Goal: Task Accomplishment & Management: Use online tool/utility

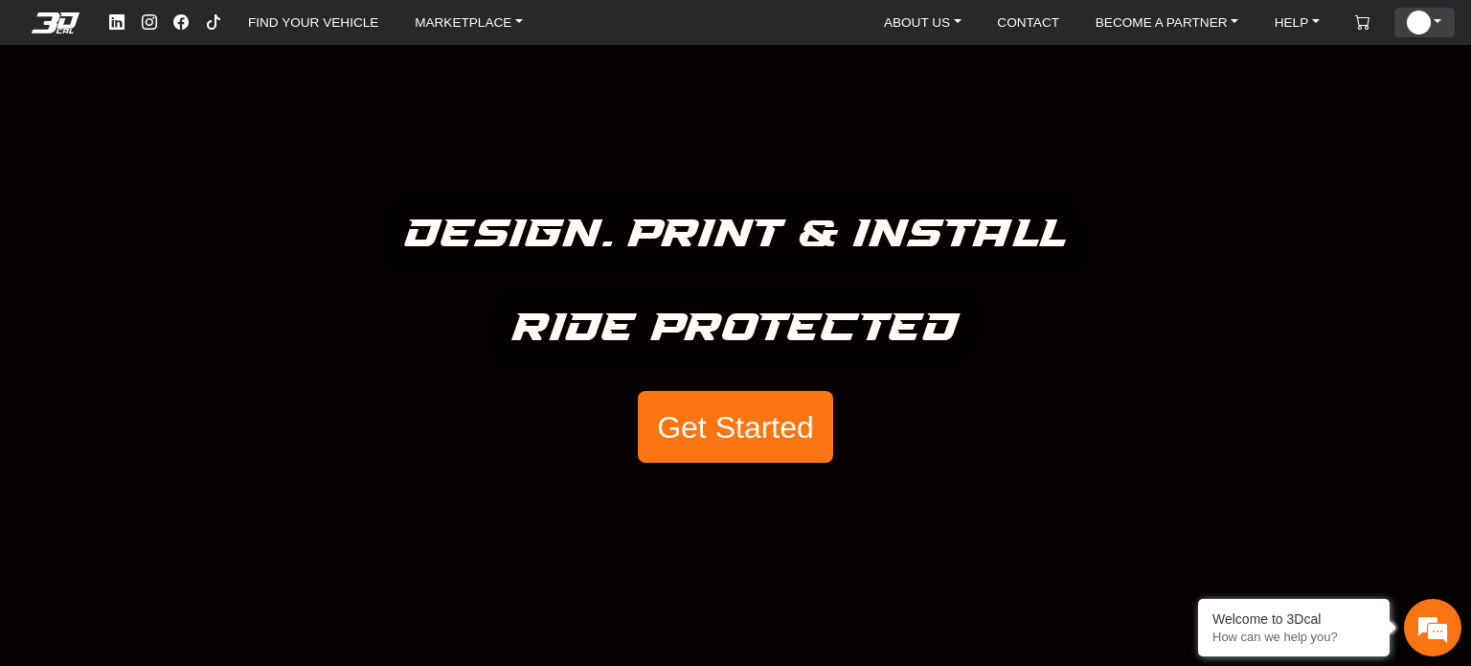
click at [1448, 18] on link "ACCOUNT" at bounding box center [1424, 23] width 50 height 30
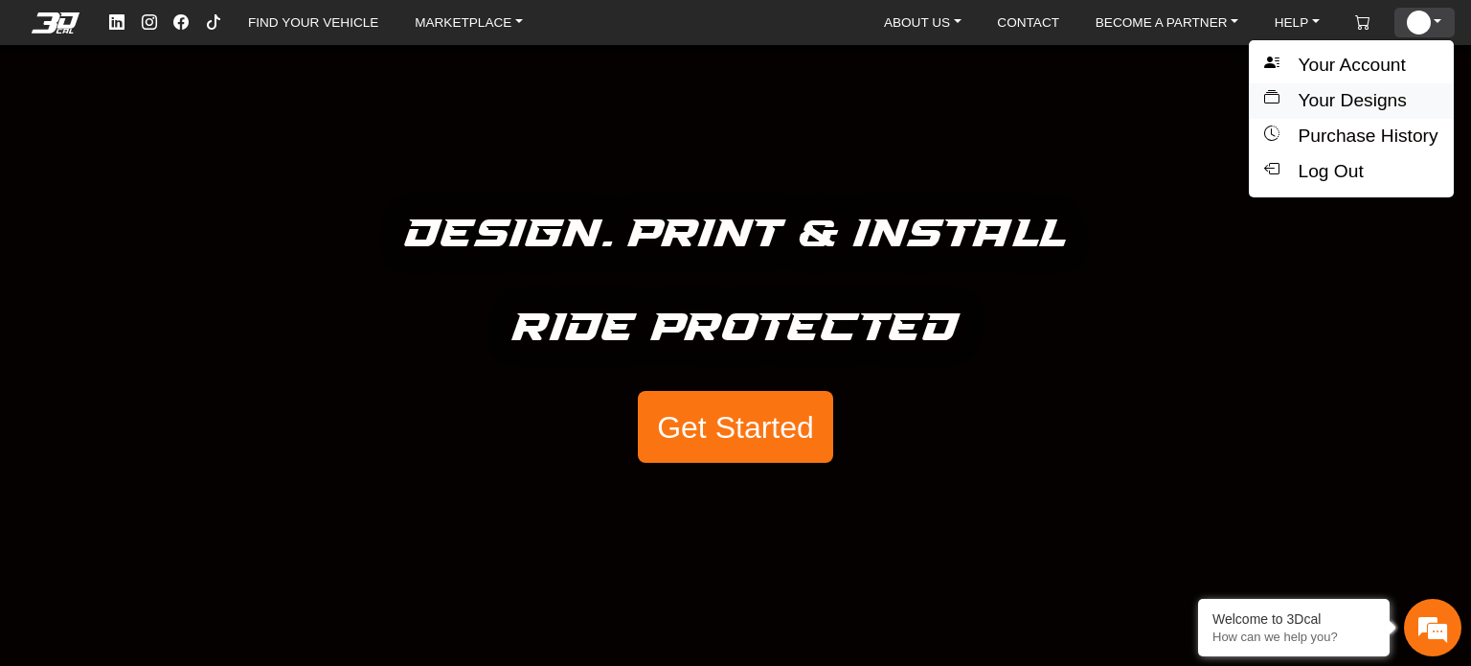
click at [1341, 102] on button "Your Designs" at bounding box center [1351, 100] width 204 height 35
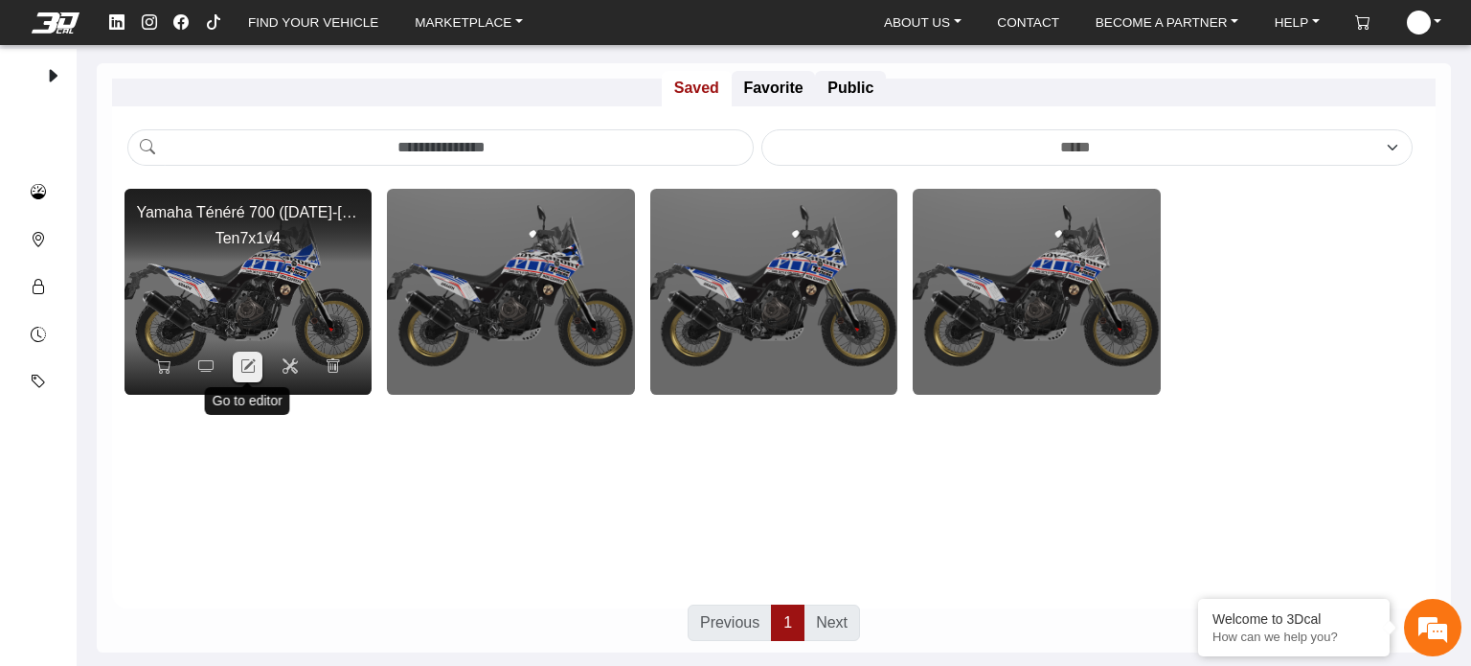
click at [251, 364] on icon at bounding box center [247, 366] width 15 height 16
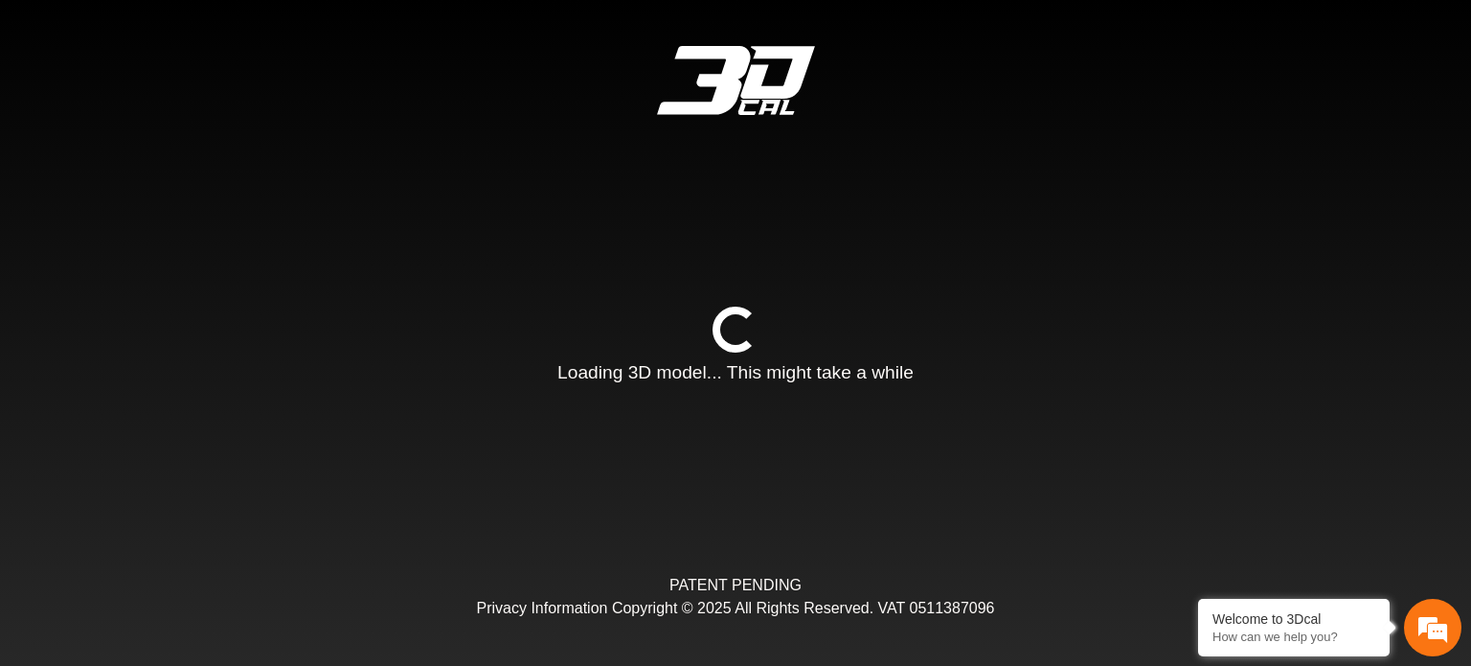
type input "*"
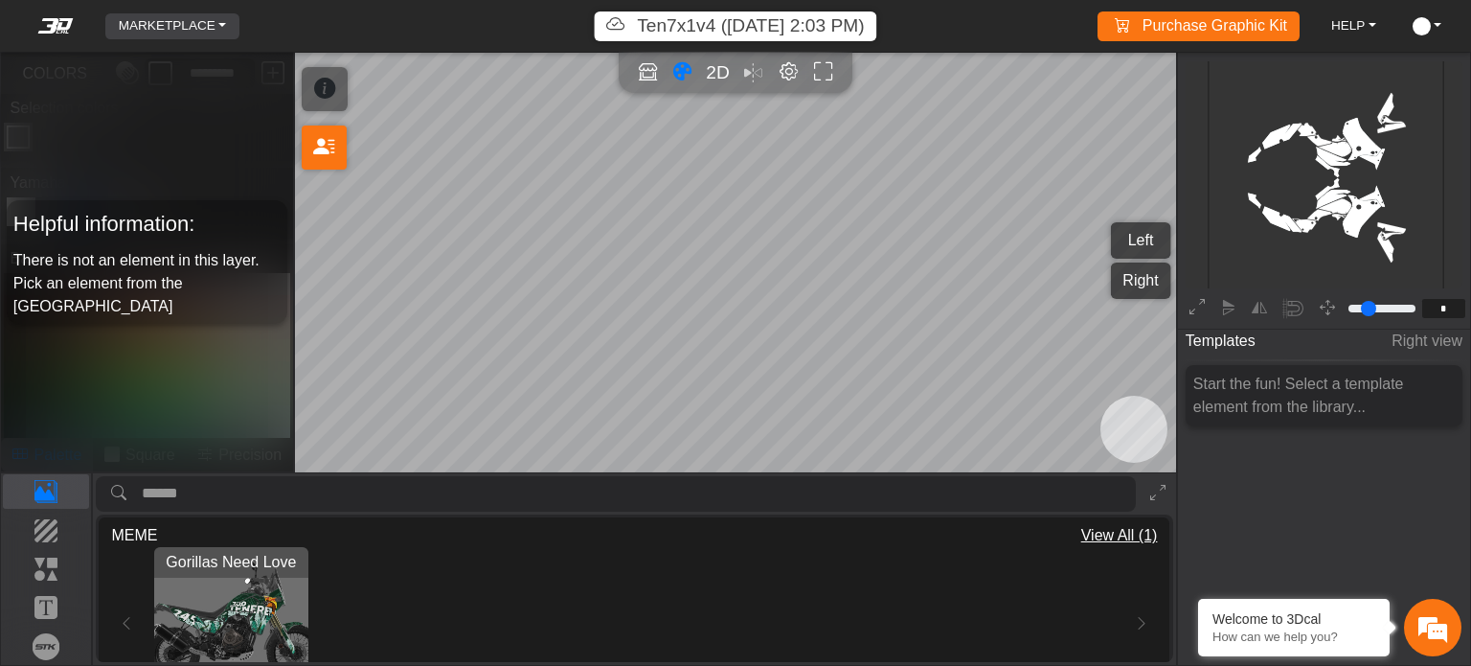
click at [218, 27] on link "MARKETPLACE" at bounding box center [173, 26] width 124 height 26
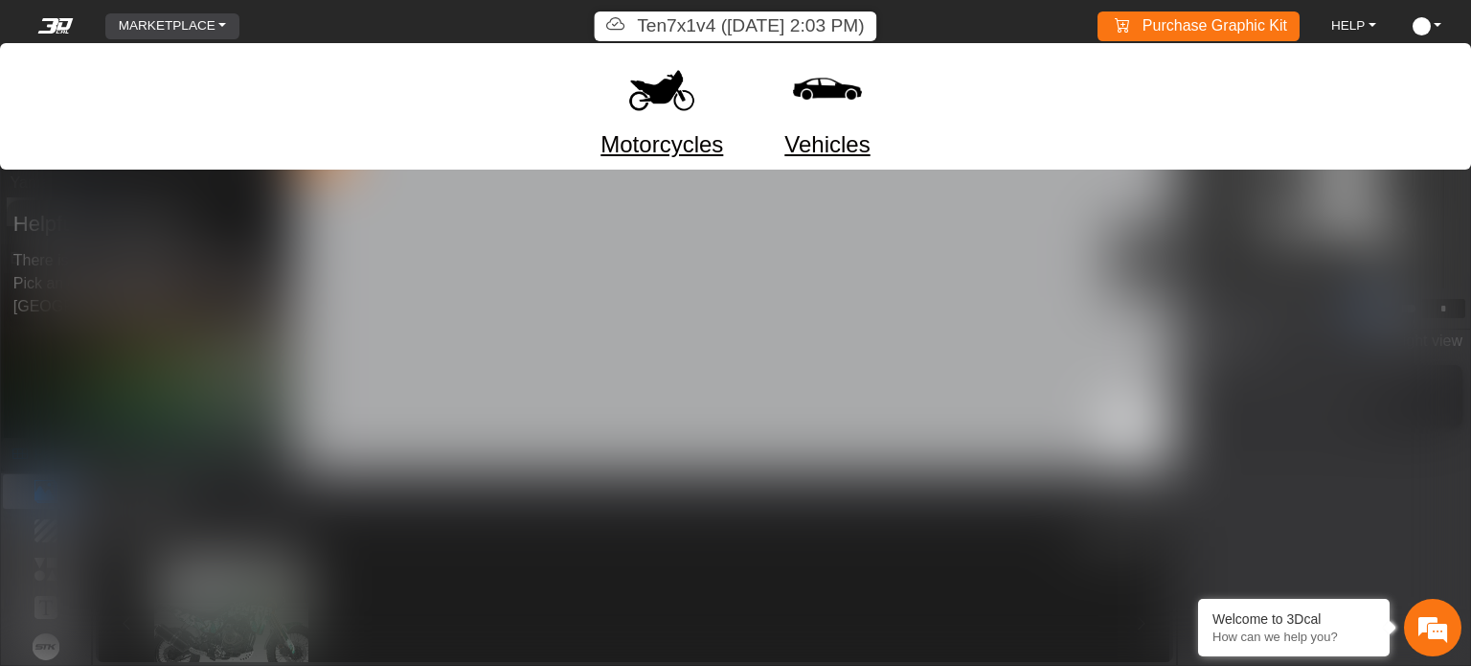
click at [632, 133] on link "Motorcycles" at bounding box center [662, 144] width 123 height 34
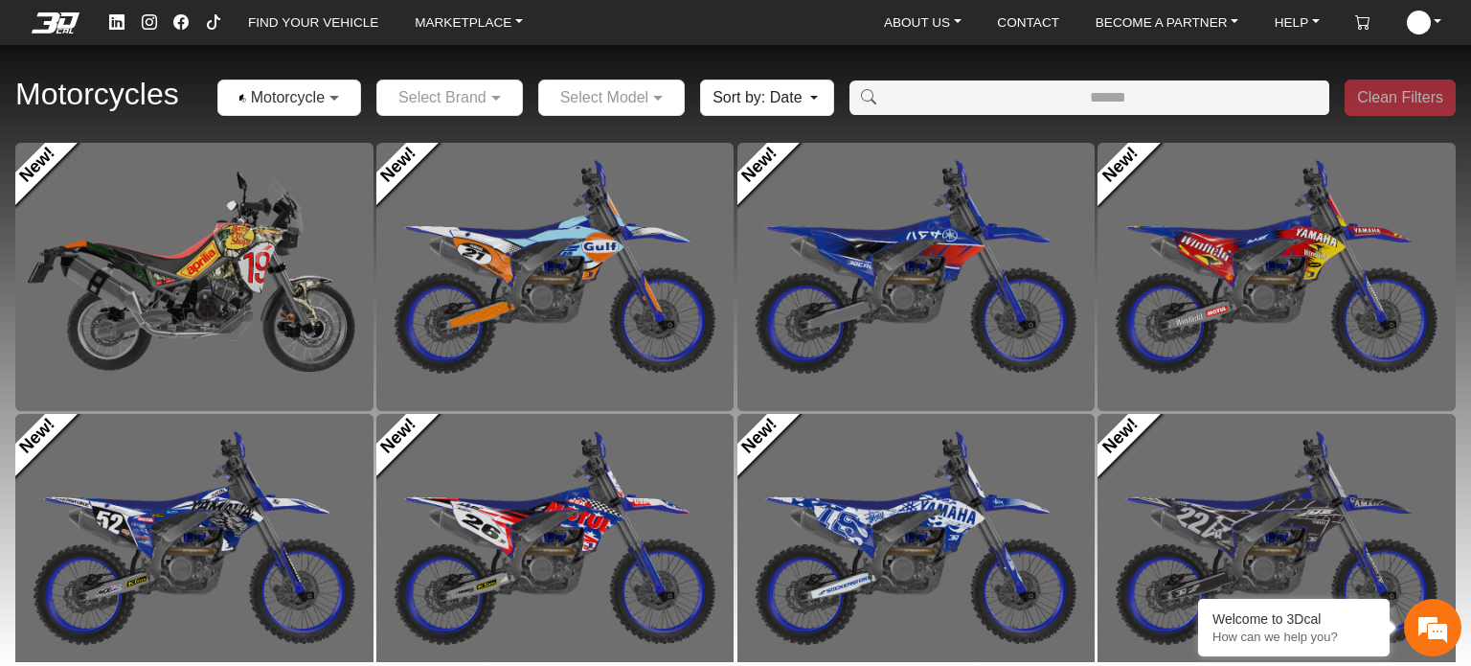
click at [337, 99] on span at bounding box center [337, 97] width 24 height 23
click at [502, 99] on span at bounding box center [499, 97] width 24 height 23
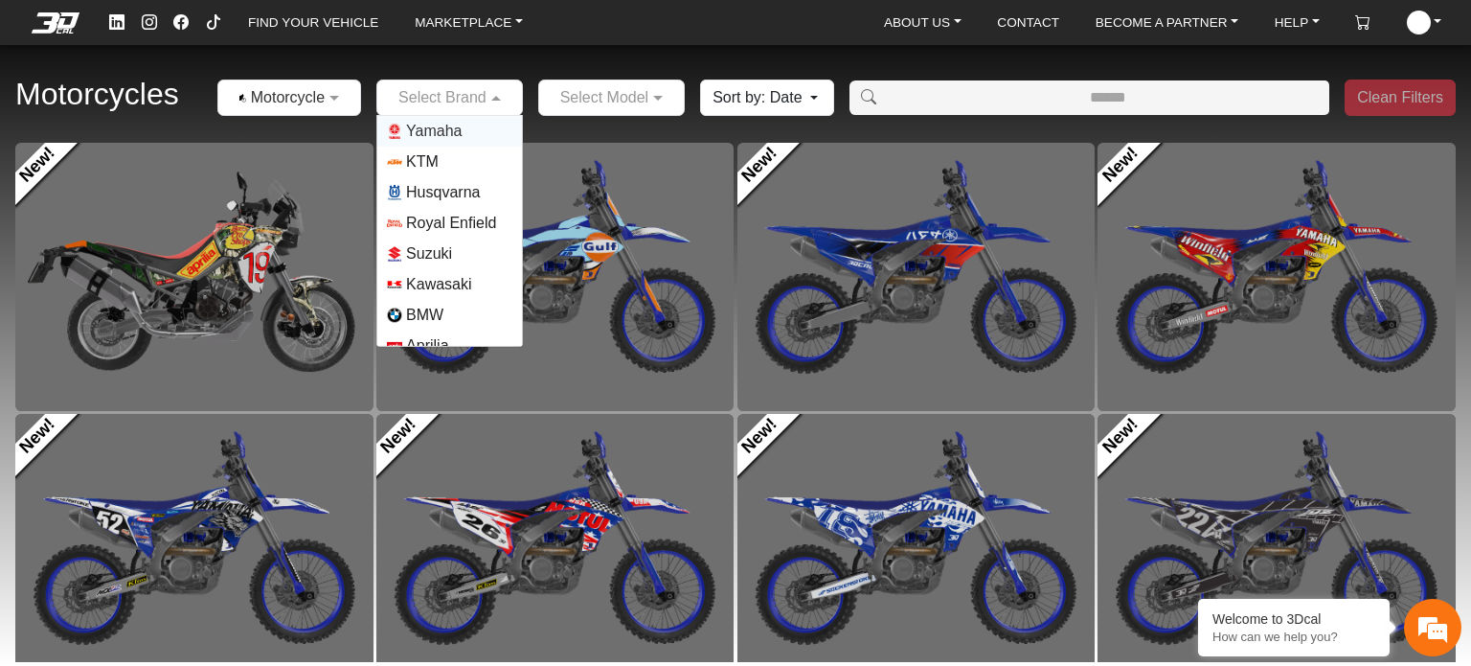
click at [464, 125] on span "Yamaha" at bounding box center [449, 131] width 125 height 15
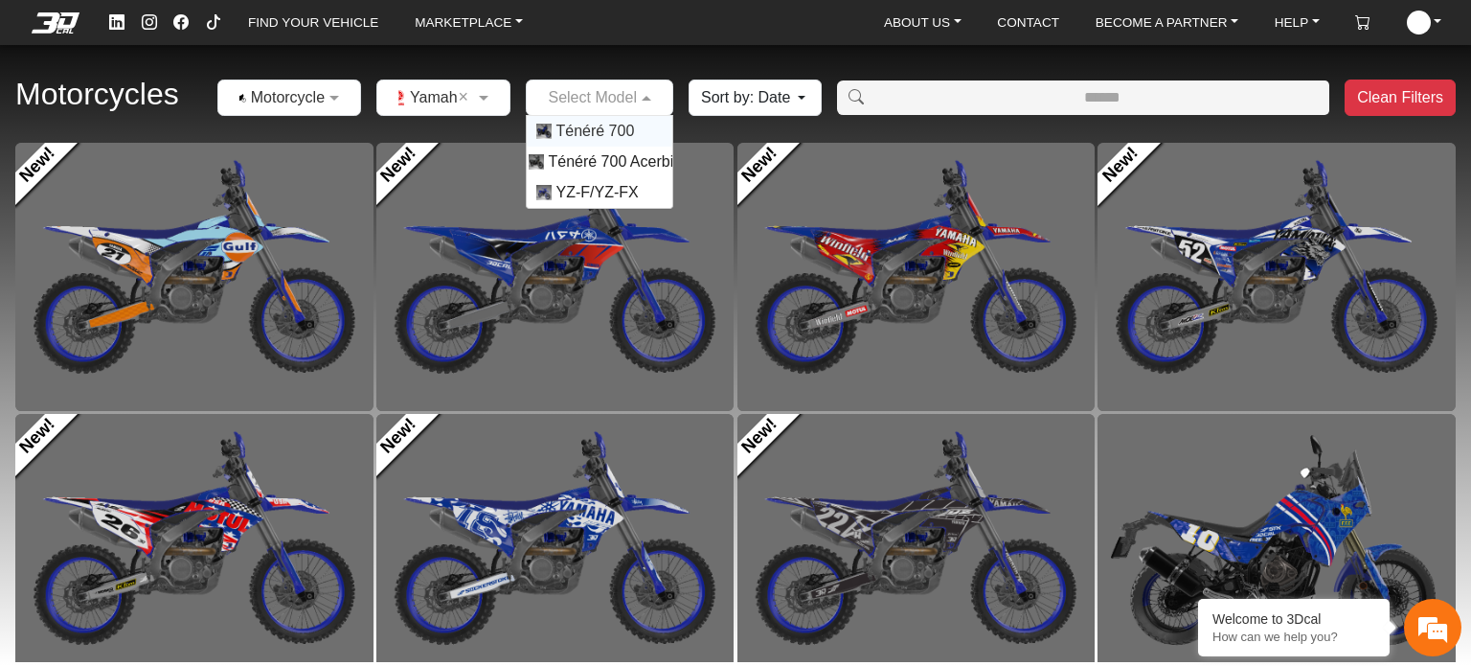
click at [637, 97] on span at bounding box center [649, 97] width 24 height 23
click at [609, 130] on span "Ténéré 700" at bounding box center [595, 131] width 79 height 23
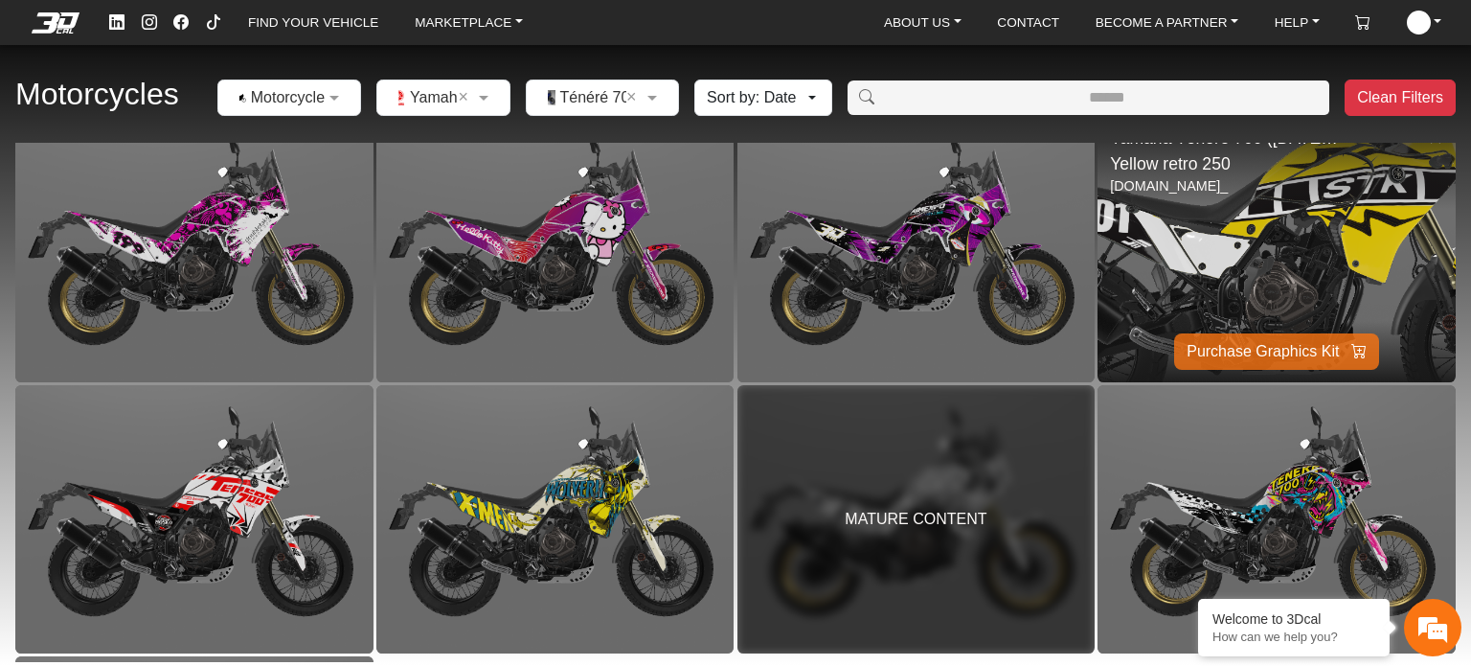
scroll to position [1118, 0]
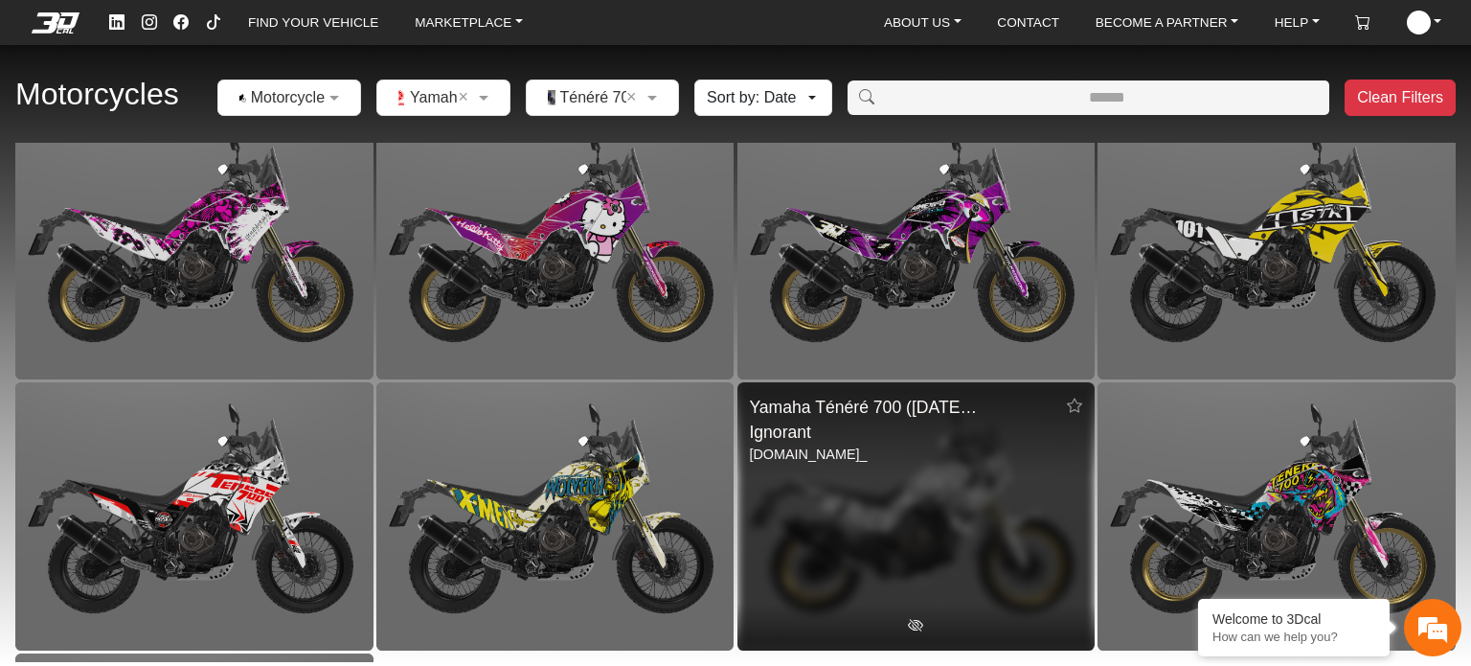
click at [914, 428] on div "MATURE CONTENT" at bounding box center [917, 516] width 358 height 268
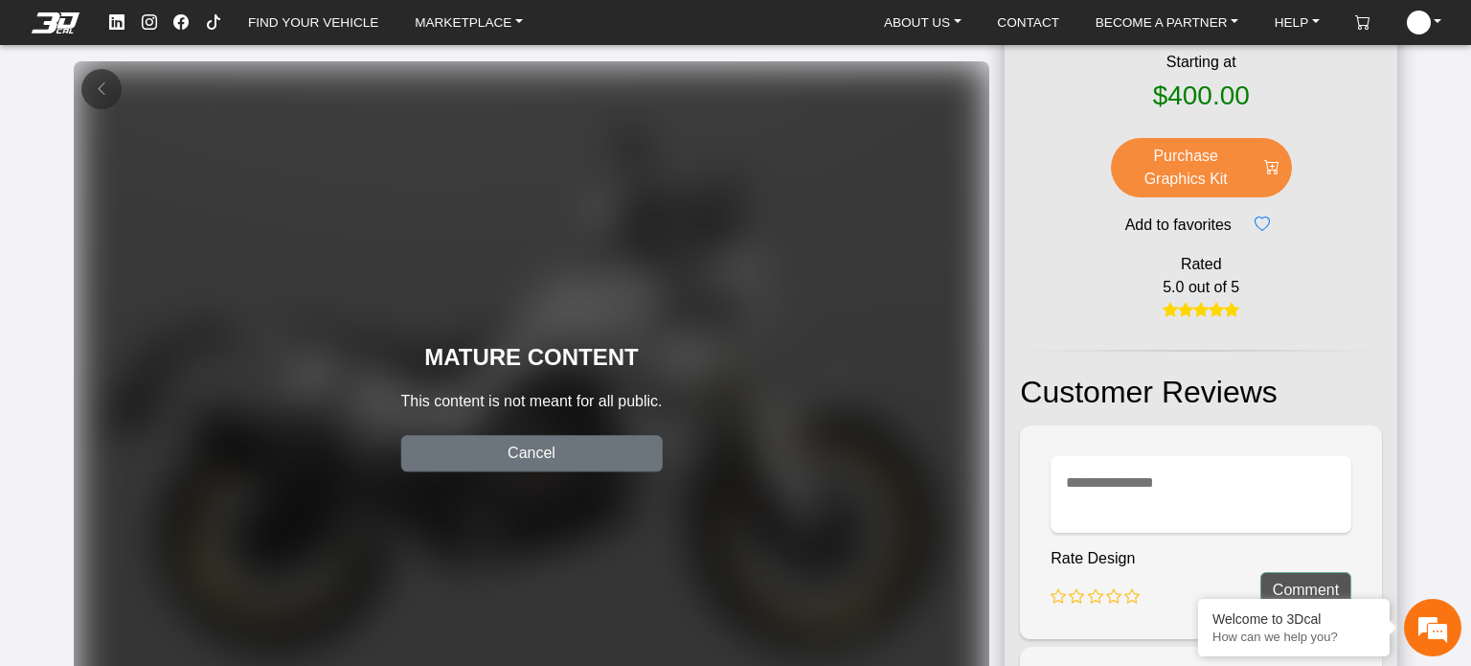
scroll to position [96, 0]
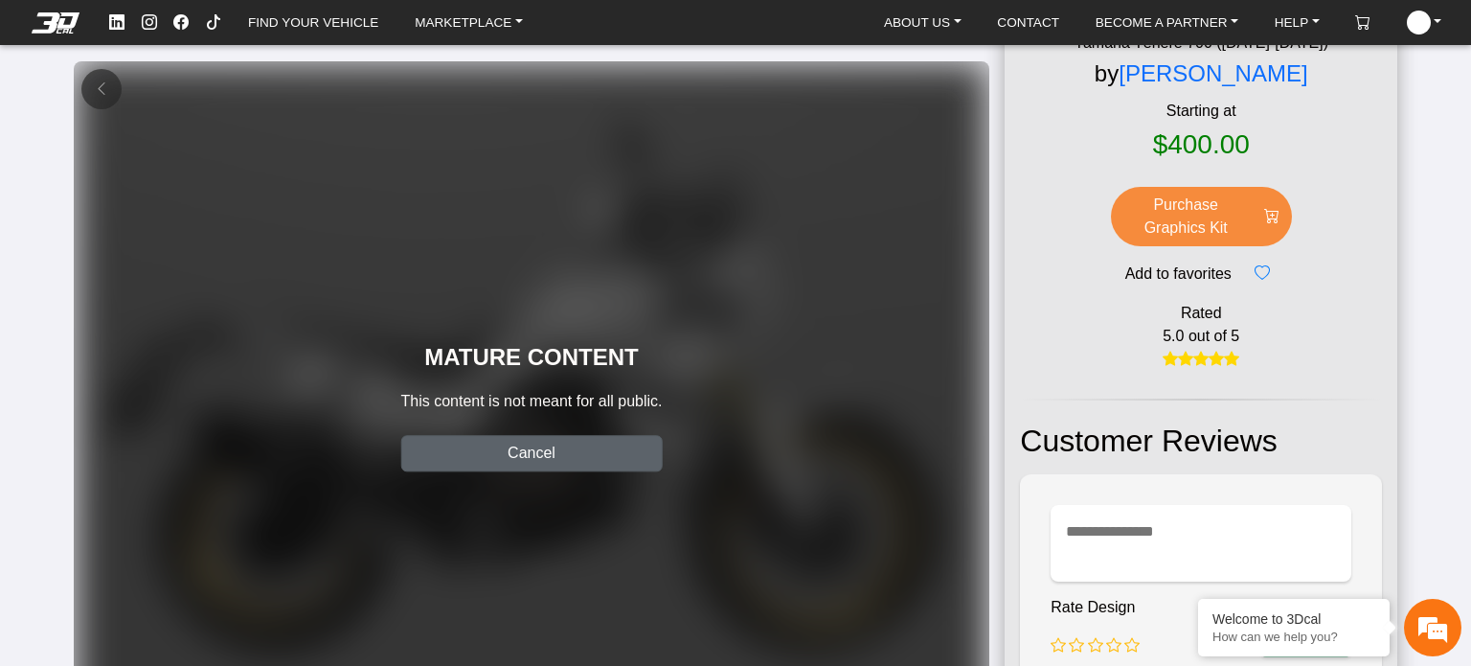
click at [576, 457] on button "Cancel" at bounding box center [531, 453] width 261 height 36
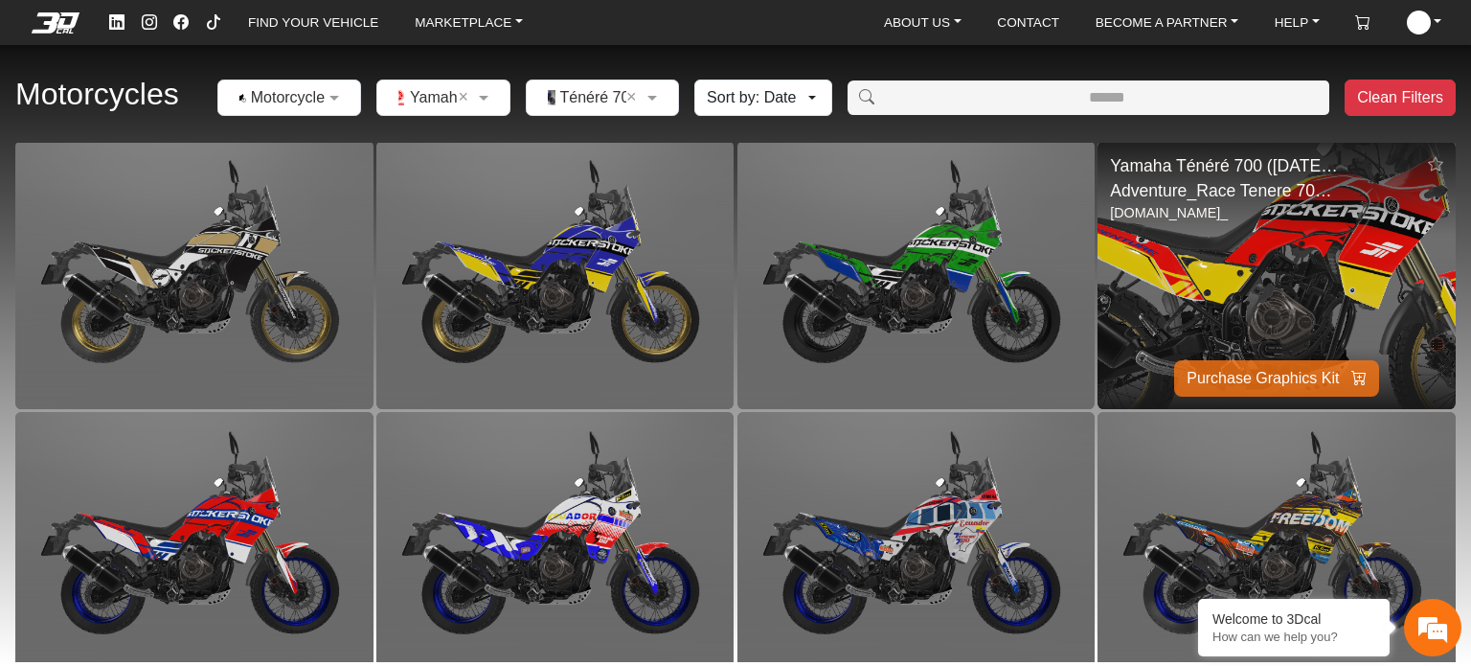
scroll to position [4889, 0]
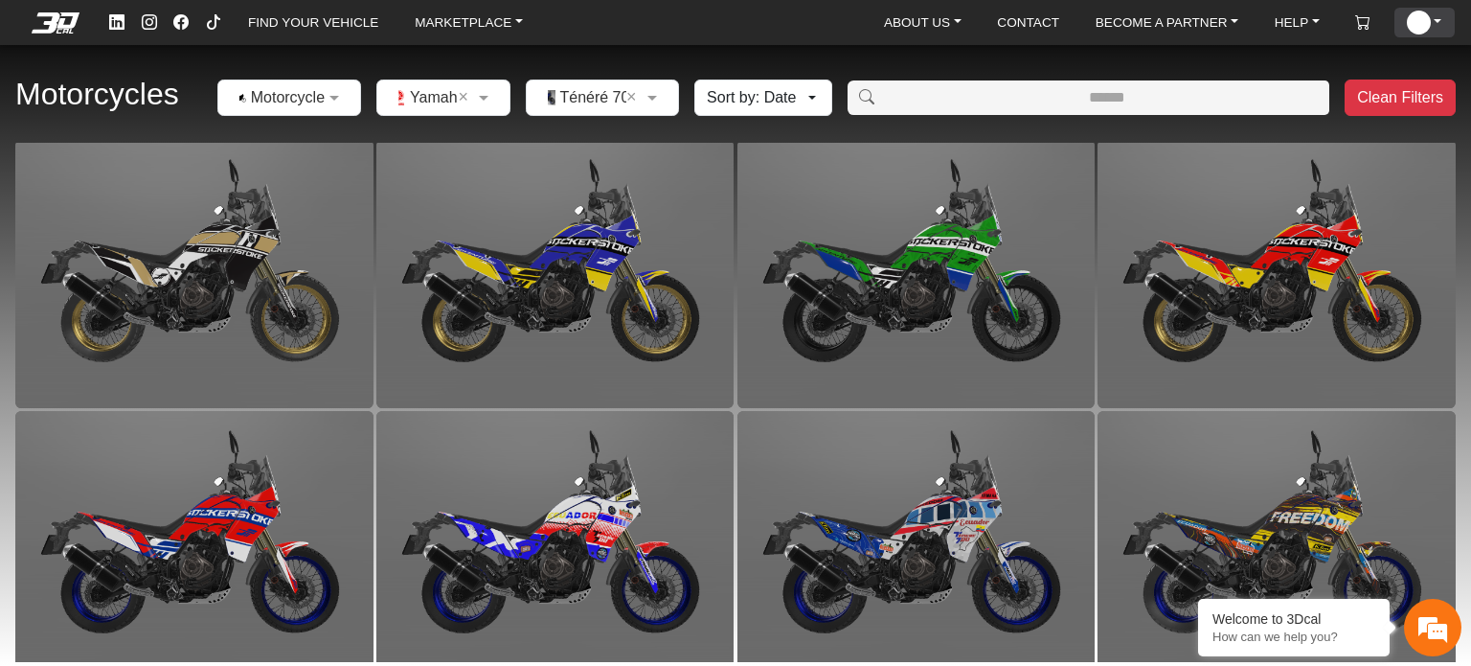
click at [1434, 28] on link "ACCOUNT" at bounding box center [1424, 23] width 50 height 30
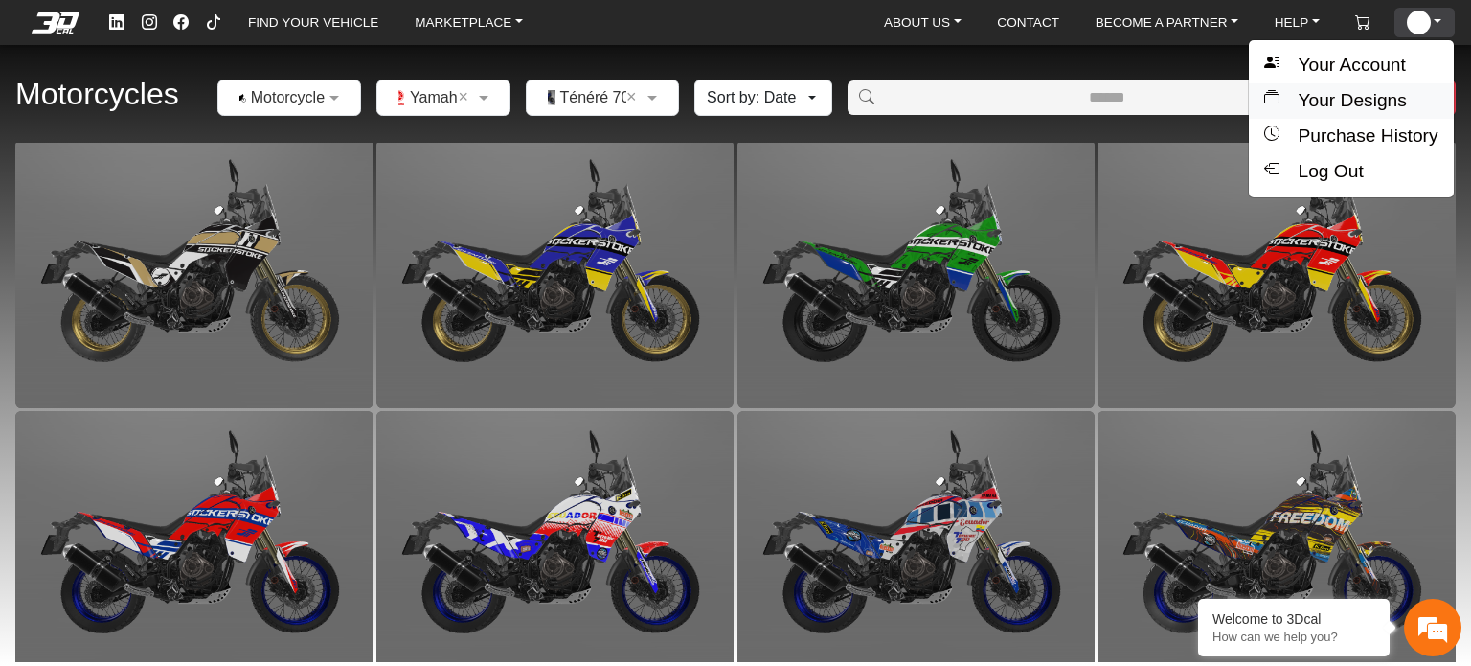
click at [1349, 102] on button "Your Designs" at bounding box center [1351, 100] width 204 height 35
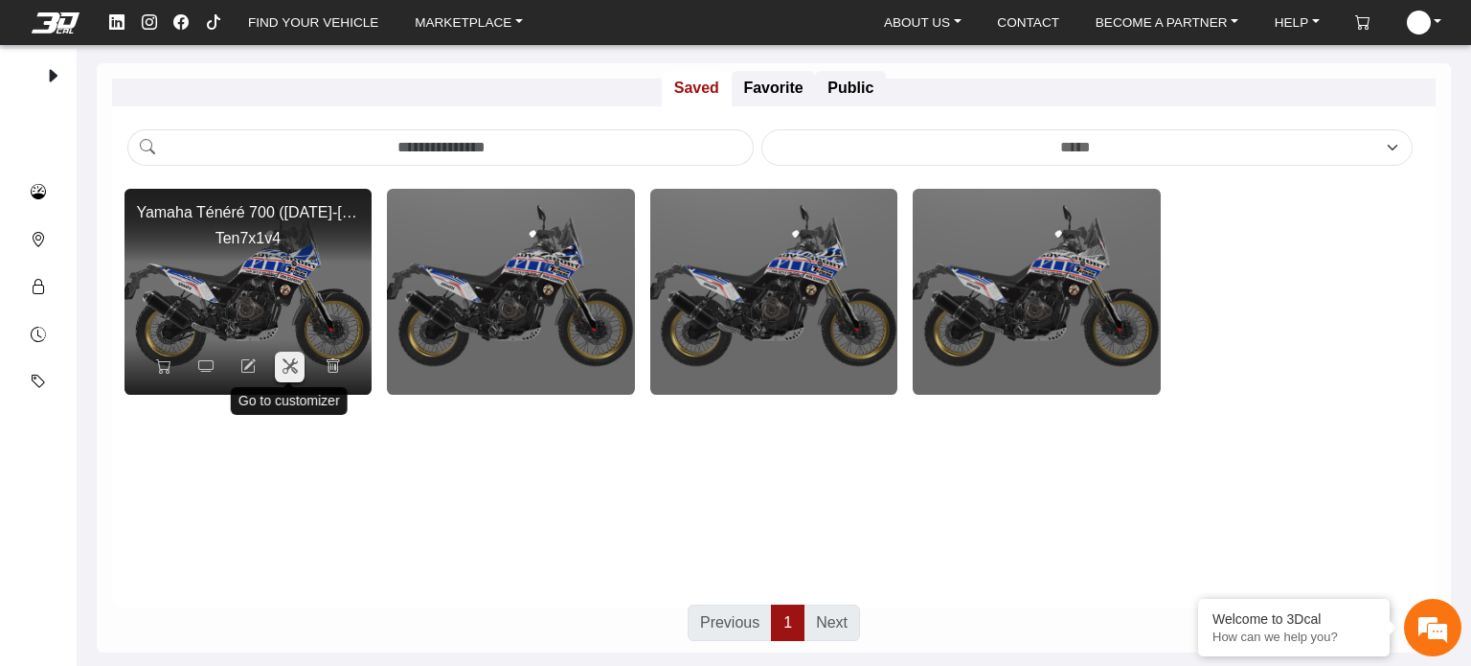
click at [291, 363] on icon at bounding box center [290, 366] width 15 height 16
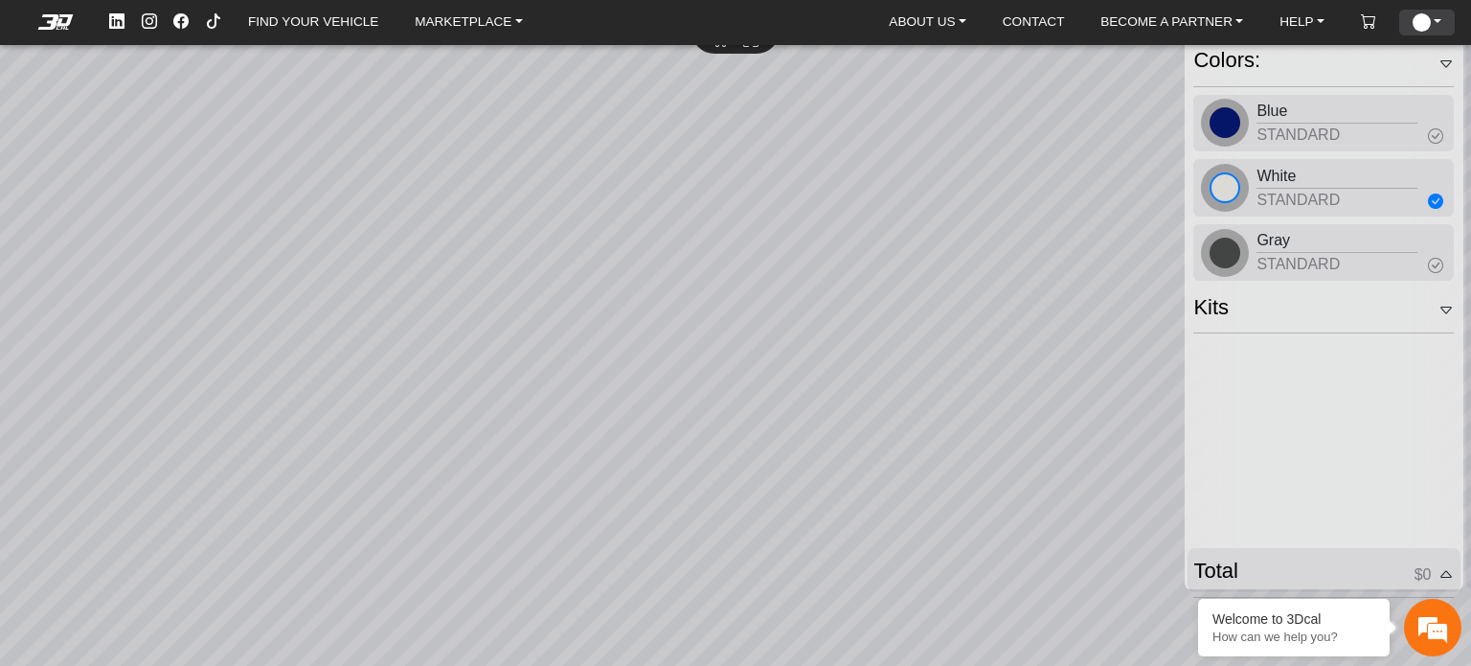
click at [1432, 18] on link "ACCOUNT" at bounding box center [1427, 23] width 44 height 26
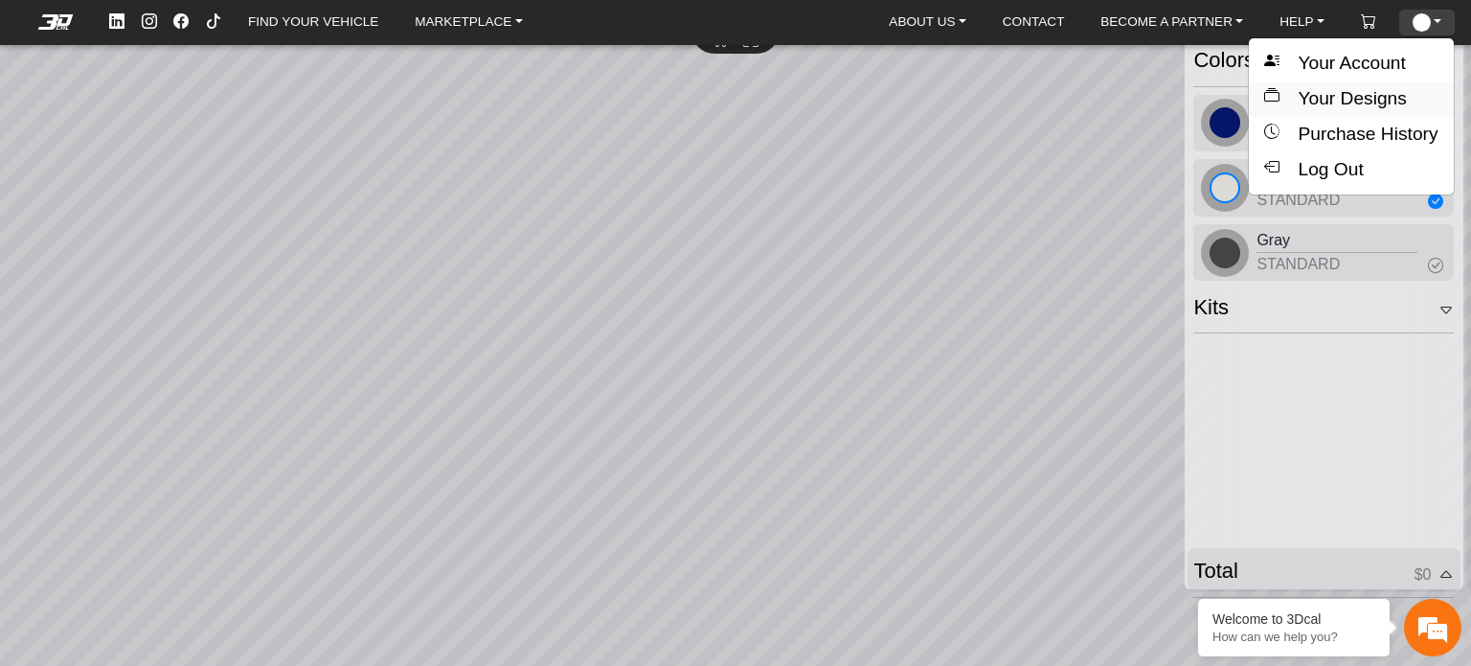
click at [1356, 102] on button "Your Designs" at bounding box center [1351, 98] width 204 height 35
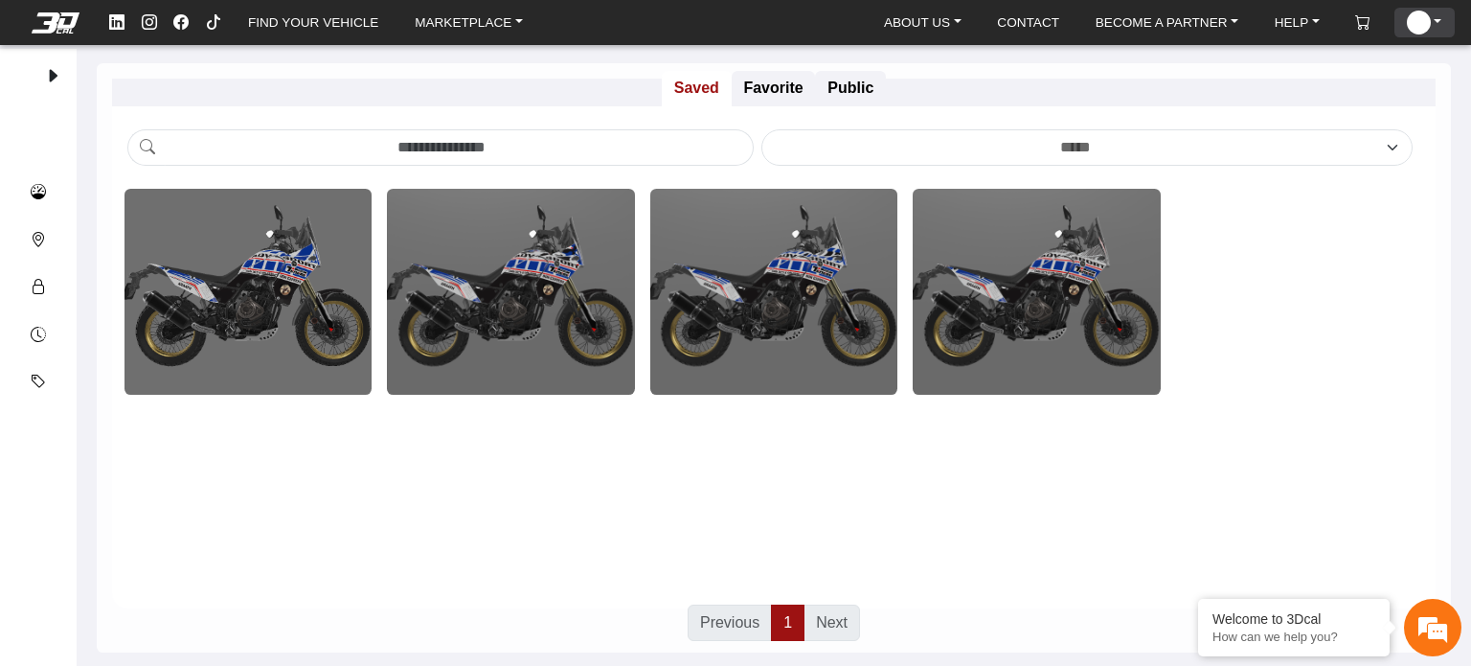
click at [1435, 18] on link "ACCOUNT" at bounding box center [1424, 23] width 50 height 30
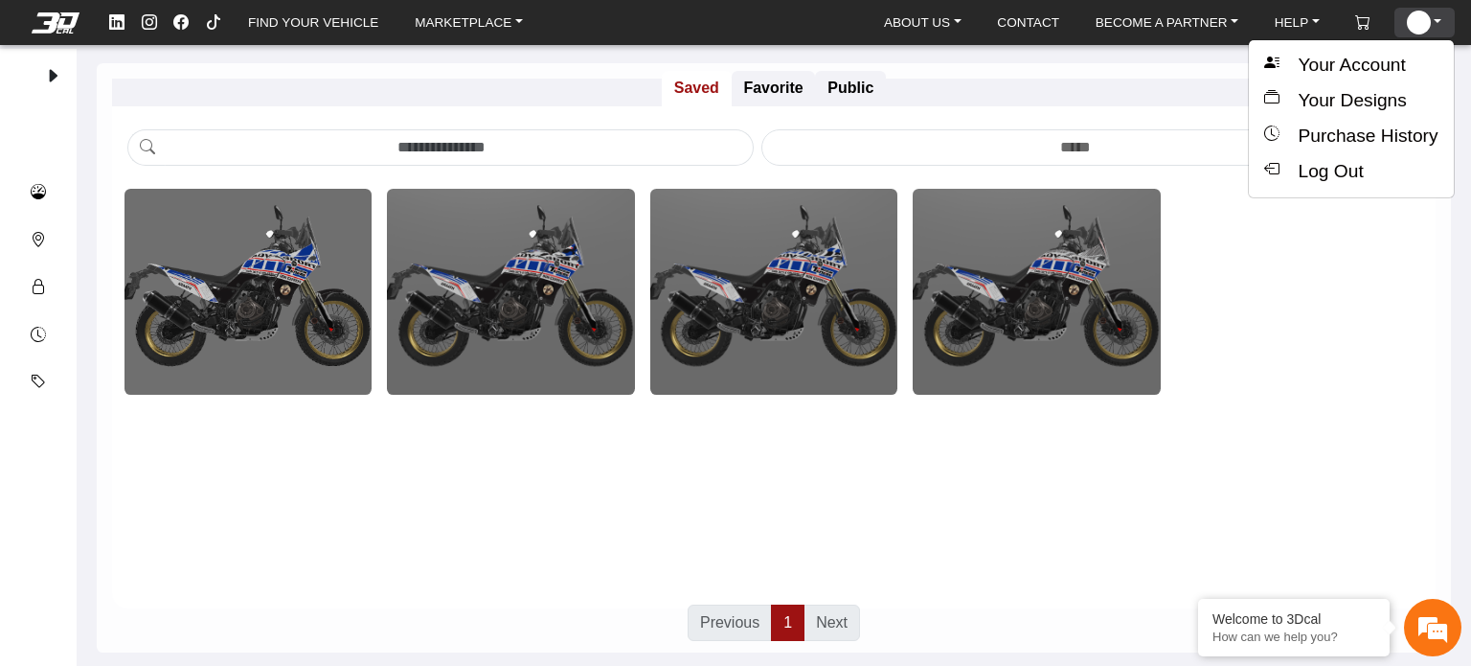
click at [1435, 18] on link "ACCOUNT" at bounding box center [1424, 23] width 50 height 30
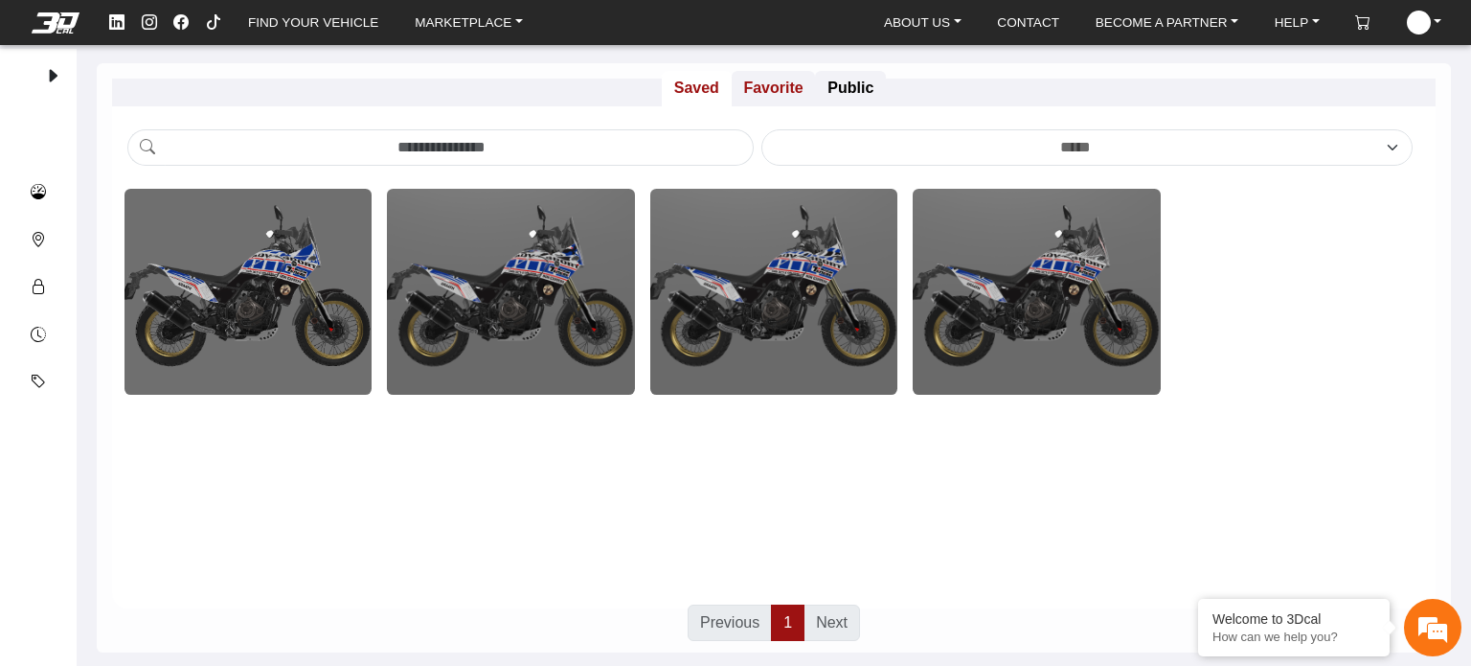
click at [765, 93] on p "Favorite" at bounding box center [774, 88] width 84 height 35
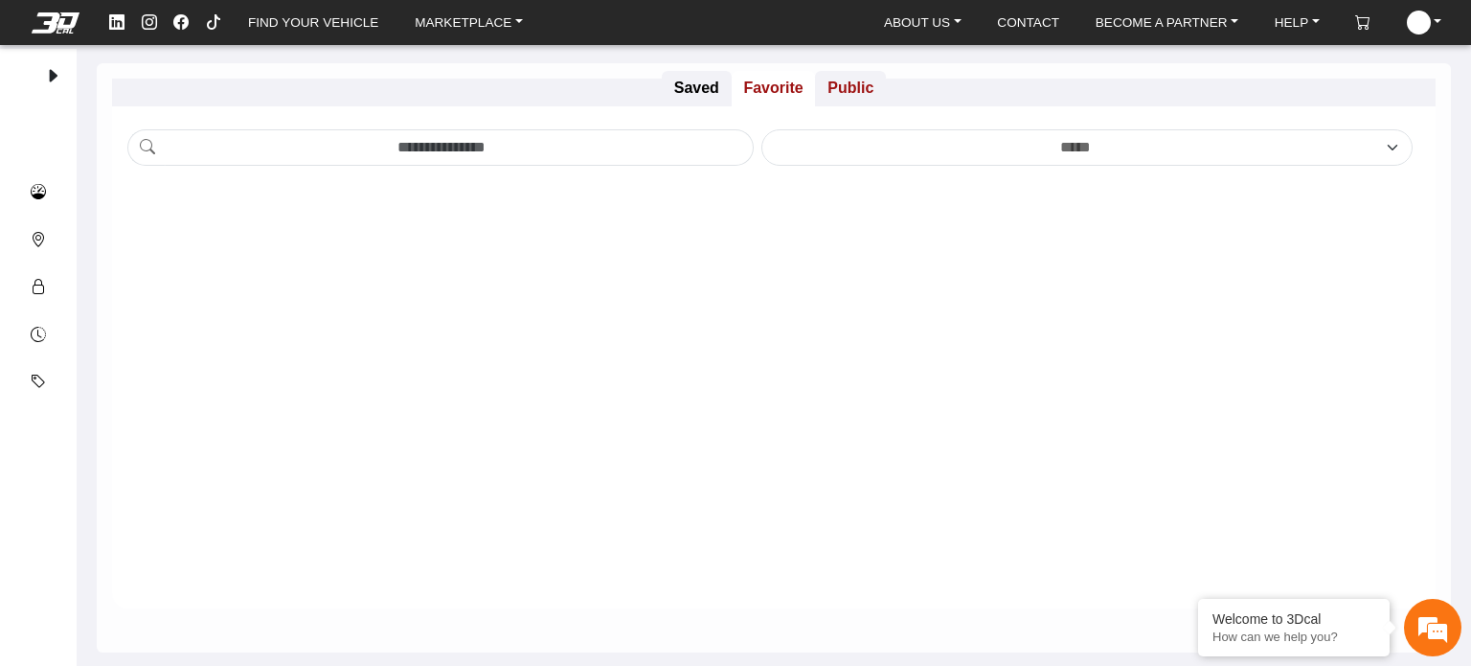
click at [854, 85] on p "Public" at bounding box center [850, 88] width 71 height 35
click at [950, 18] on link "ABOUT US" at bounding box center [922, 23] width 93 height 26
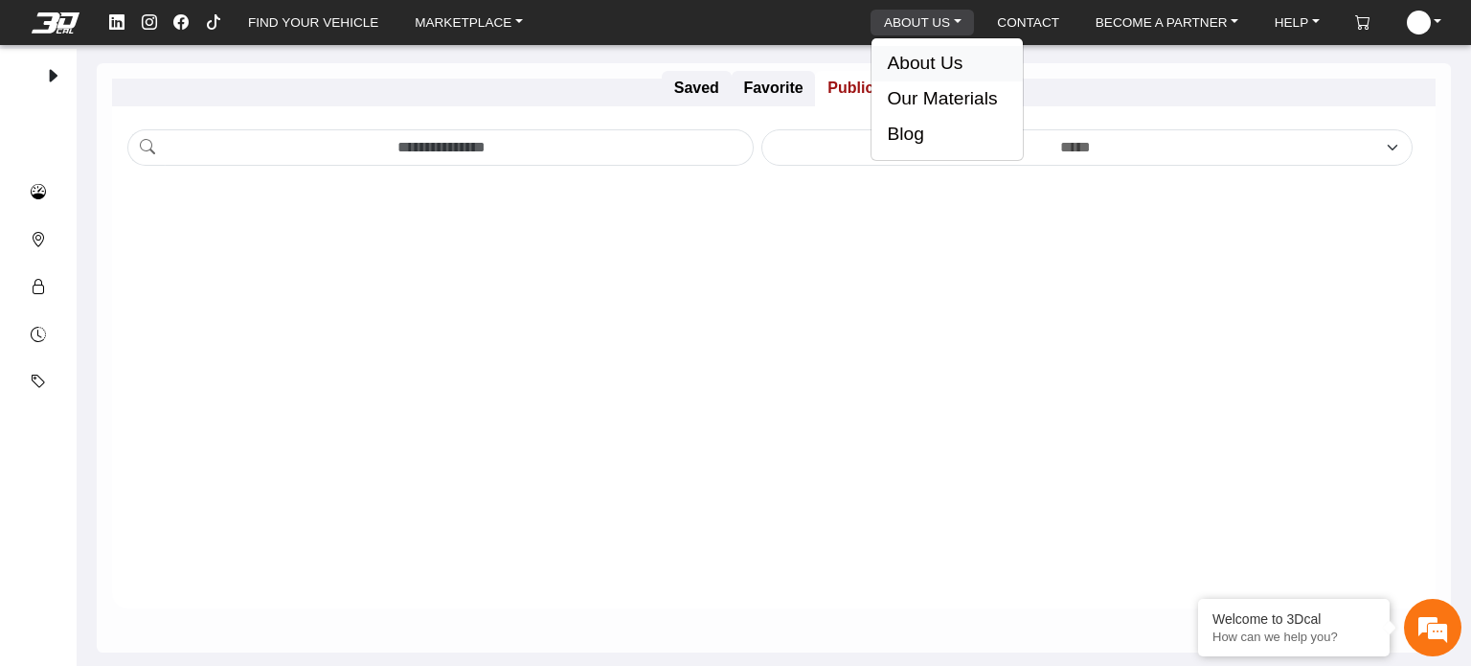
click at [941, 57] on button "About Us" at bounding box center [947, 63] width 151 height 35
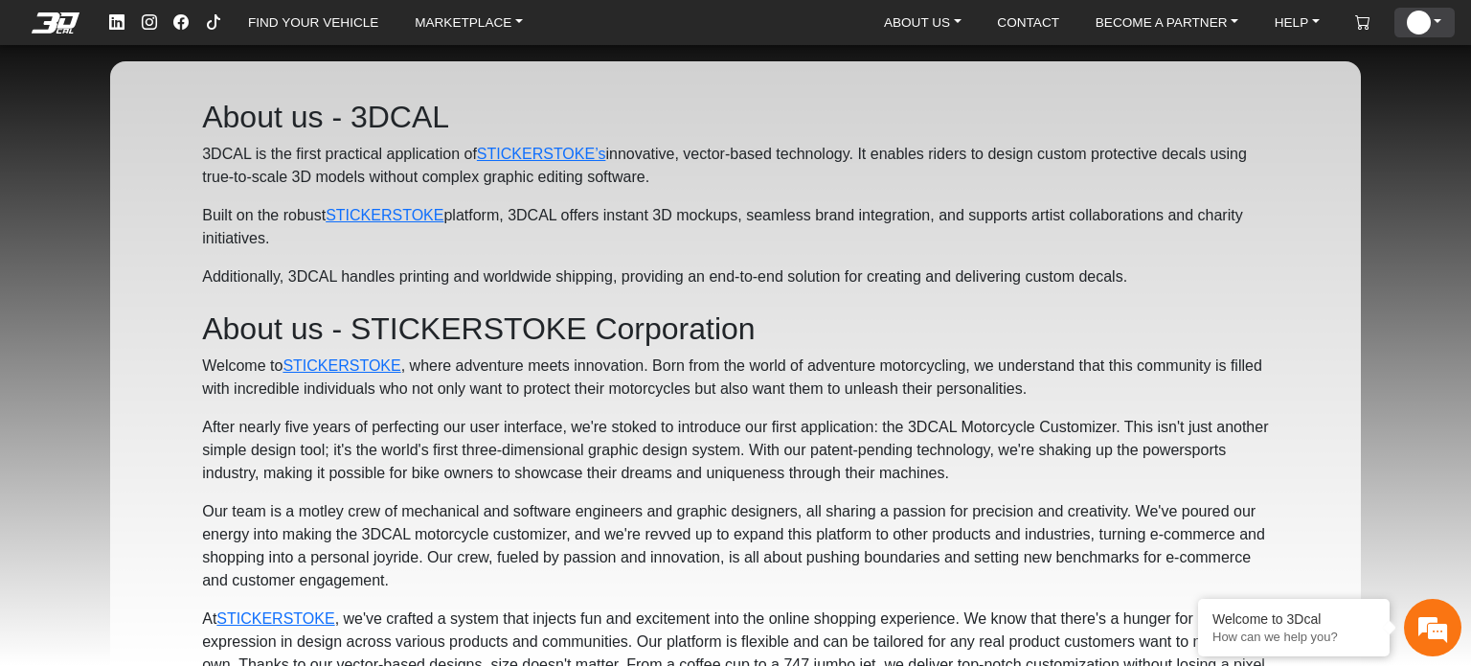
click at [1437, 18] on link "ACCOUNT" at bounding box center [1424, 23] width 50 height 30
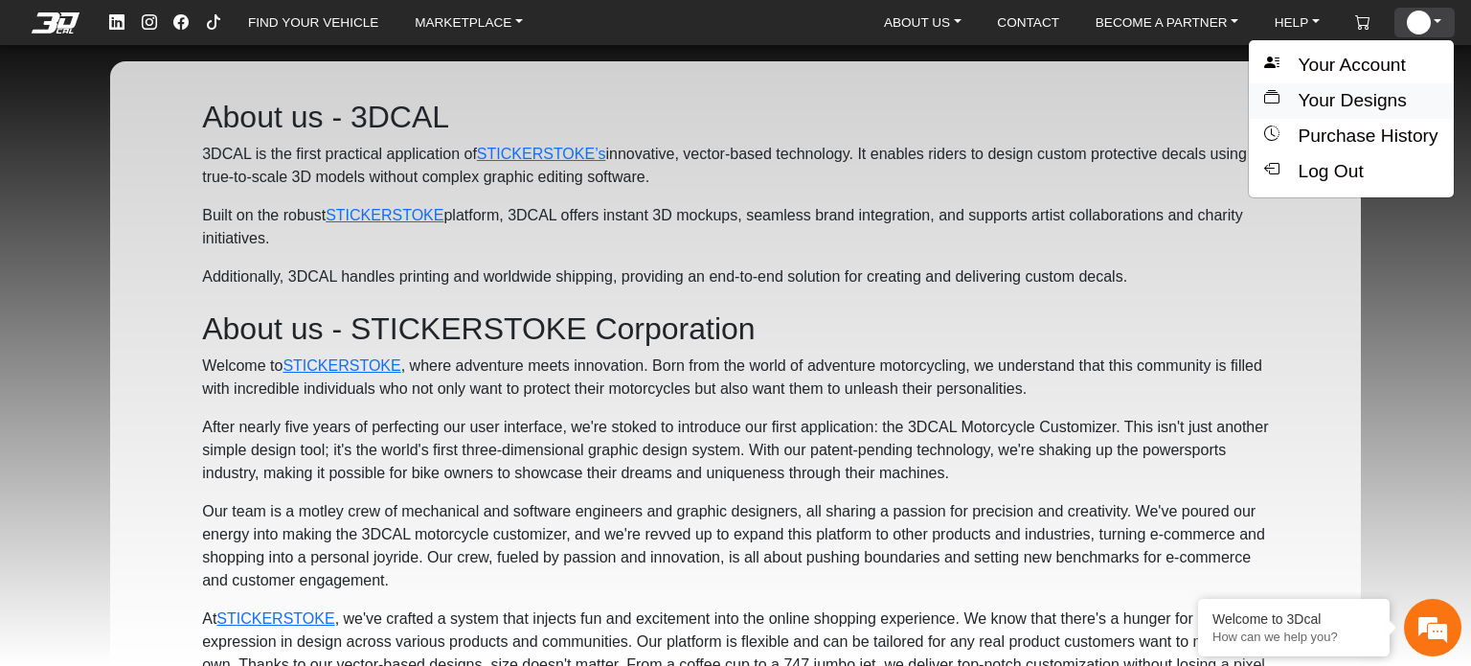
click at [1348, 99] on button "Your Designs" at bounding box center [1351, 100] width 204 height 35
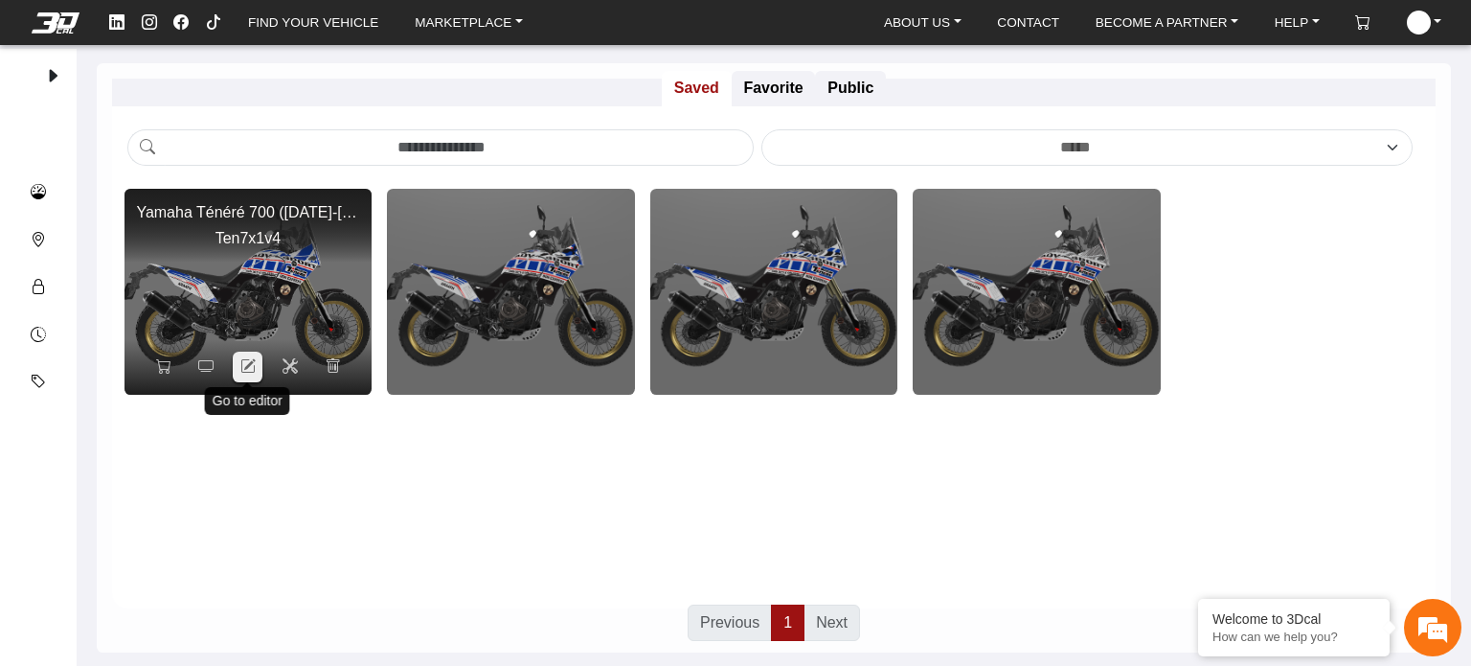
click at [250, 363] on icon at bounding box center [247, 366] width 15 height 16
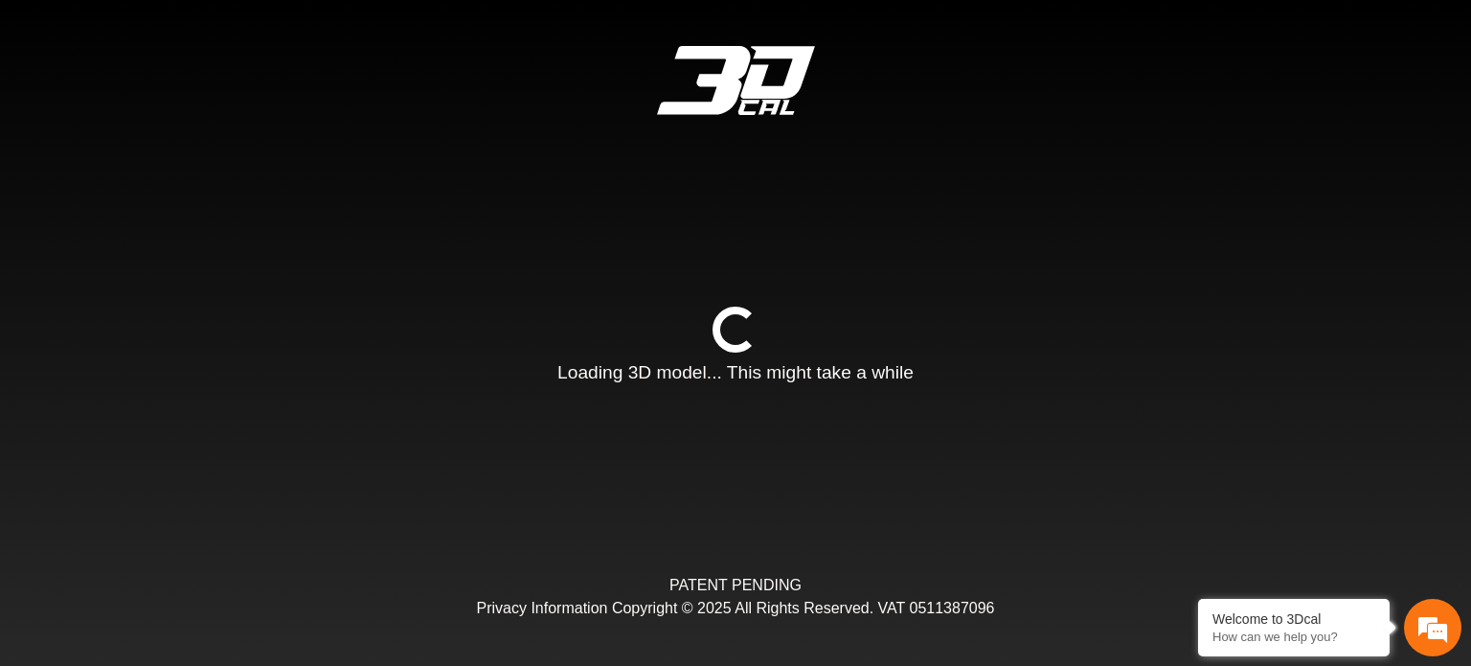
type input "*"
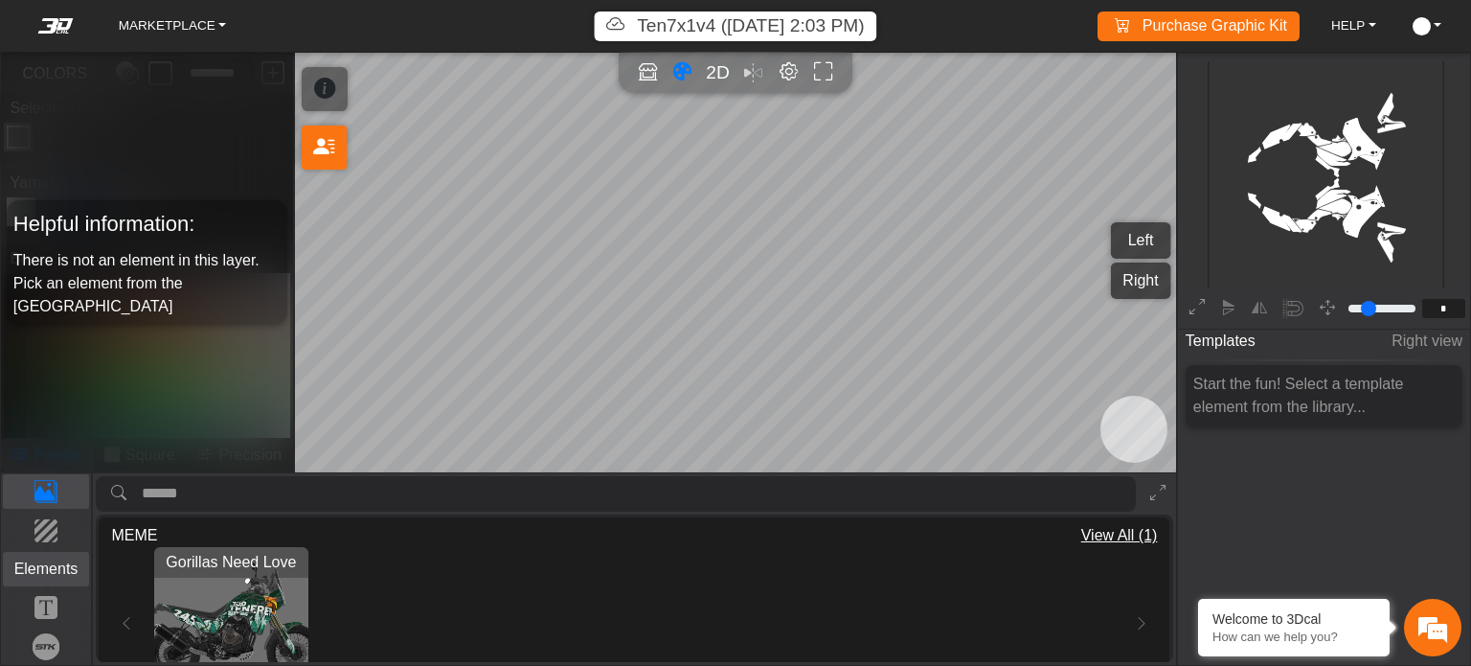
click at [48, 577] on p "Elements" at bounding box center [46, 568] width 85 height 23
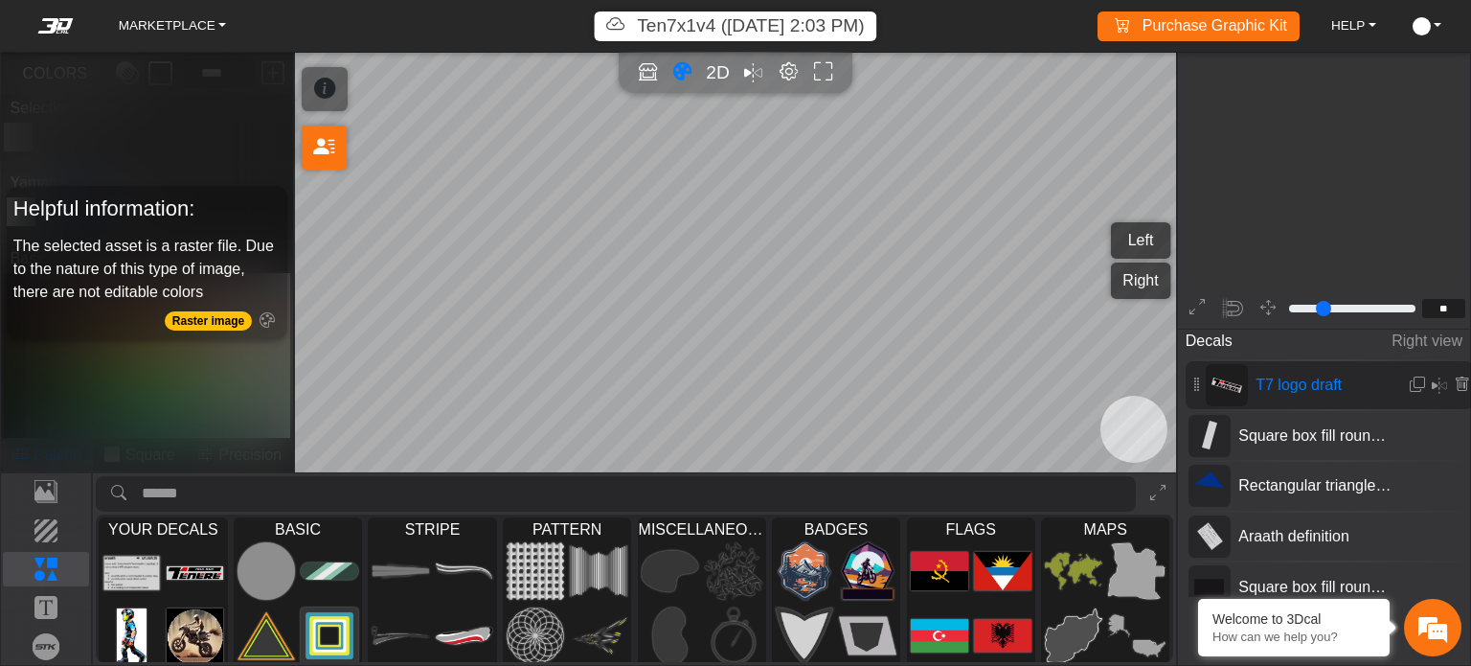
click at [614, 24] on icon "button" at bounding box center [615, 26] width 18 height 28
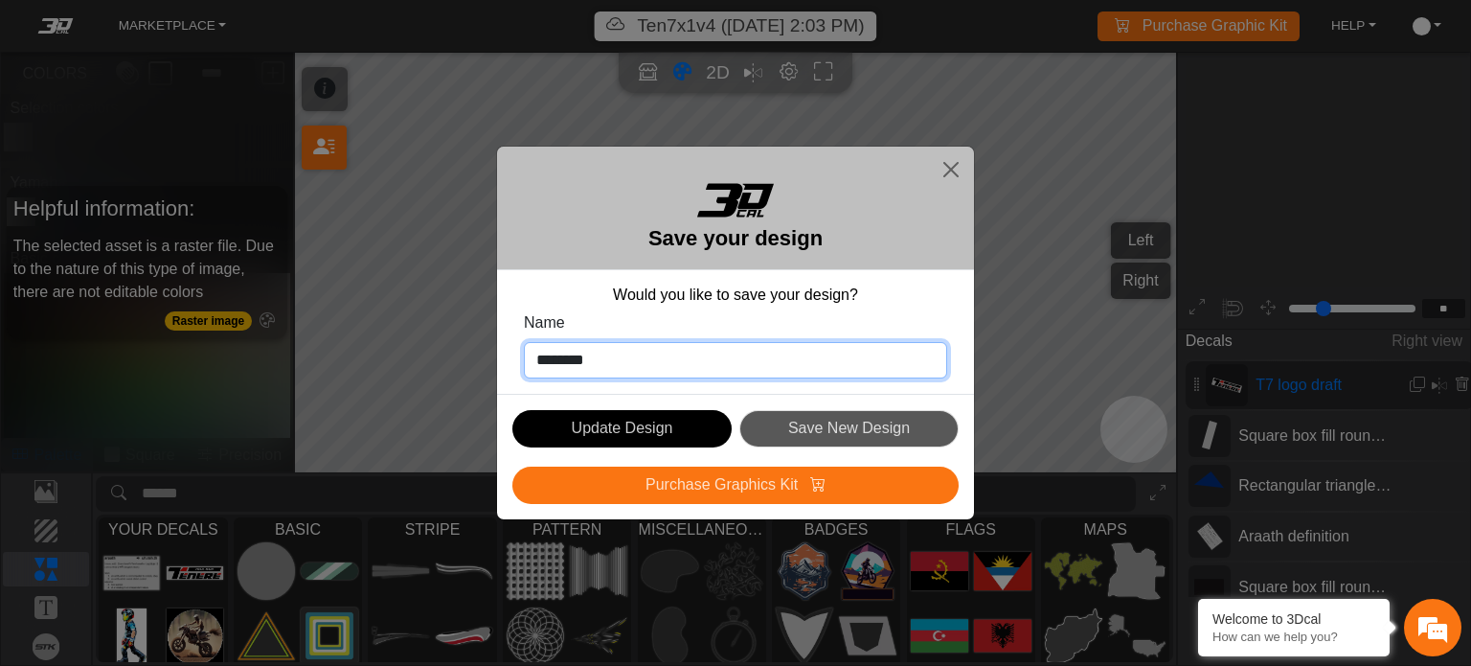
click at [628, 362] on input "********" at bounding box center [735, 360] width 423 height 36
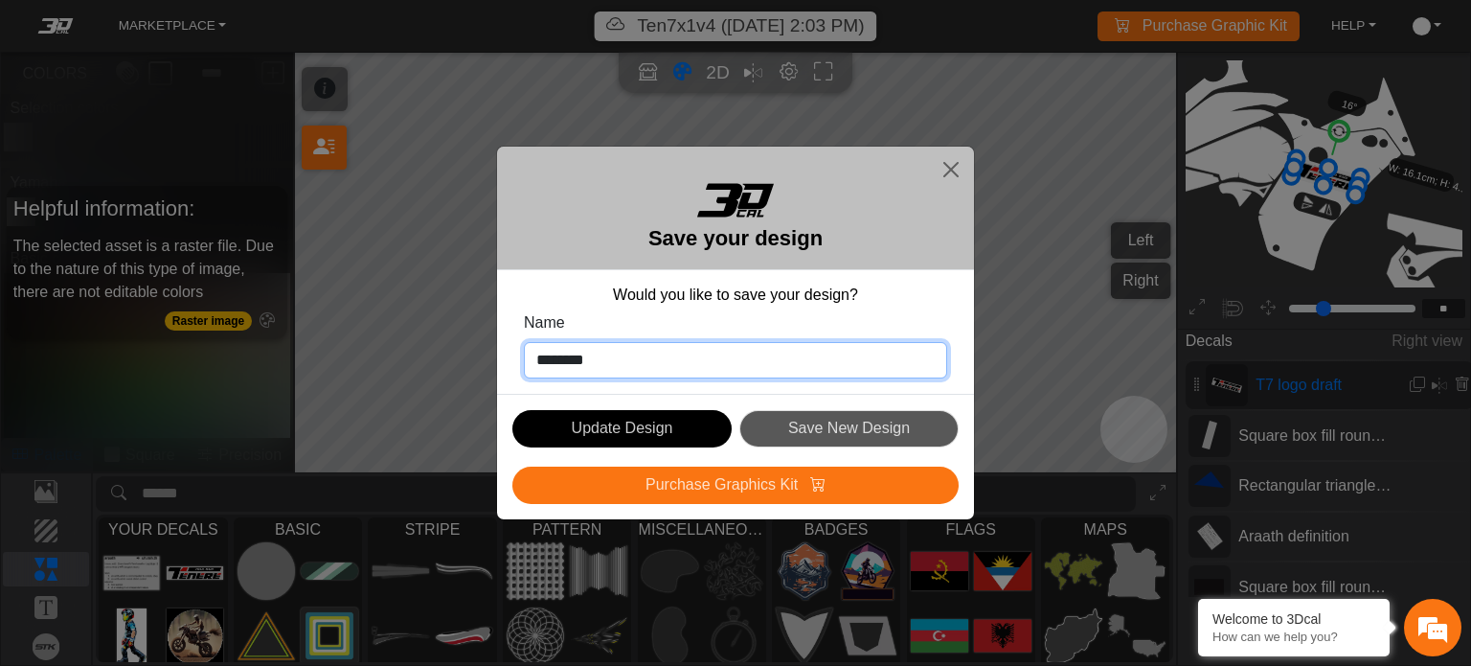
click at [609, 360] on input "********" at bounding box center [735, 360] width 423 height 36
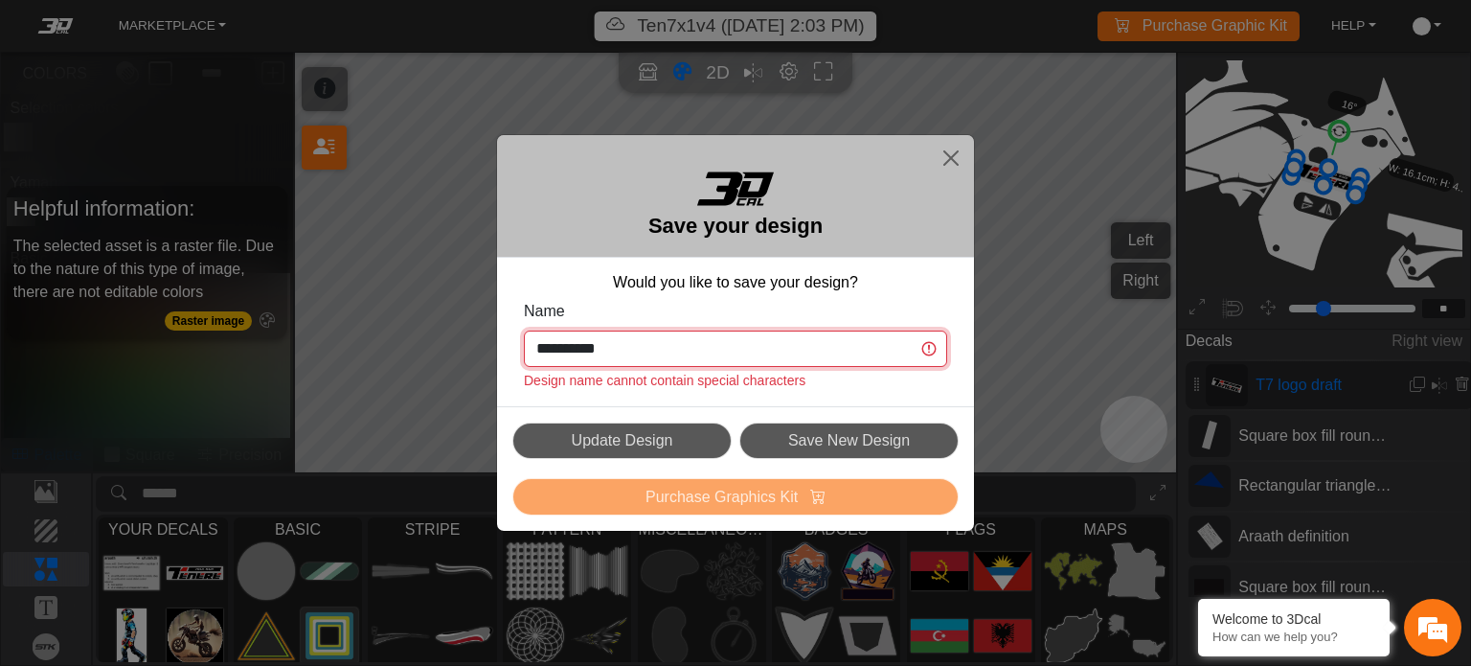
scroll to position [0, 0]
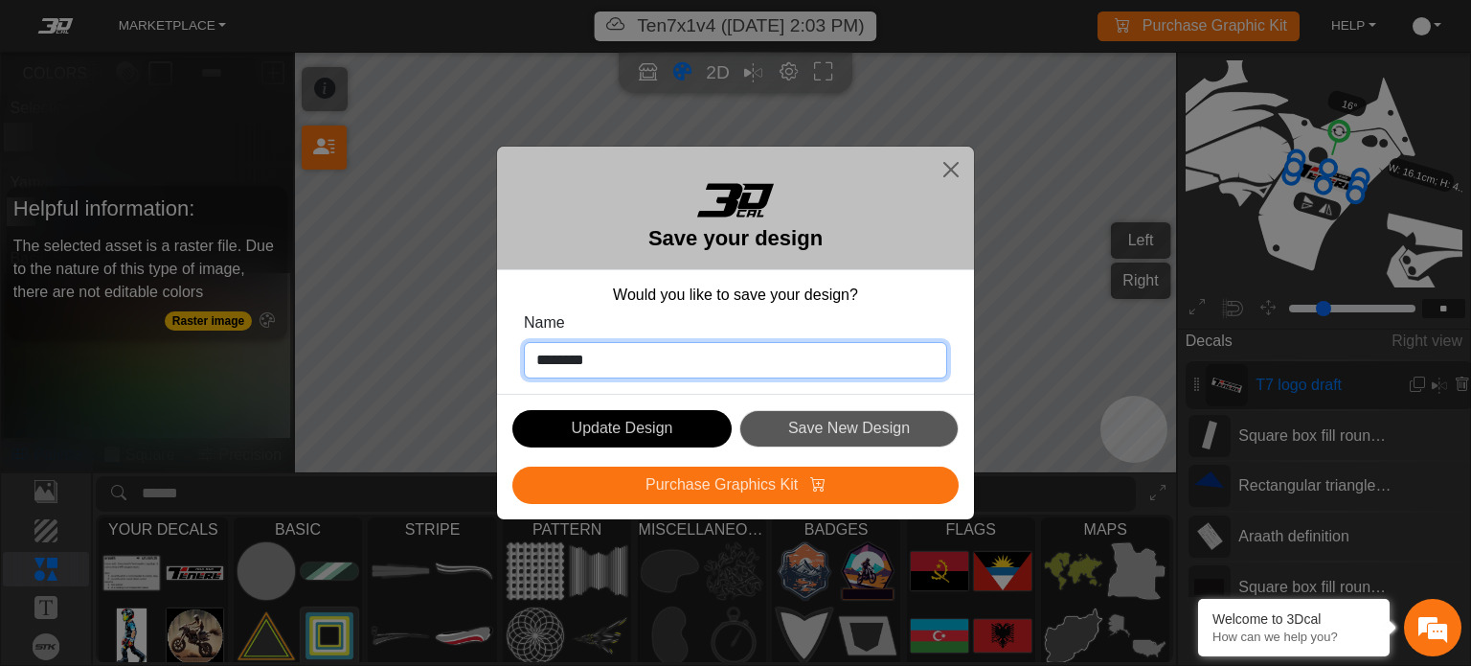
type input "*******"
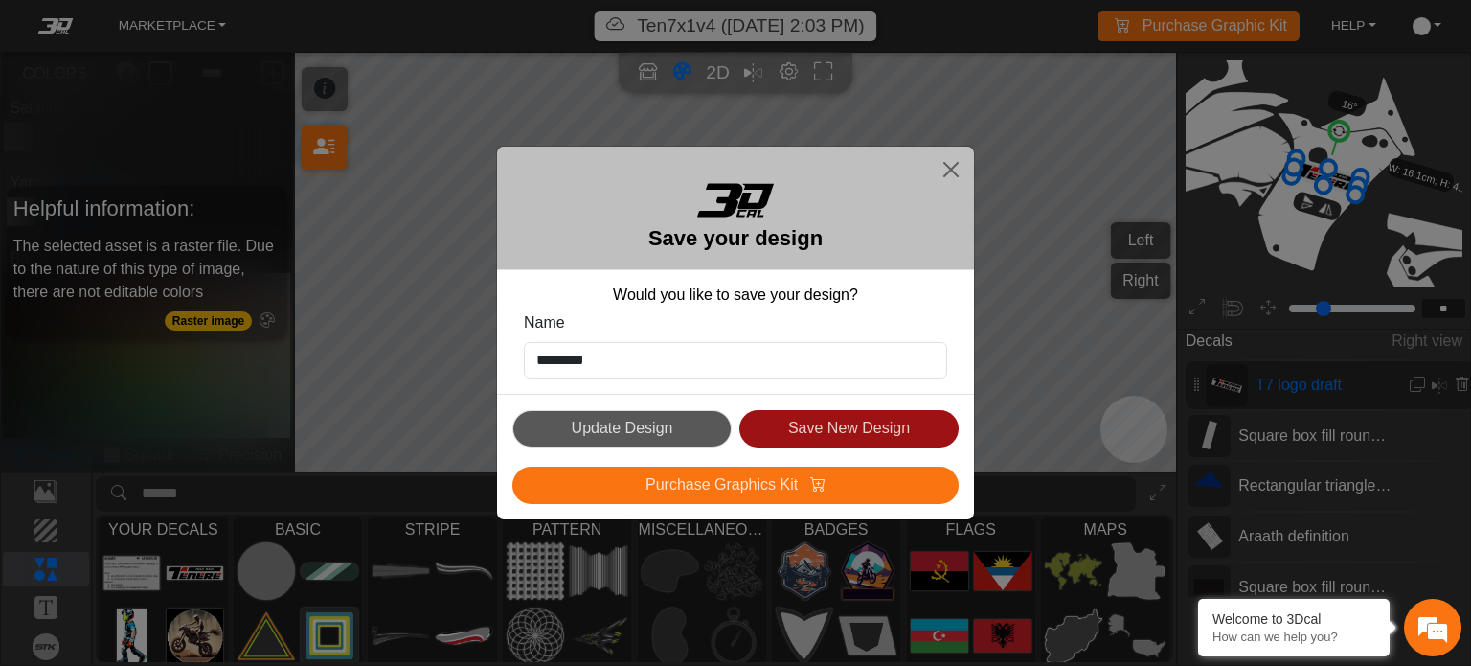
click at [816, 434] on button "Save New Design" at bounding box center [848, 428] width 219 height 37
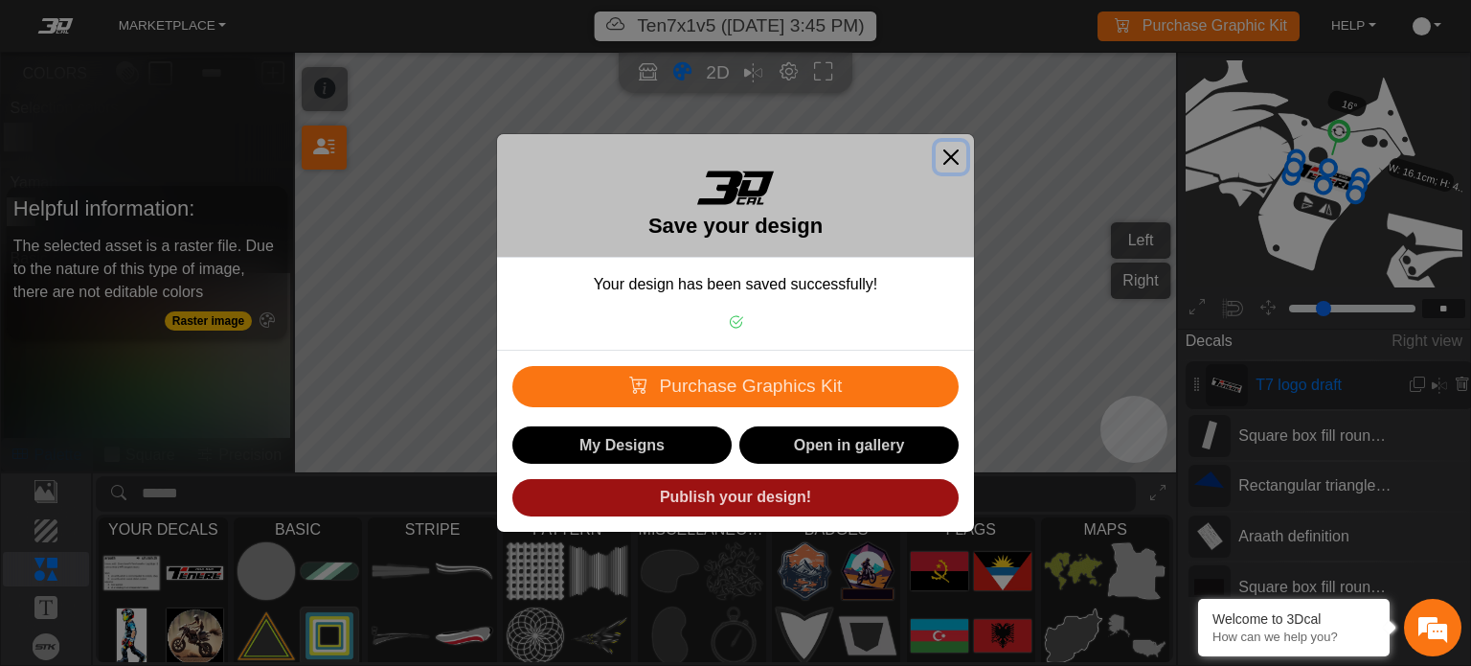
click at [949, 161] on button "Close" at bounding box center [951, 157] width 31 height 31
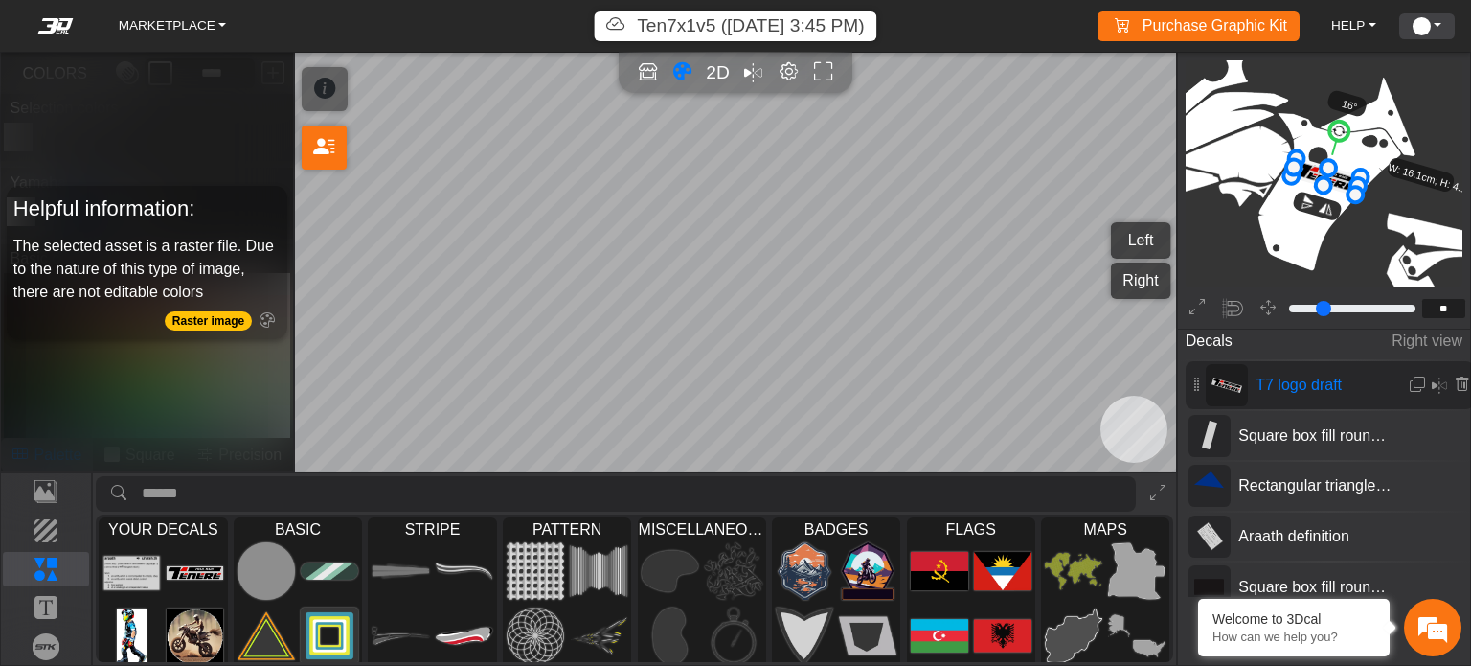
click at [1433, 24] on link "ACCOUNT" at bounding box center [1427, 26] width 44 height 26
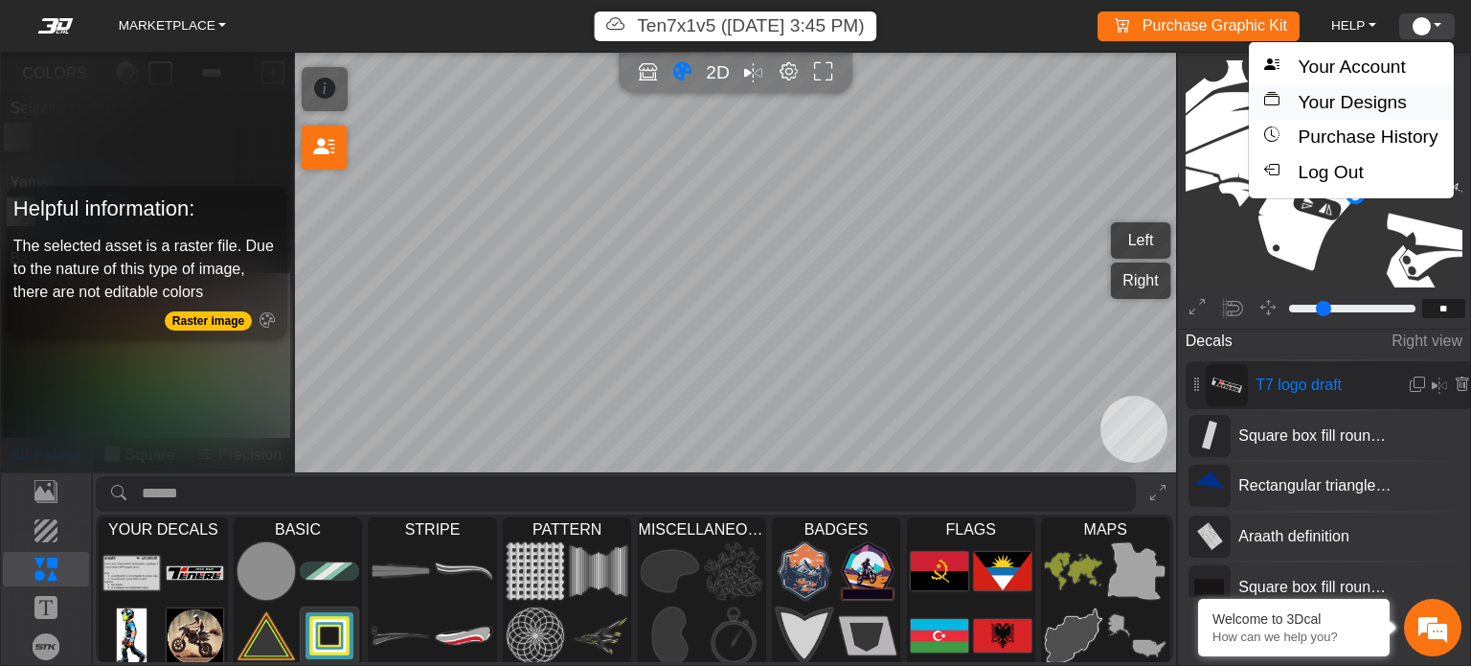
click at [1368, 101] on button "Your Designs" at bounding box center [1351, 102] width 204 height 35
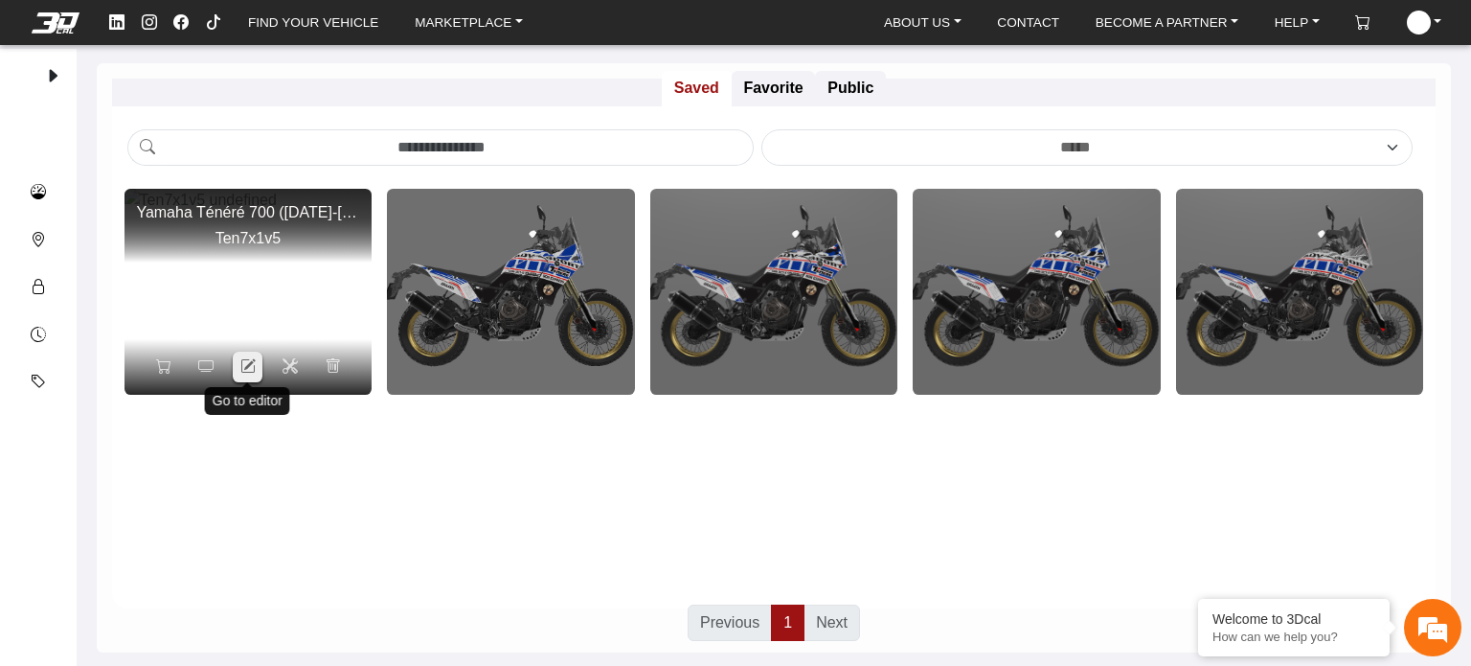
click at [249, 366] on icon at bounding box center [247, 366] width 15 height 16
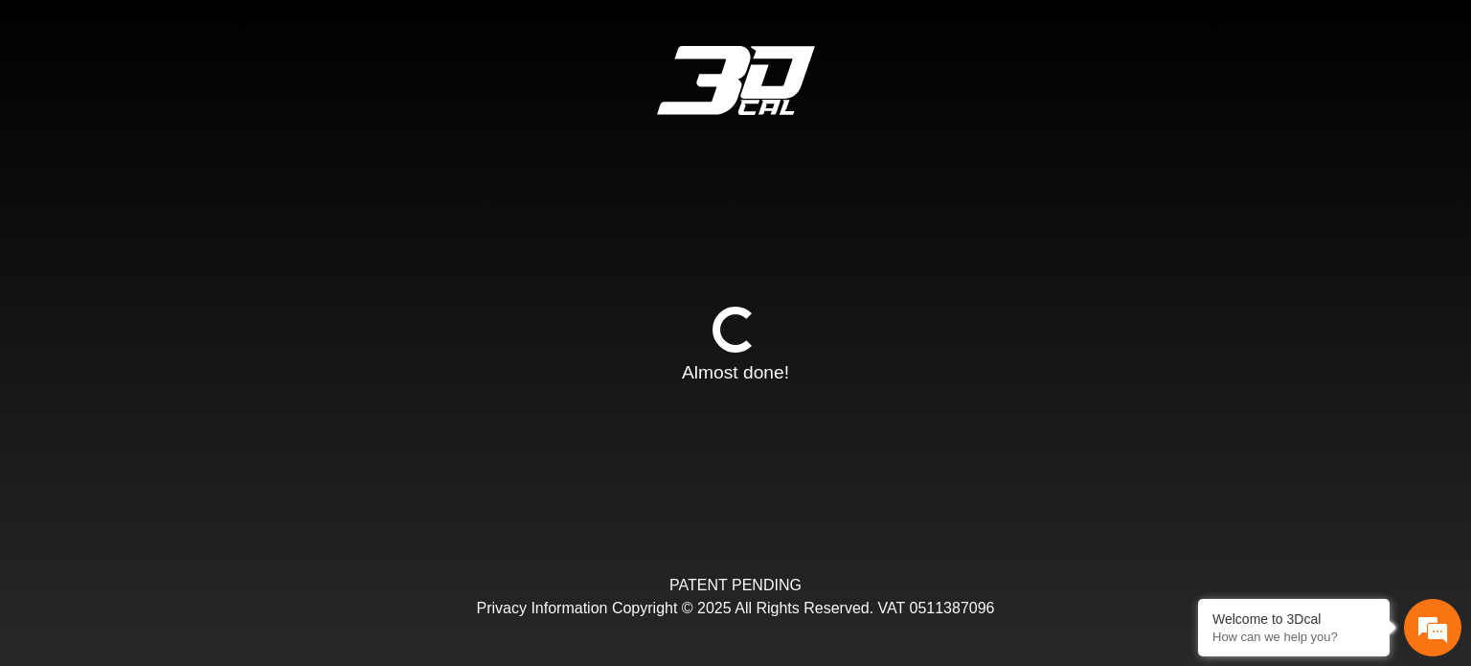
type input "*"
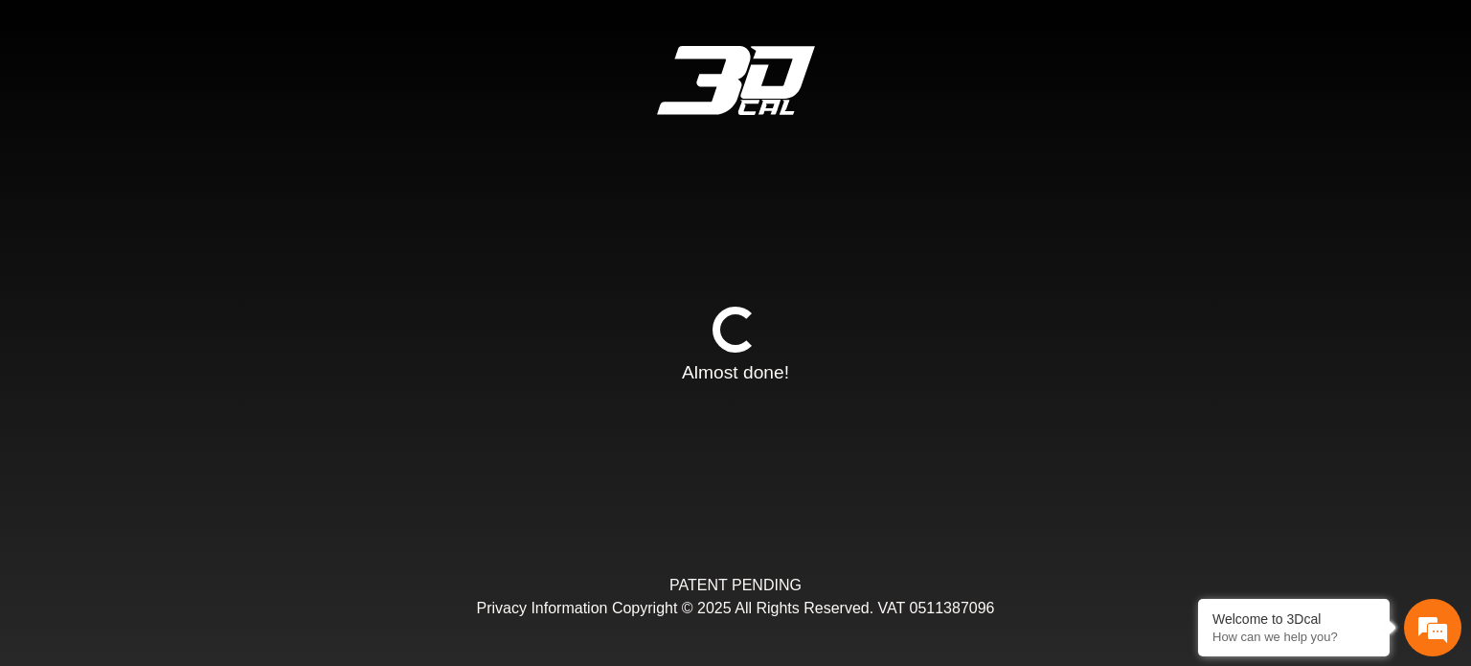
scroll to position [238, 215]
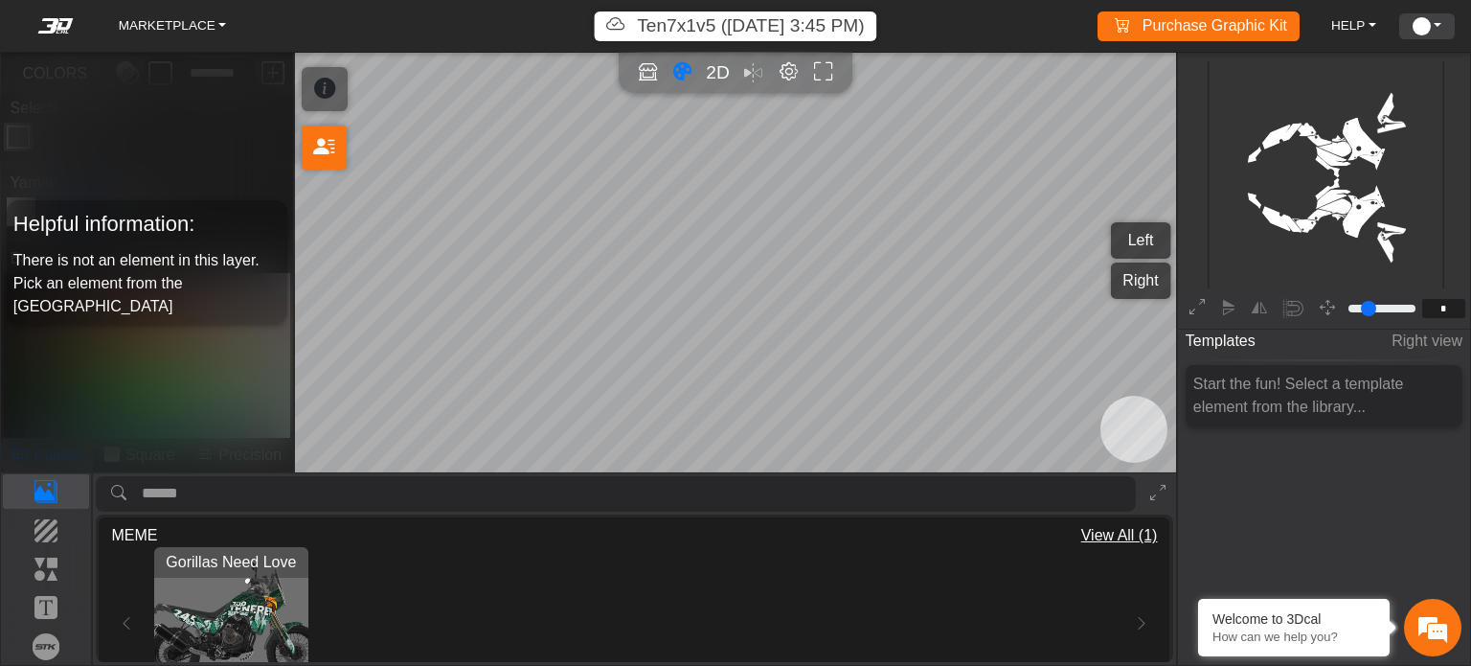
click at [1437, 20] on link "ACCOUNT" at bounding box center [1427, 26] width 44 height 26
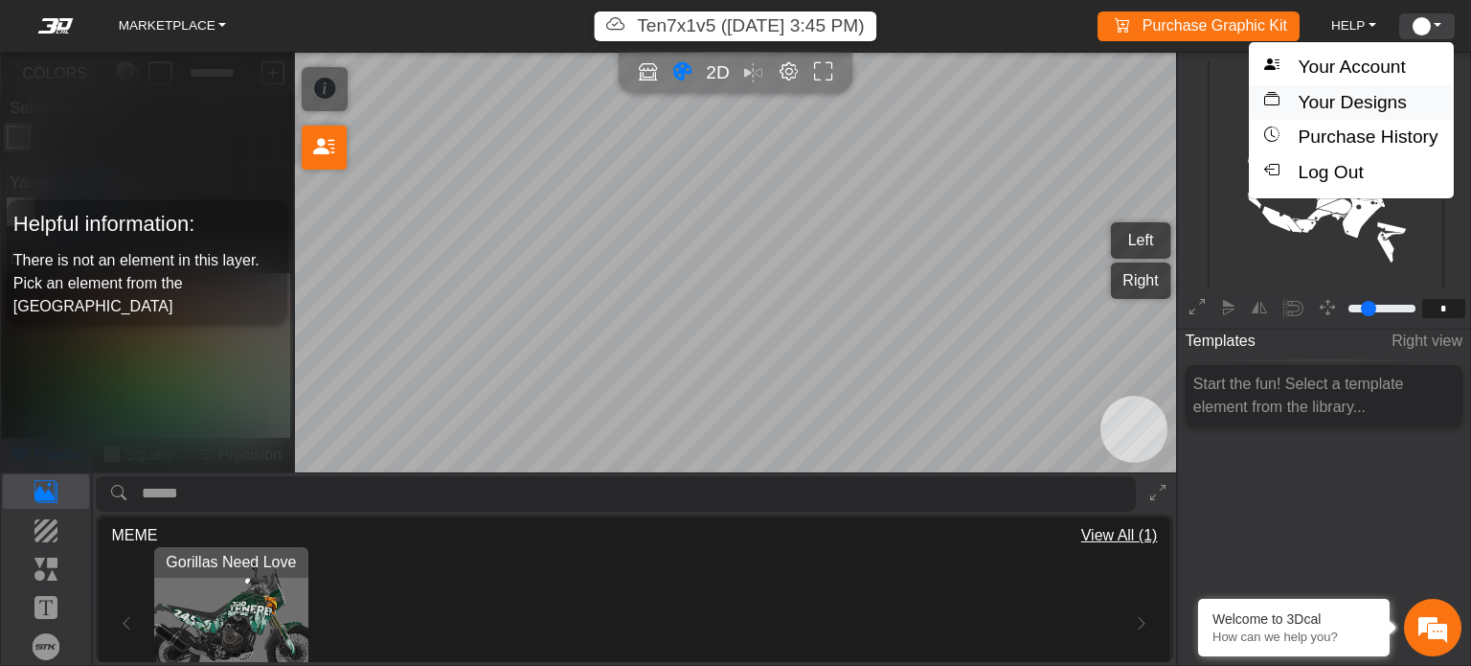
click at [1373, 95] on button "Your Designs" at bounding box center [1351, 102] width 204 height 35
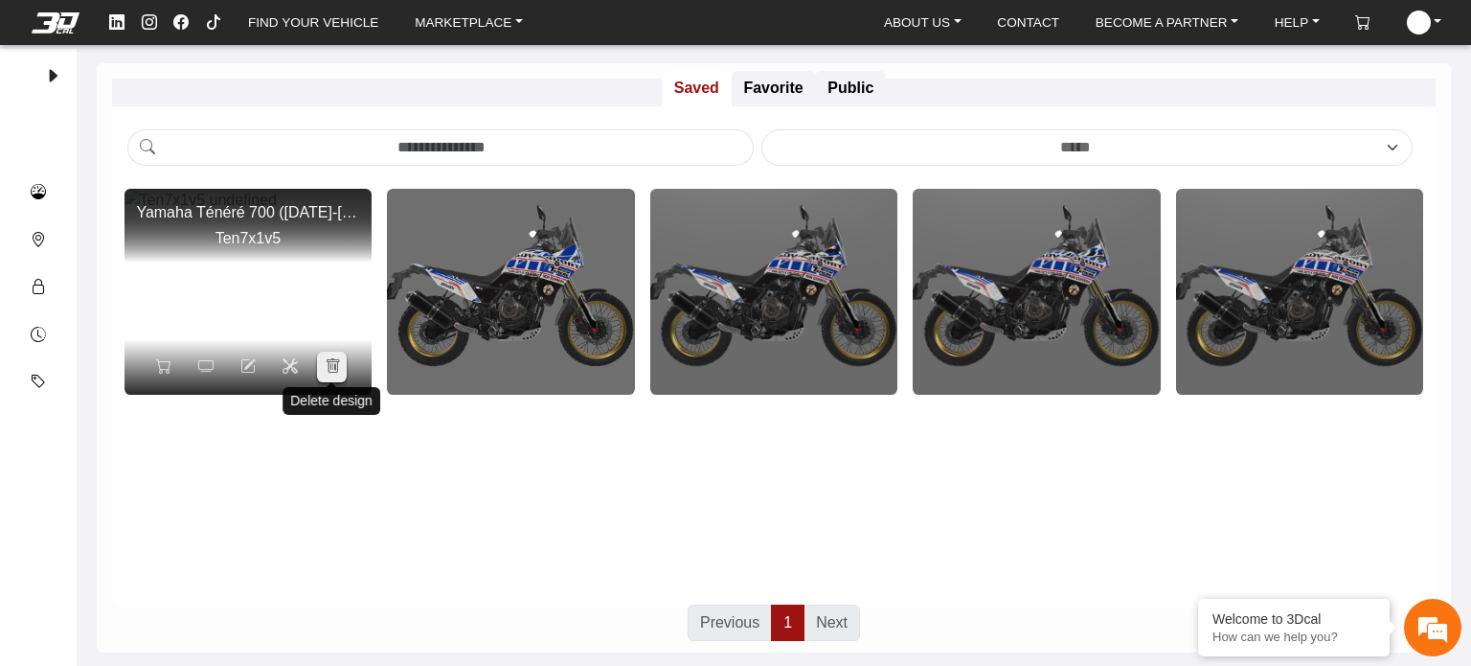
click at [329, 374] on icon at bounding box center [332, 366] width 15 height 16
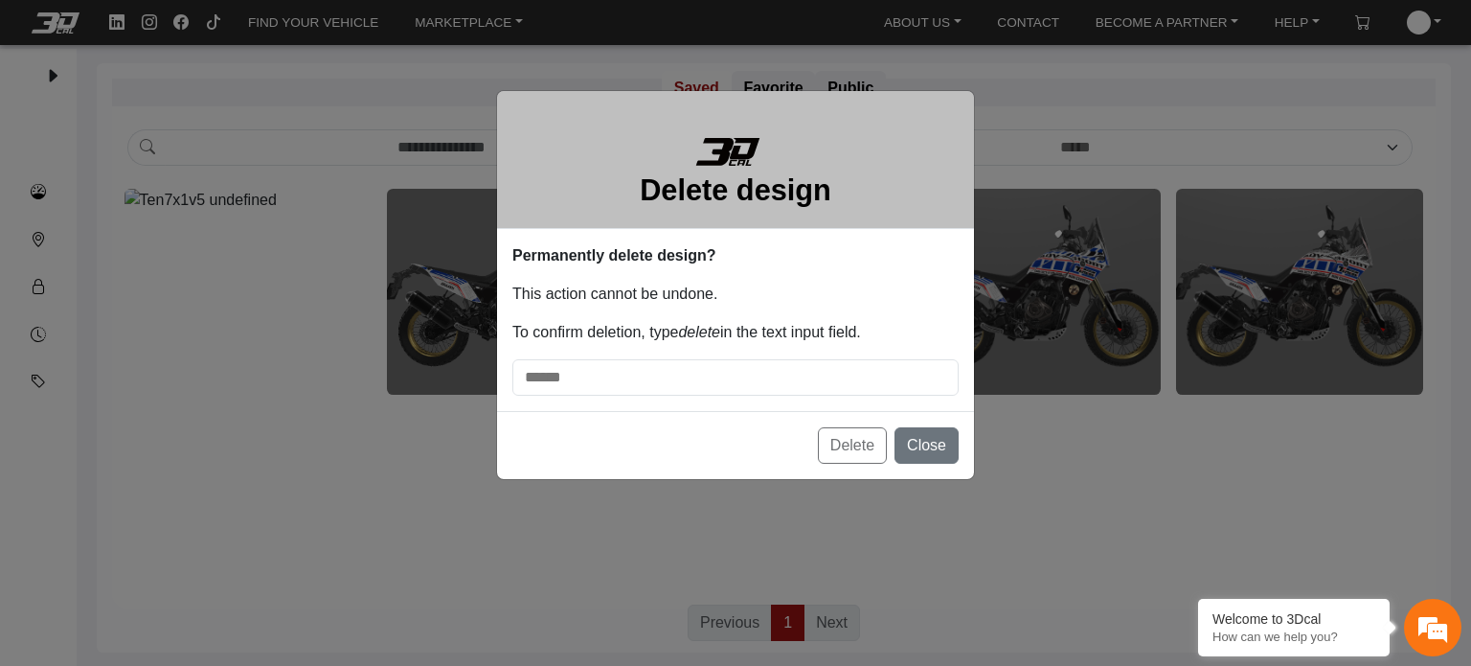
click at [843, 451] on div "Delete Close" at bounding box center [735, 445] width 477 height 68
click at [857, 443] on div "Delete Close" at bounding box center [735, 445] width 477 height 68
click at [674, 364] on input "delete-confirmation-input" at bounding box center [735, 377] width 446 height 36
click at [847, 445] on div "Delete Close" at bounding box center [735, 445] width 477 height 68
click at [643, 384] on input "delete-confirmation-input" at bounding box center [735, 377] width 446 height 36
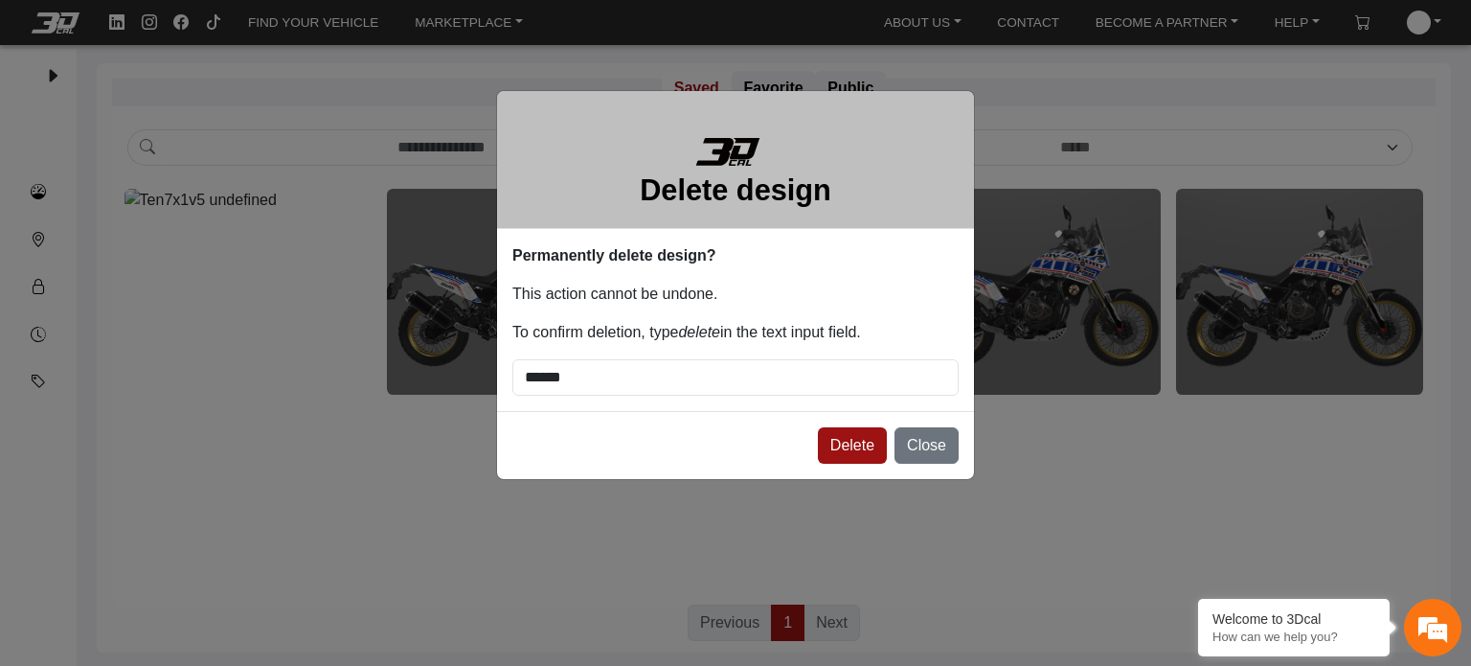
type input "******"
click at [855, 455] on button "Delete" at bounding box center [852, 445] width 69 height 36
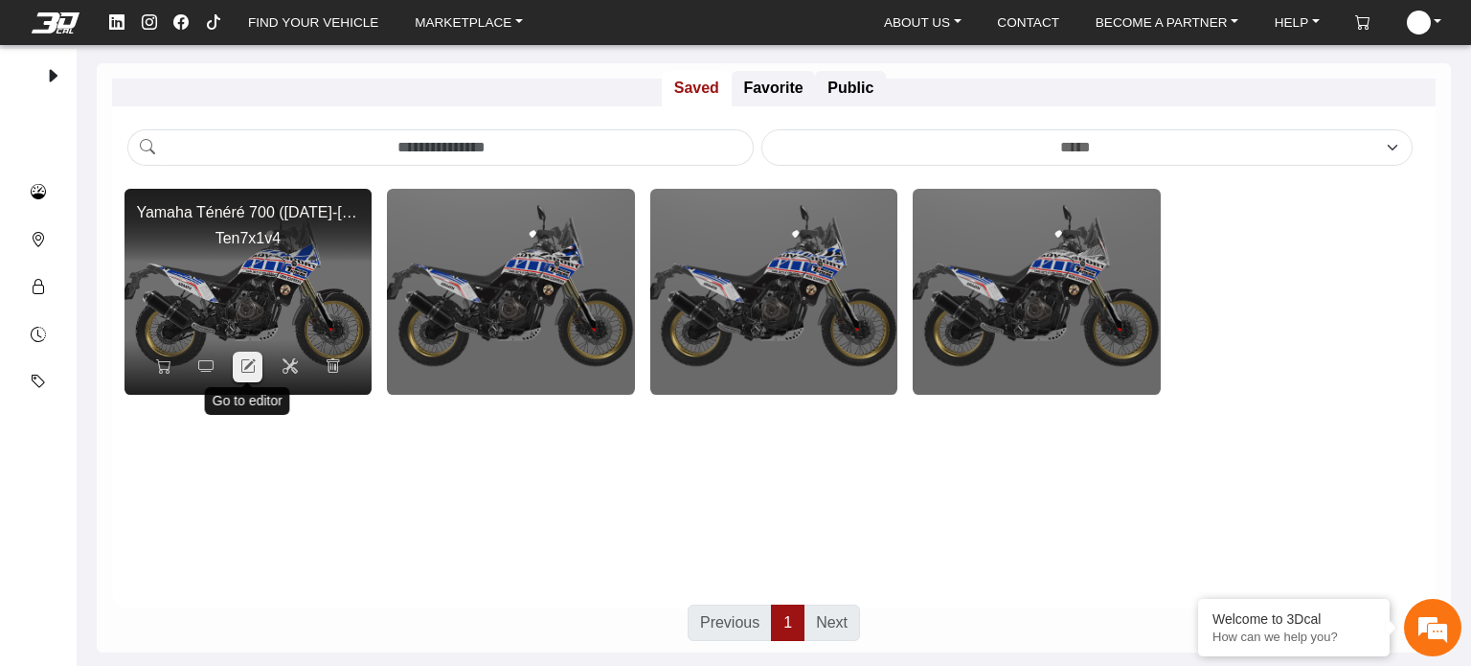
click at [257, 365] on button at bounding box center [248, 367] width 30 height 31
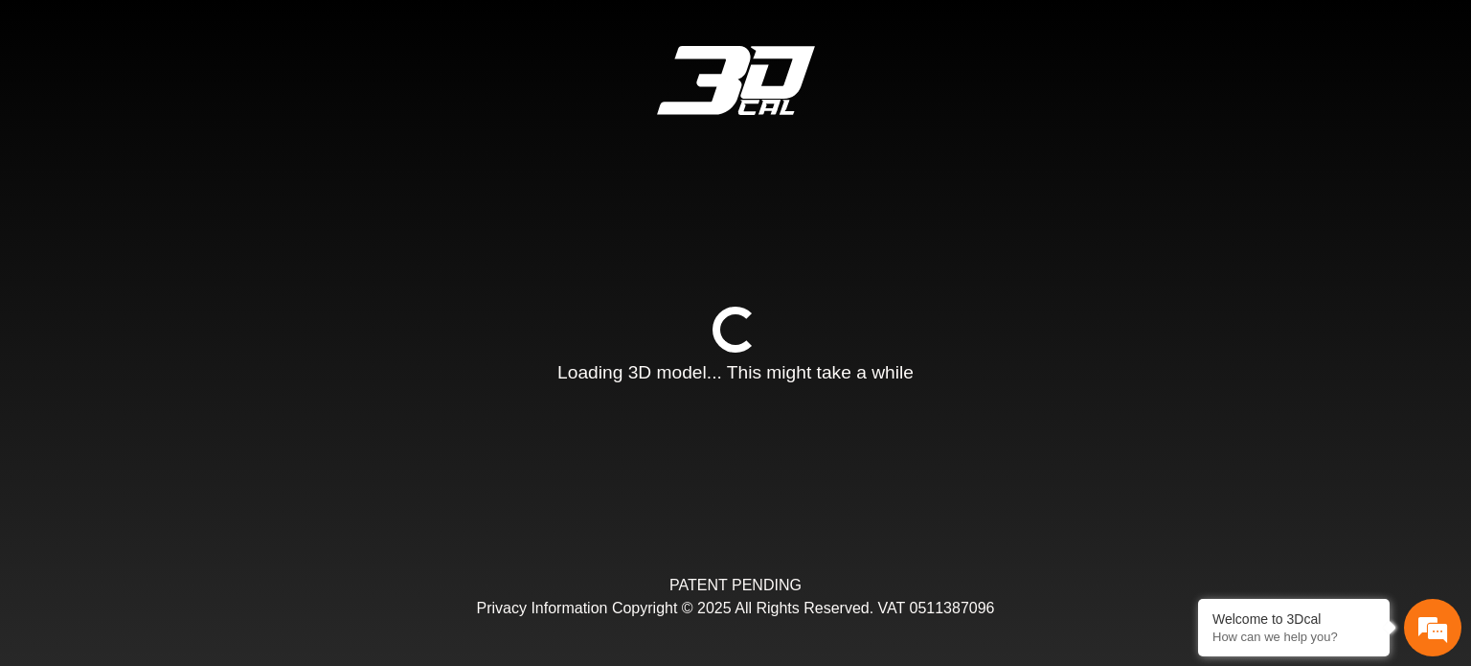
type input "*"
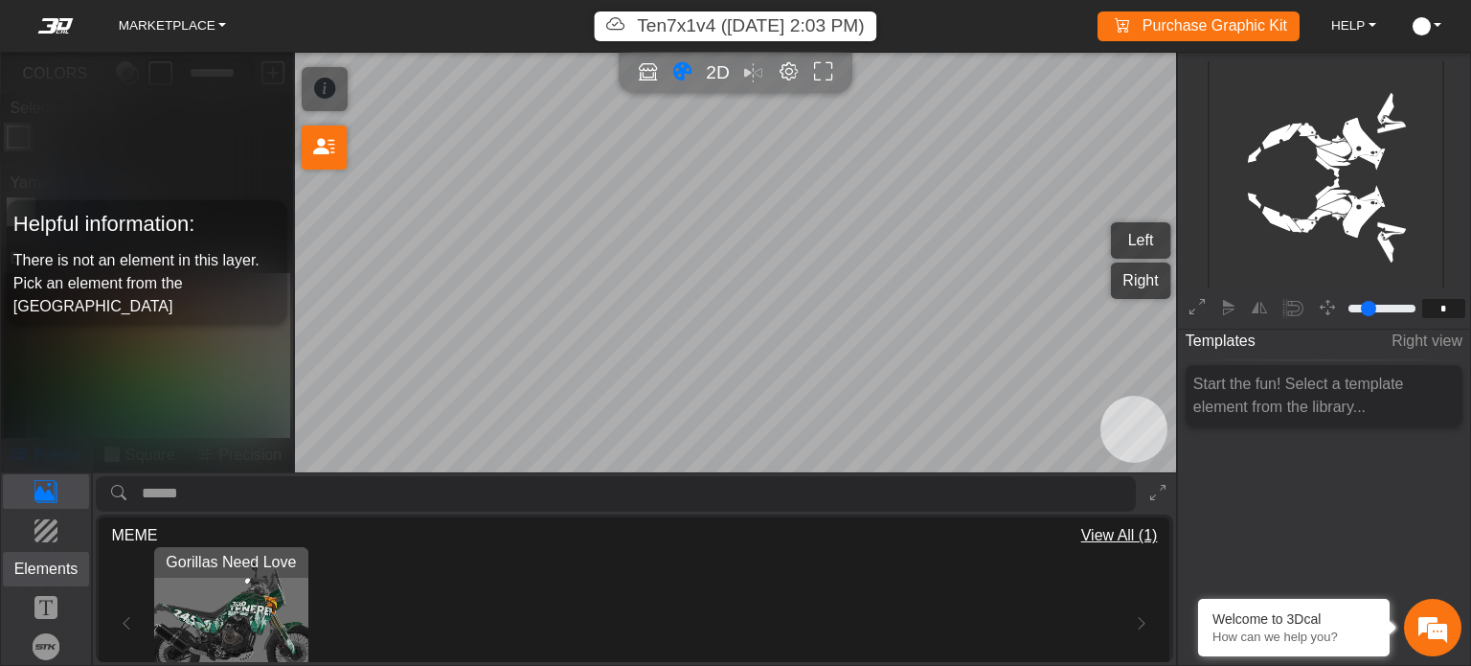
click at [57, 574] on p "Elements" at bounding box center [46, 568] width 85 height 23
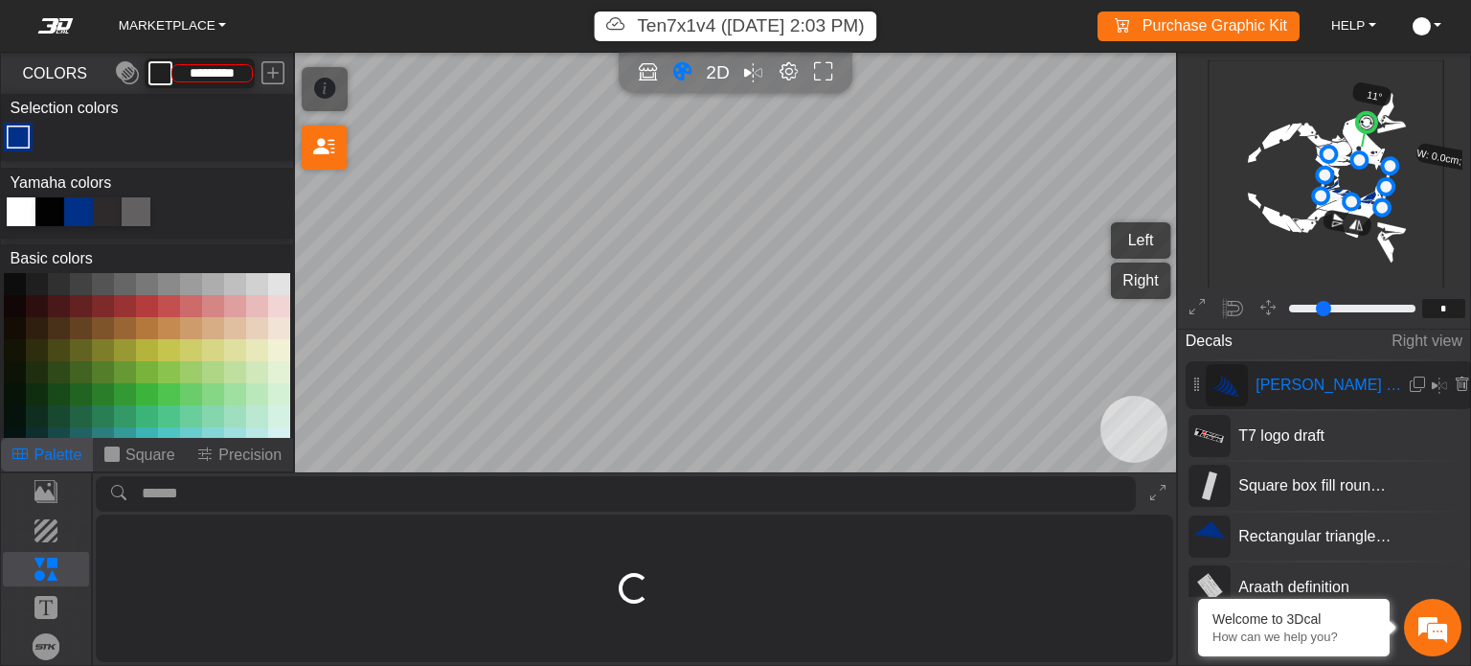
type input "*********"
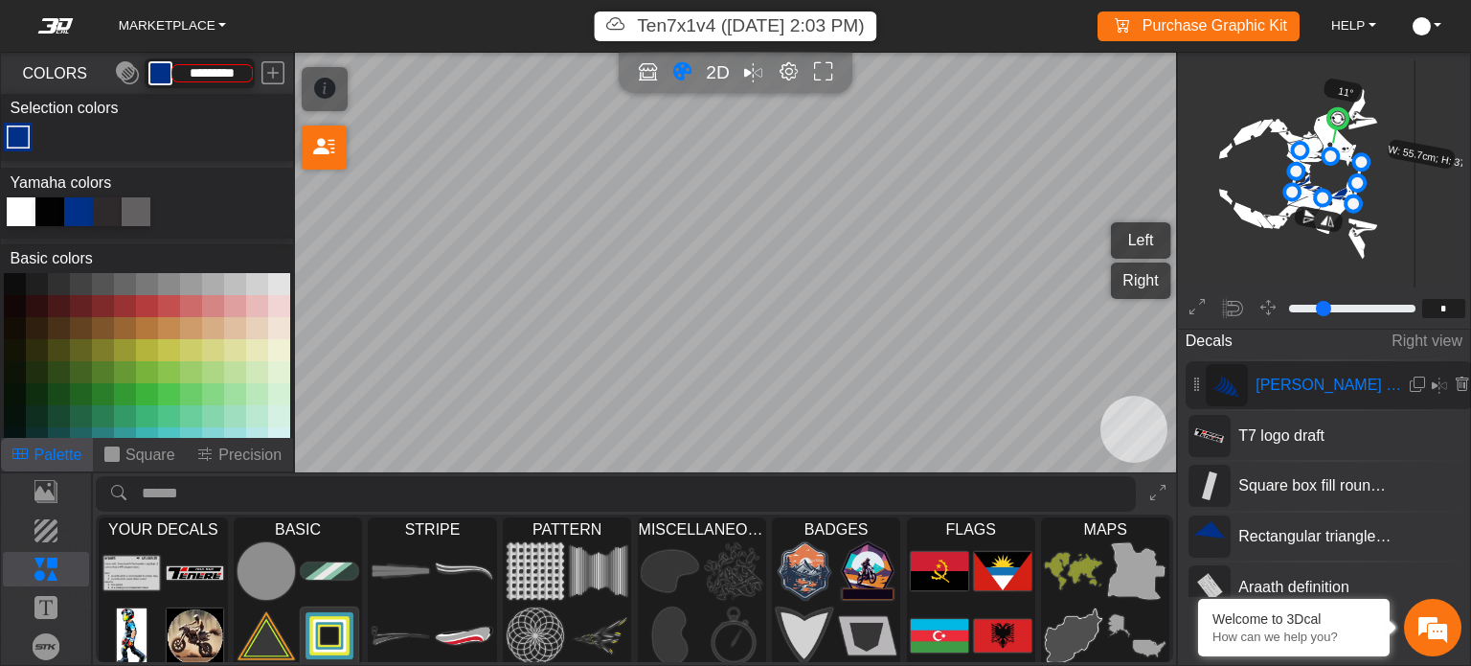
type input "**"
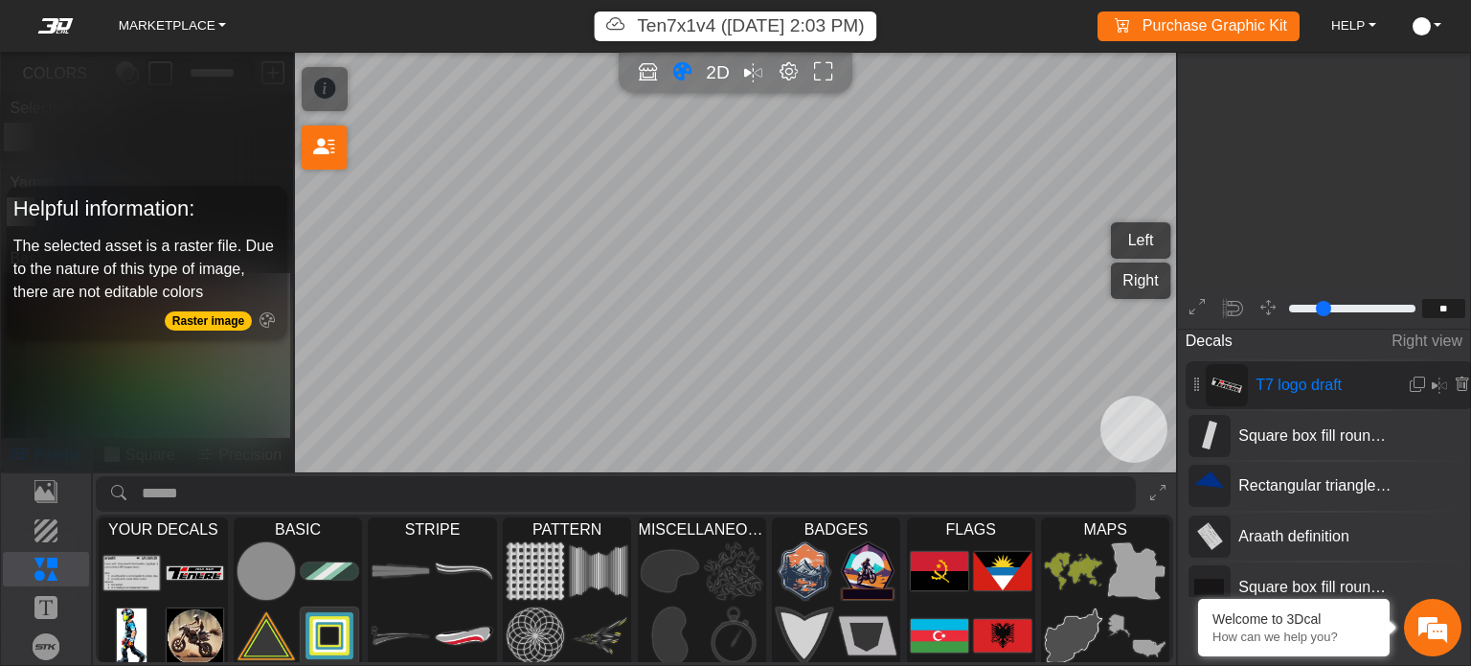
type input "****"
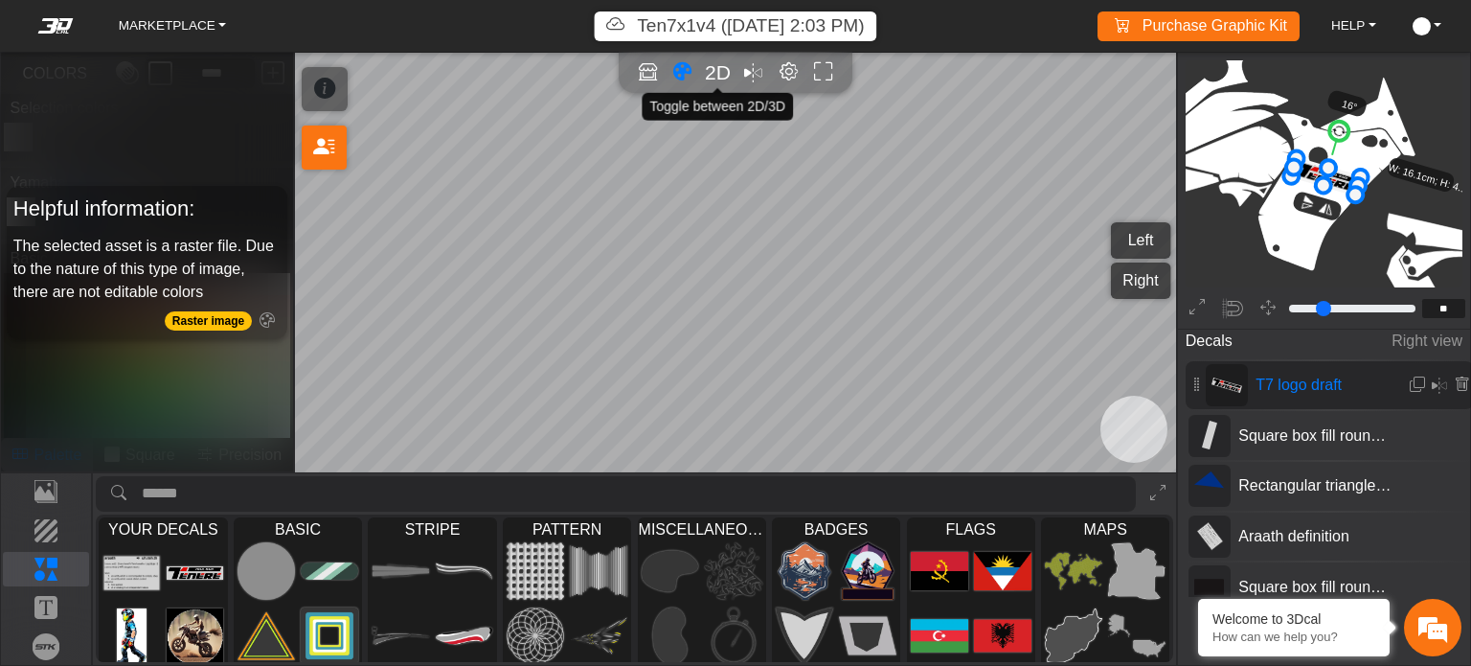
click at [721, 70] on span "2D" at bounding box center [718, 72] width 26 height 22
type input "**"
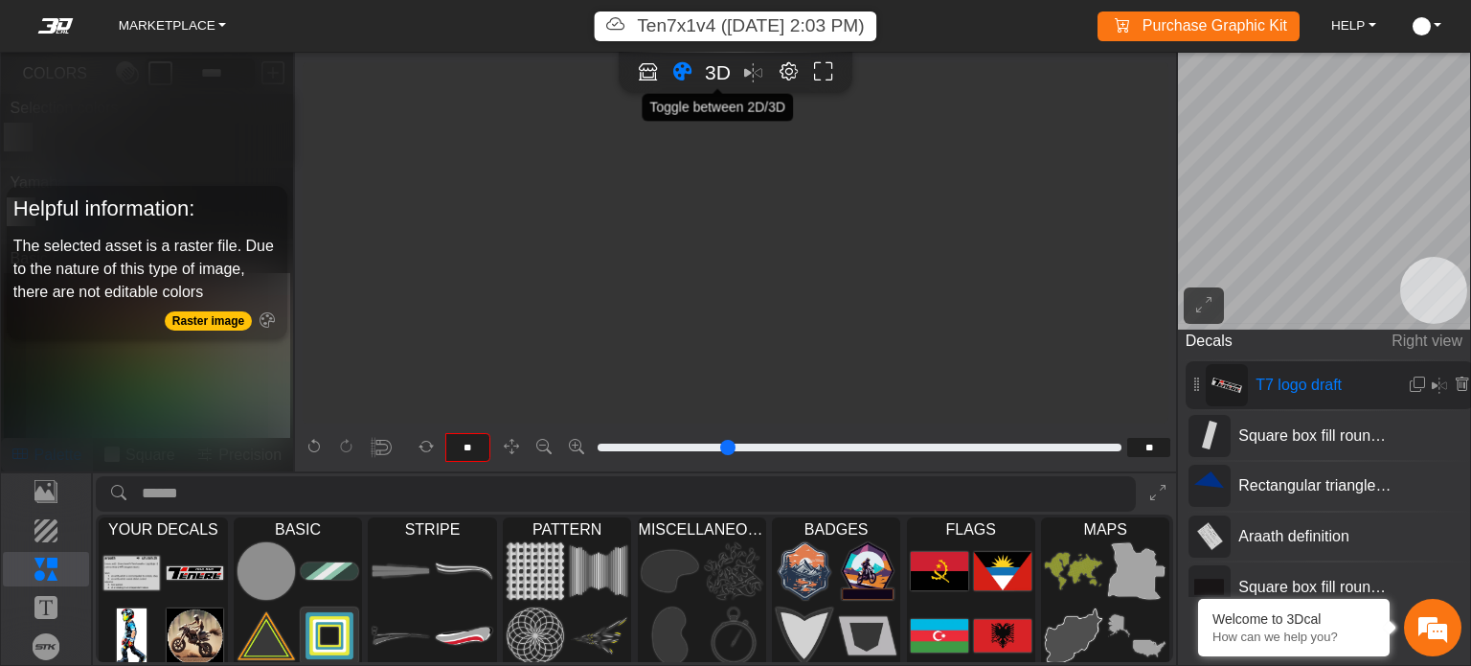
scroll to position [3432, 3176]
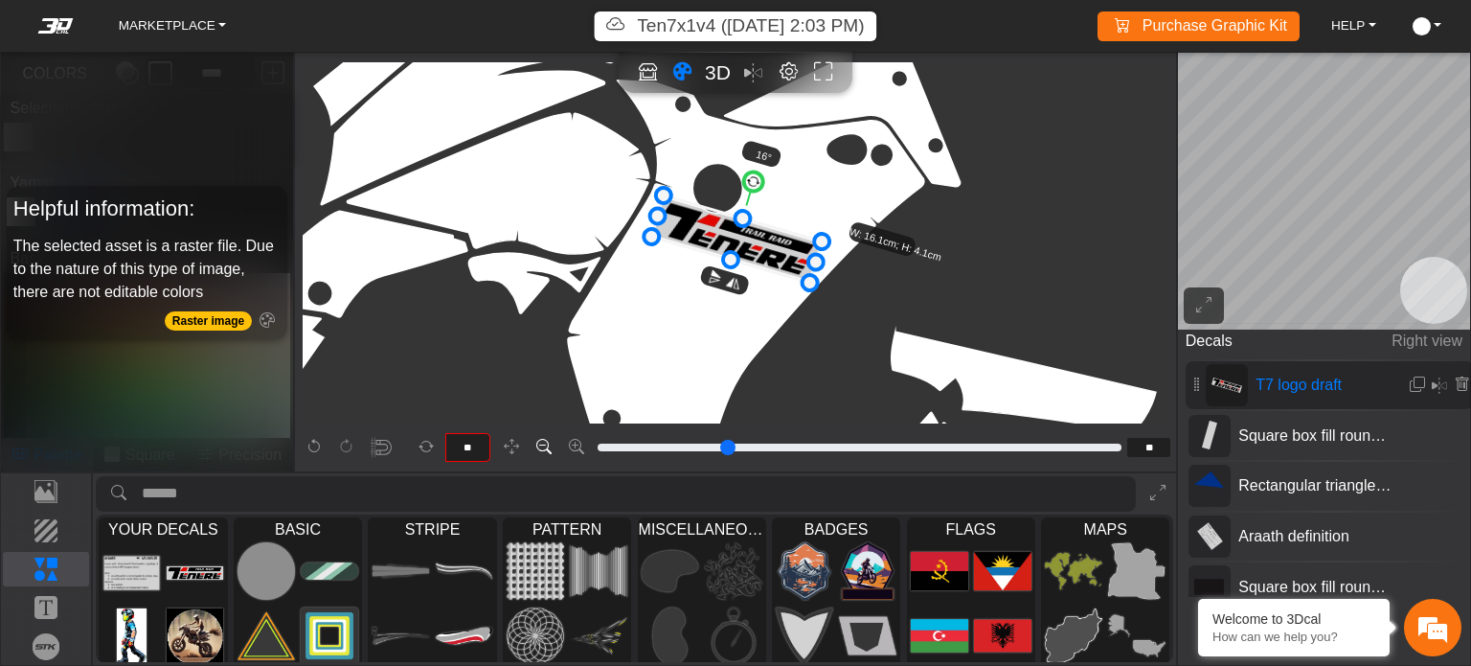
click at [536, 448] on icon at bounding box center [543, 447] width 15 height 16
type input "**"
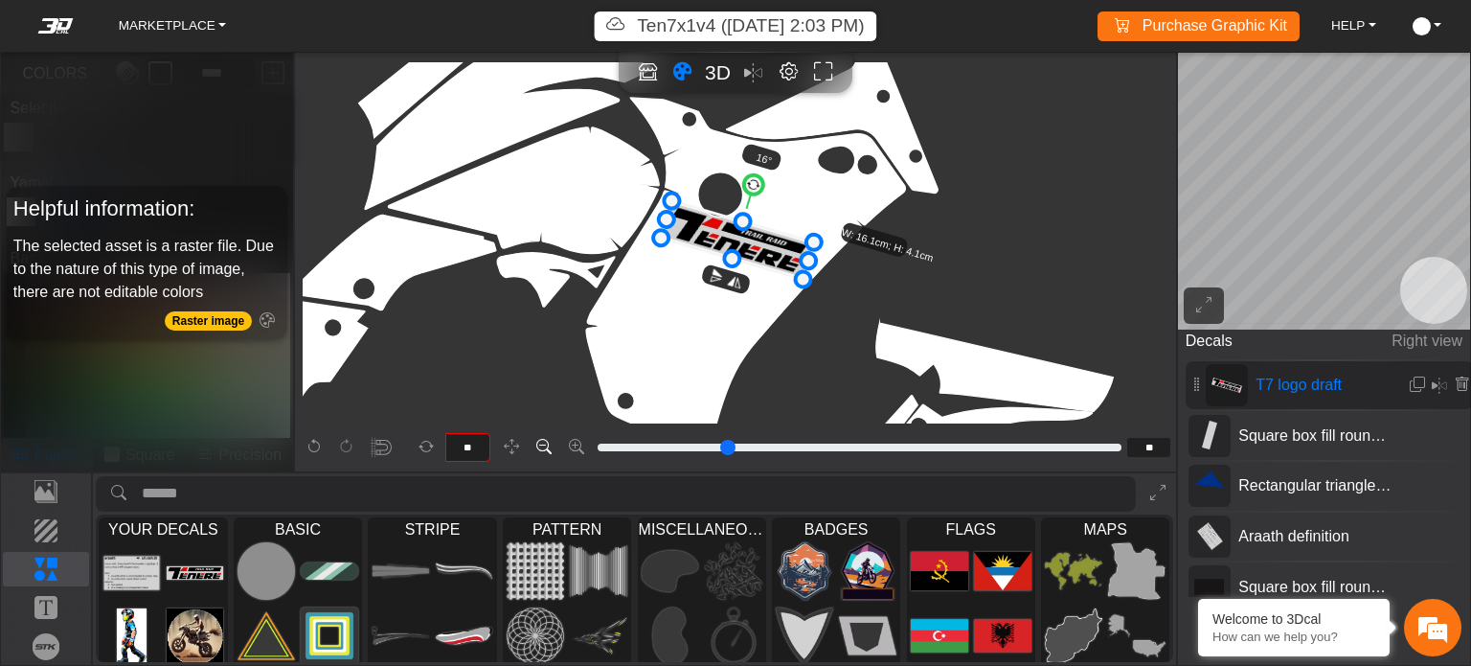
click at [536, 448] on icon at bounding box center [543, 447] width 15 height 16
type input "**"
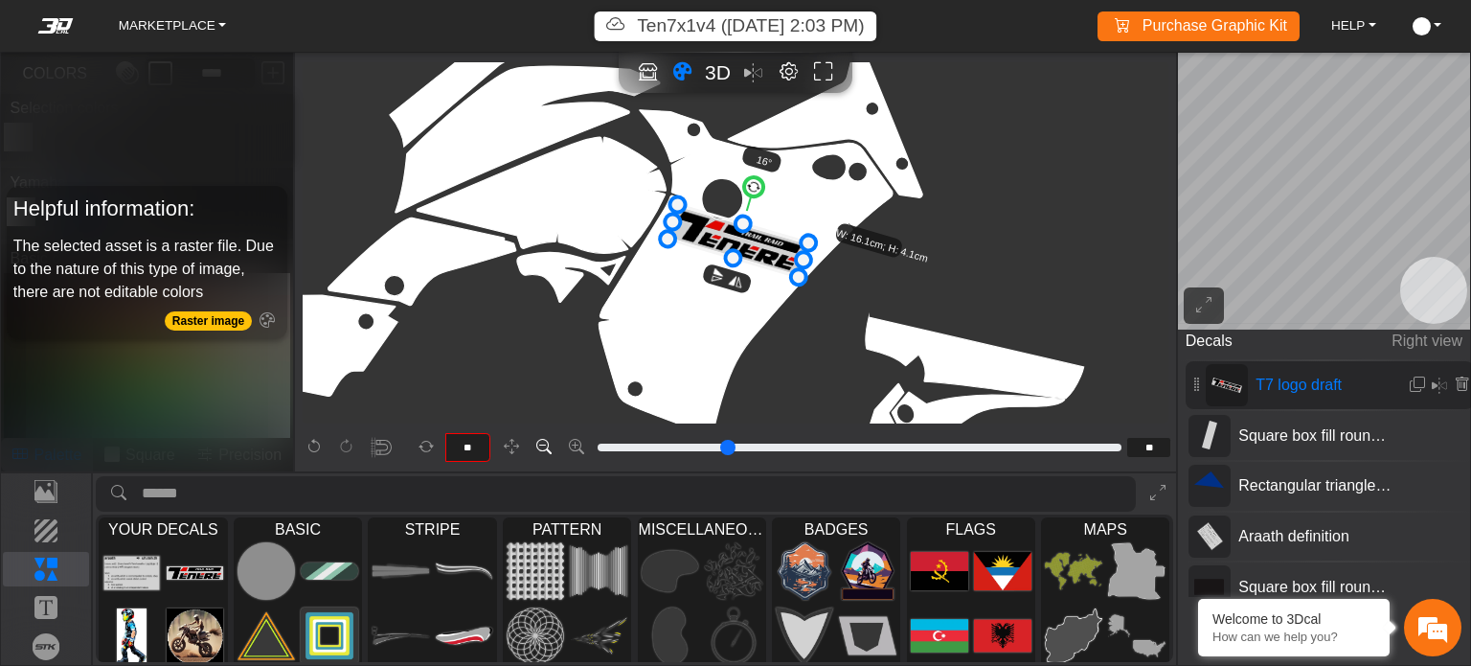
click at [536, 448] on icon at bounding box center [543, 447] width 15 height 16
type input "**"
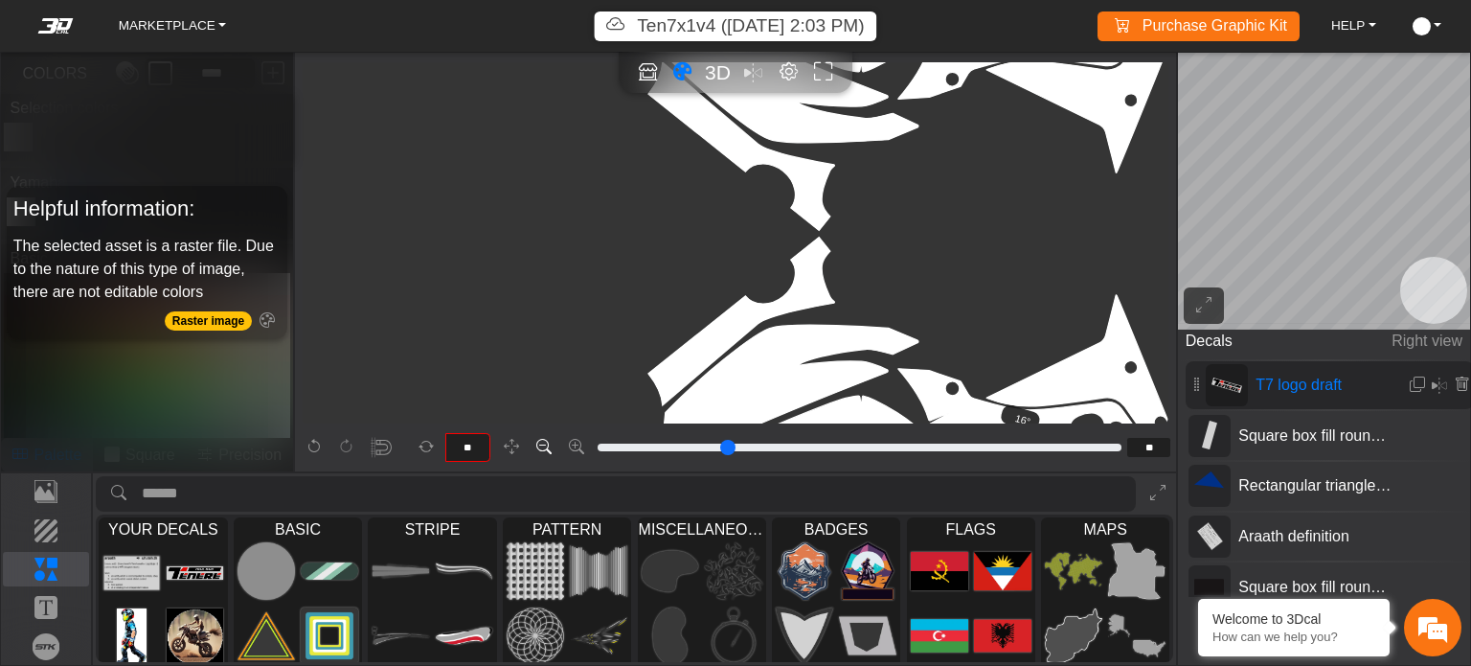
click at [537, 448] on icon at bounding box center [543, 447] width 15 height 16
type input "**"
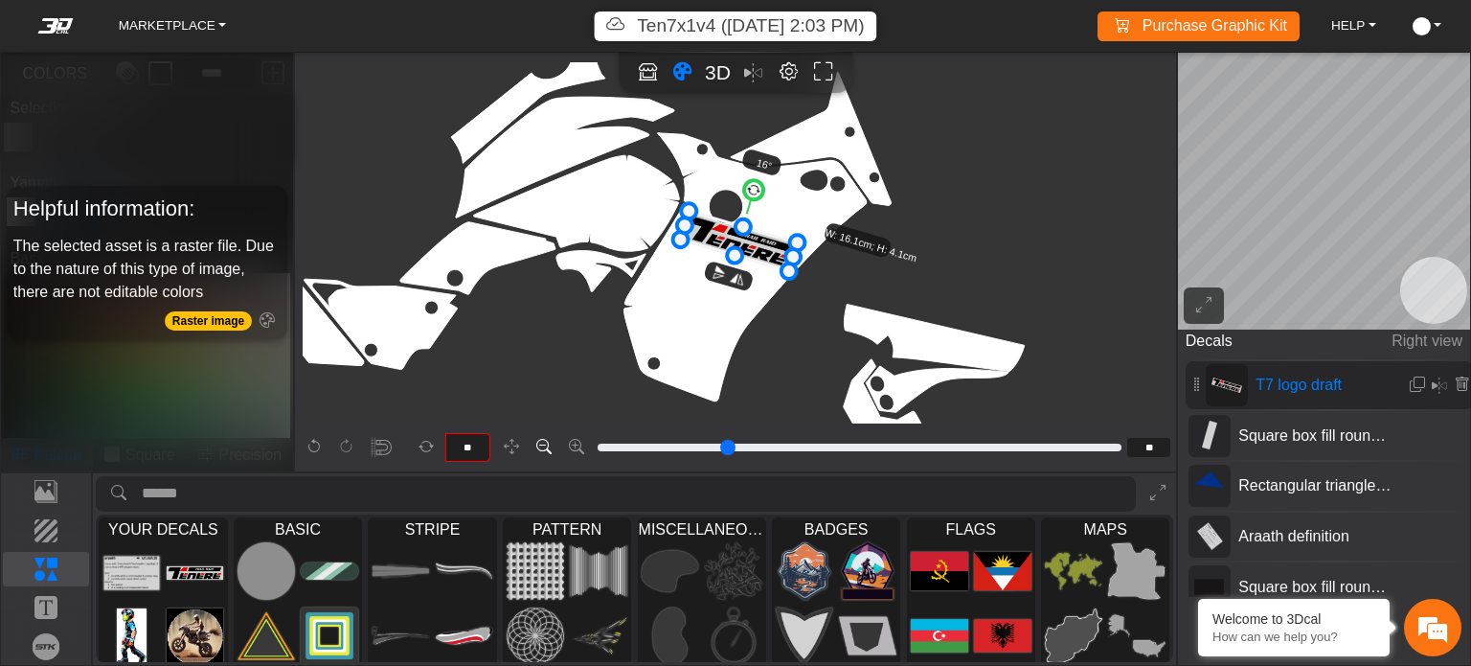
click at [538, 449] on icon at bounding box center [543, 447] width 15 height 16
type input "**"
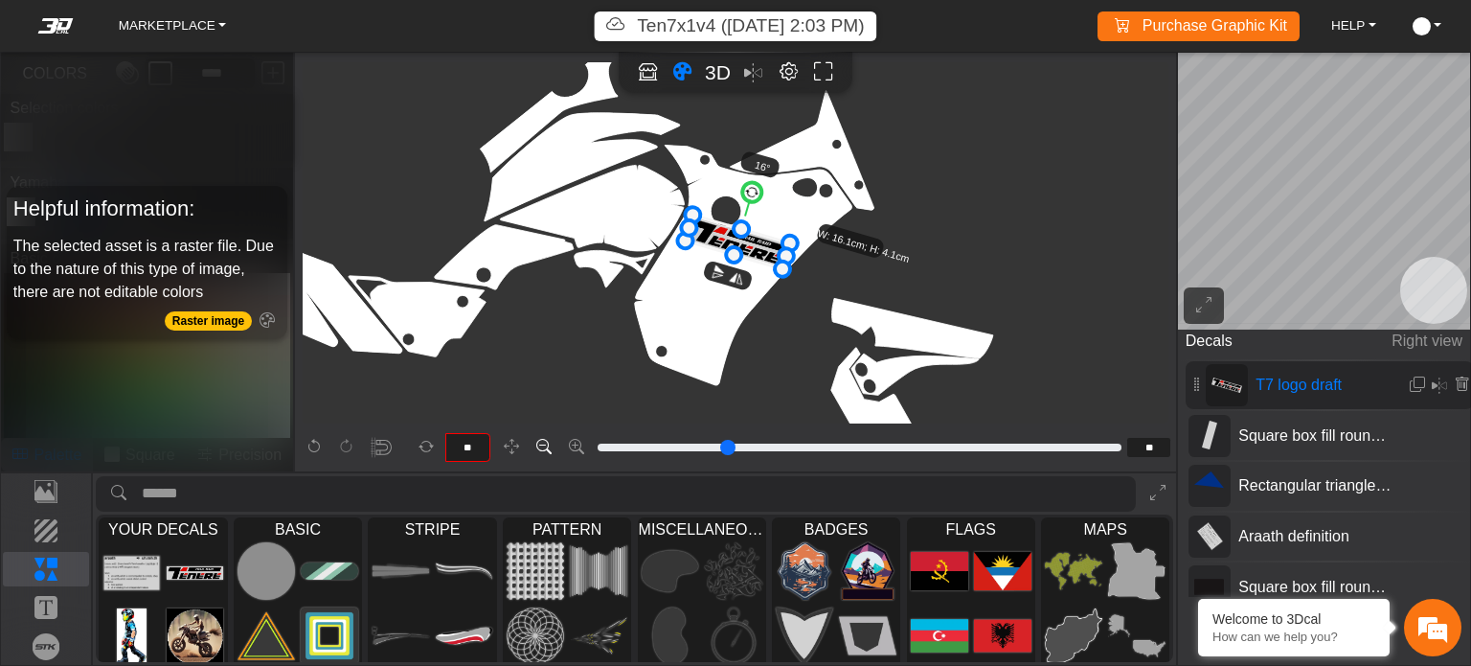
click at [539, 449] on icon at bounding box center [543, 447] width 15 height 16
type input "**"
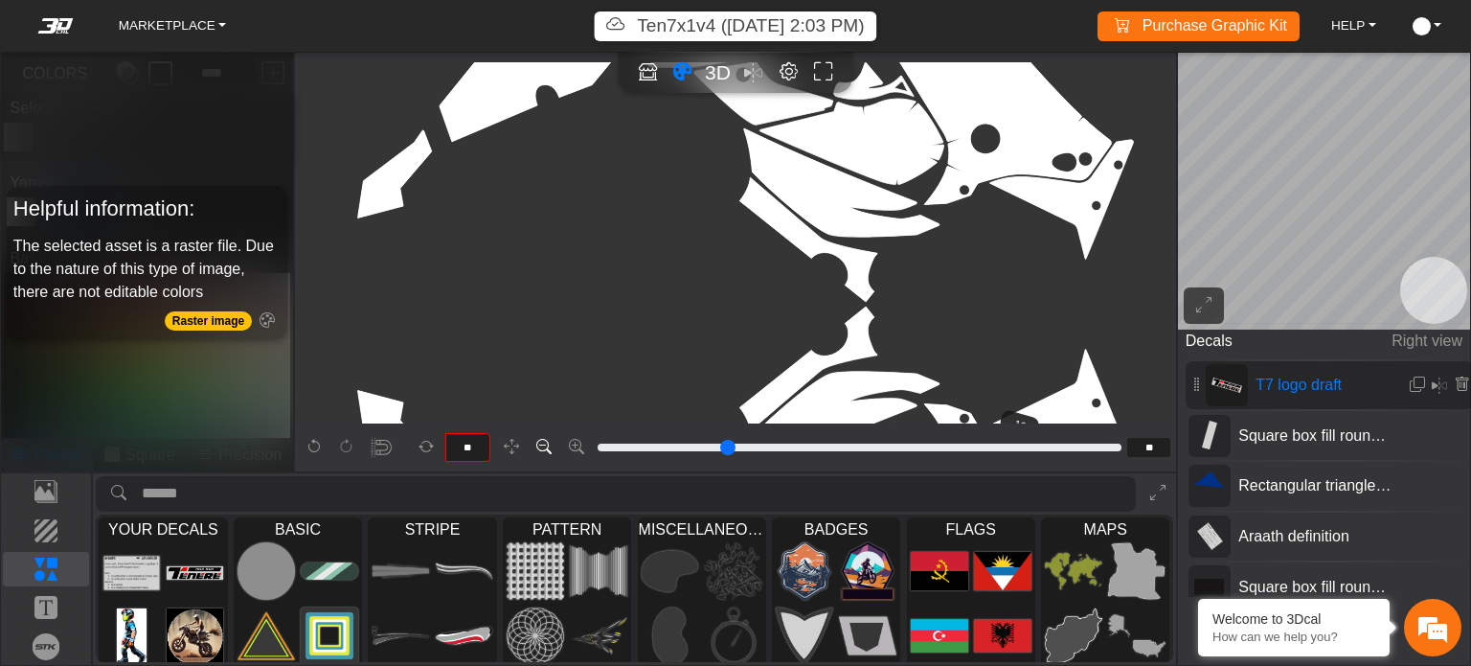
click at [540, 450] on icon at bounding box center [543, 447] width 15 height 16
type input "**"
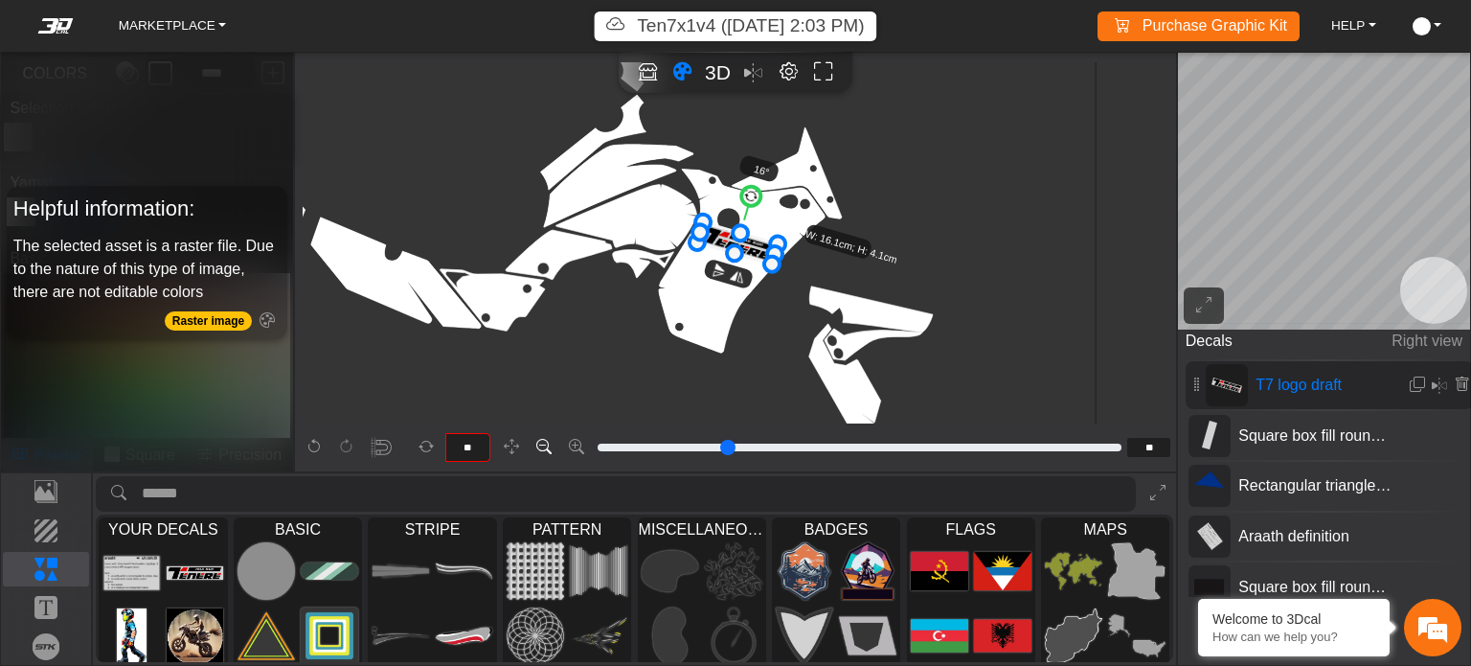
click at [541, 451] on icon at bounding box center [543, 447] width 15 height 16
type input "**"
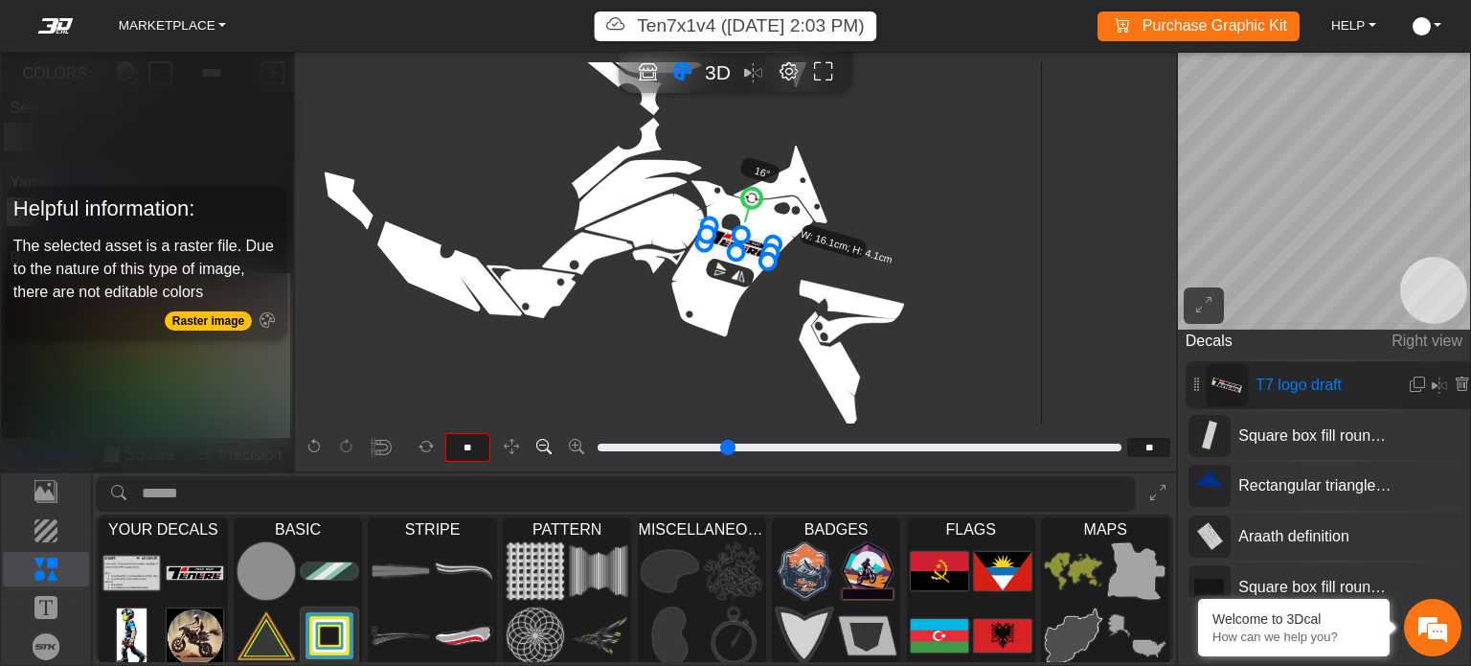
click at [543, 451] on icon at bounding box center [543, 447] width 15 height 16
type input "*"
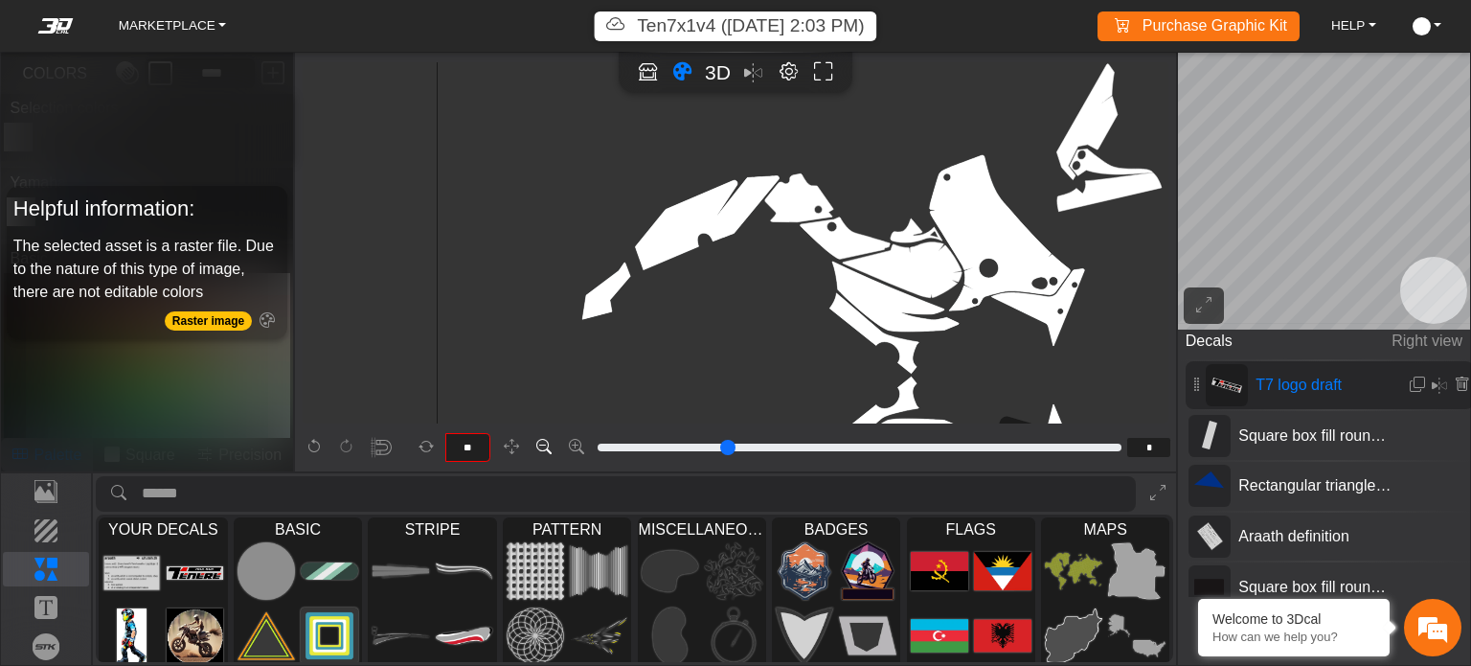
click at [543, 451] on icon at bounding box center [543, 447] width 15 height 16
type input "*"
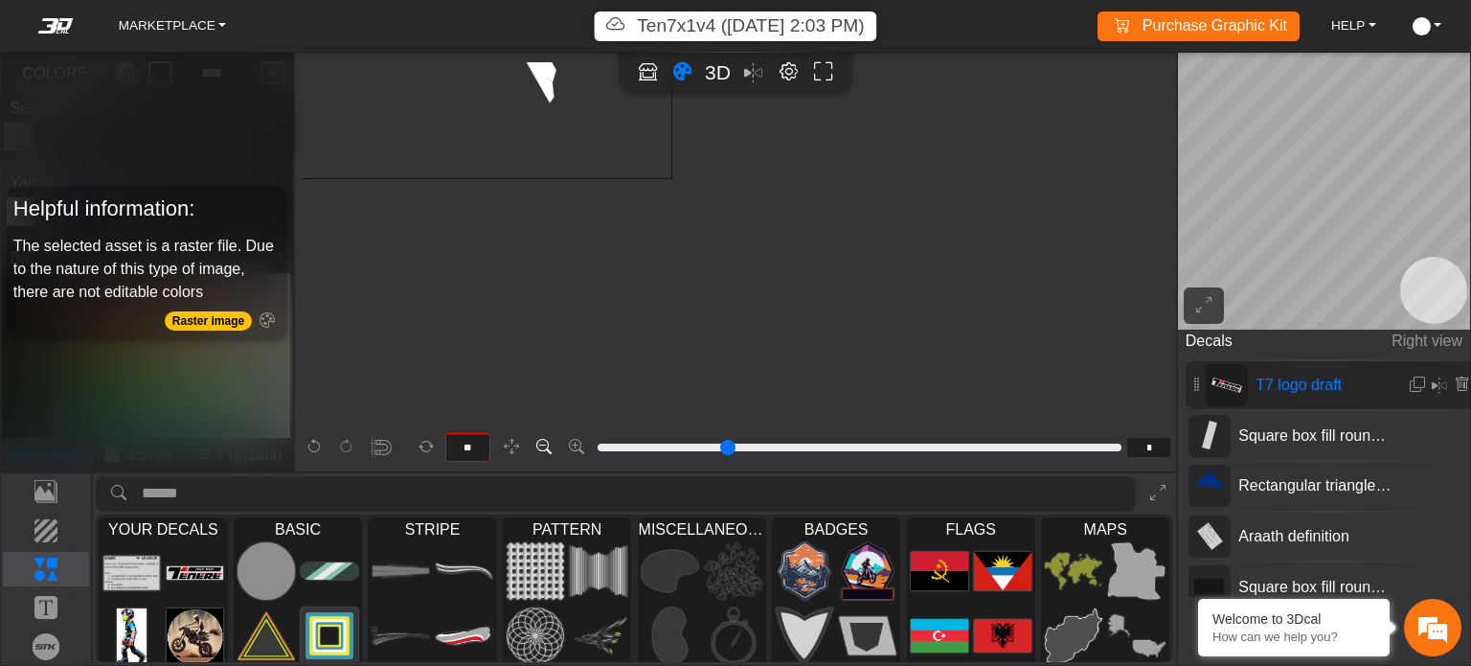
scroll to position [725, 471]
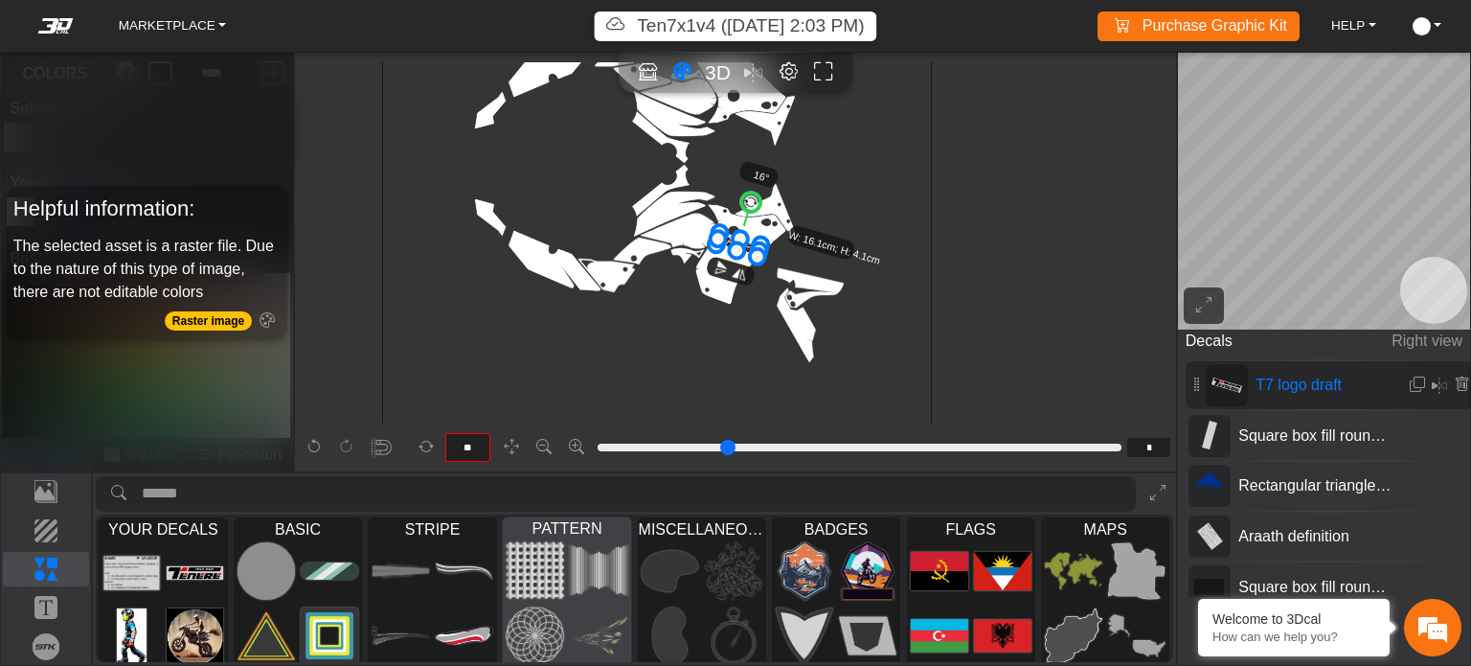
click at [564, 566] on img at bounding box center [535, 570] width 57 height 59
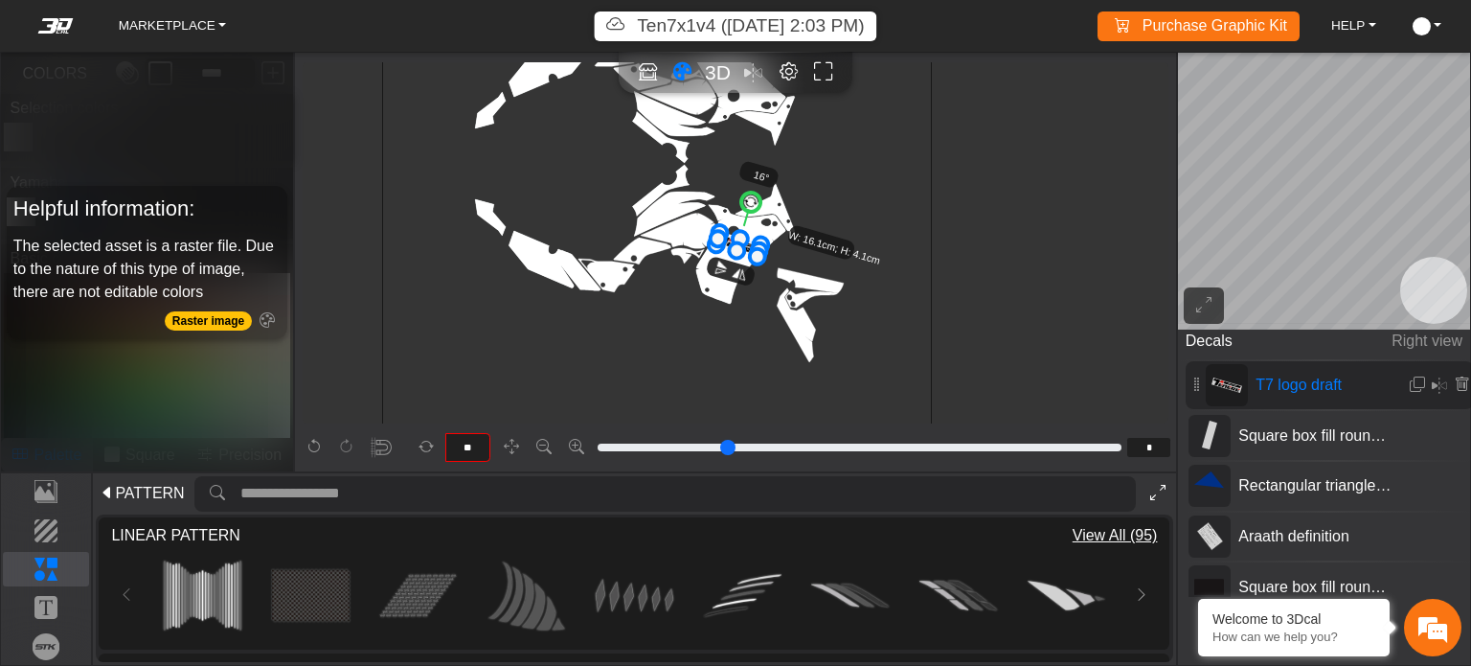
click at [1159, 492] on icon at bounding box center [1157, 493] width 15 height 16
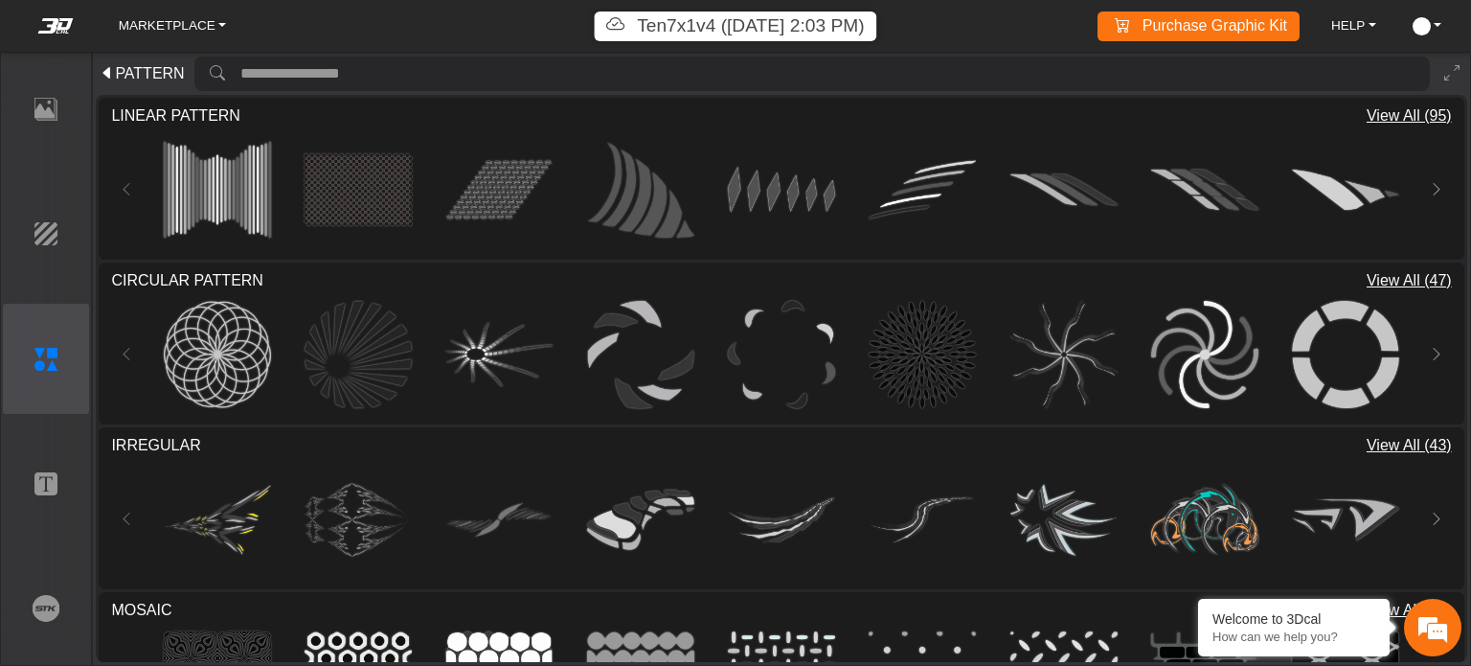
scroll to position [0, 0]
click at [1436, 186] on icon at bounding box center [1436, 189] width 15 height 16
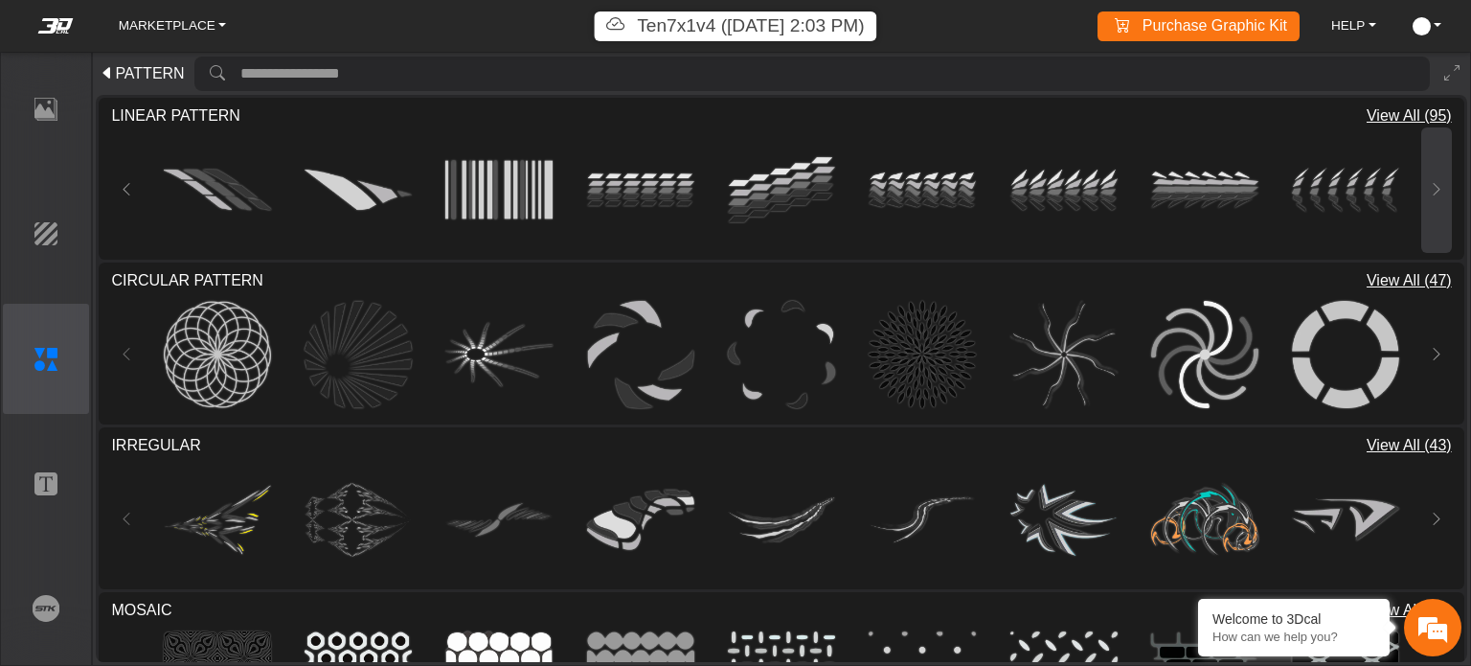
click at [1436, 186] on icon at bounding box center [1436, 189] width 15 height 16
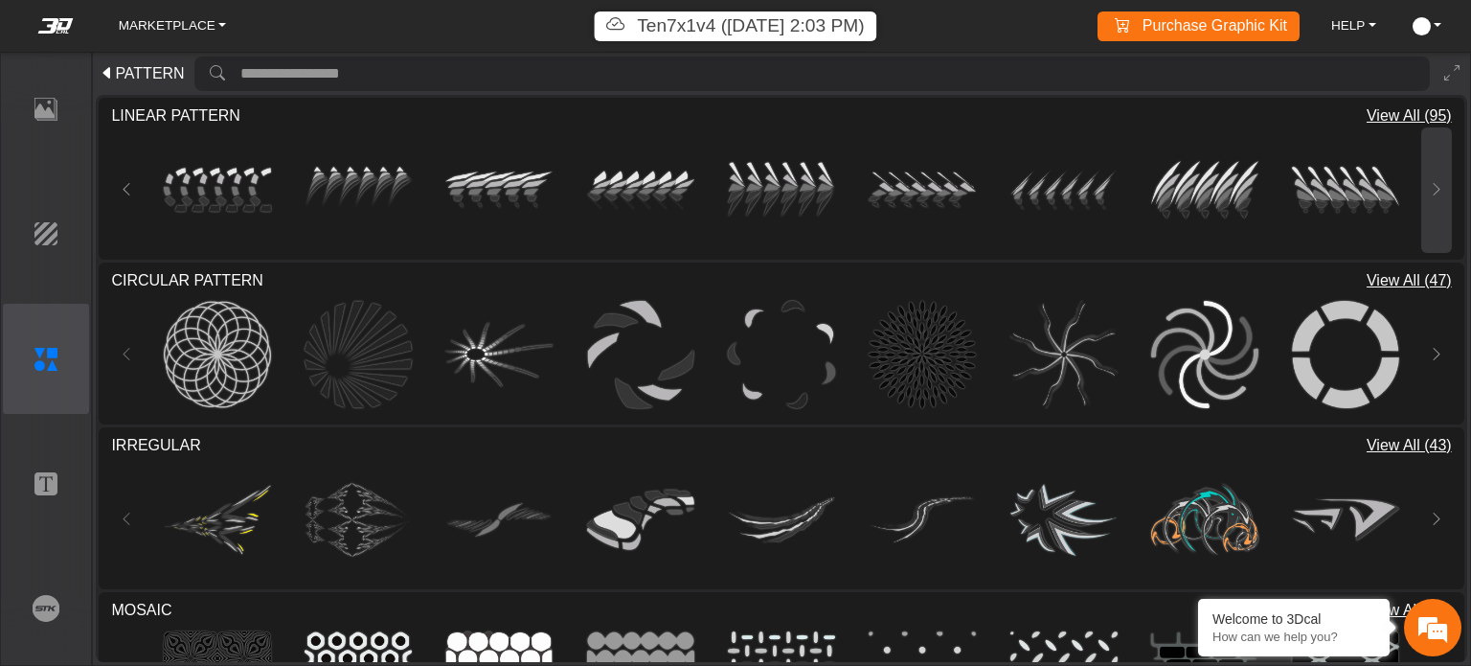
click at [1436, 186] on icon at bounding box center [1436, 189] width 15 height 16
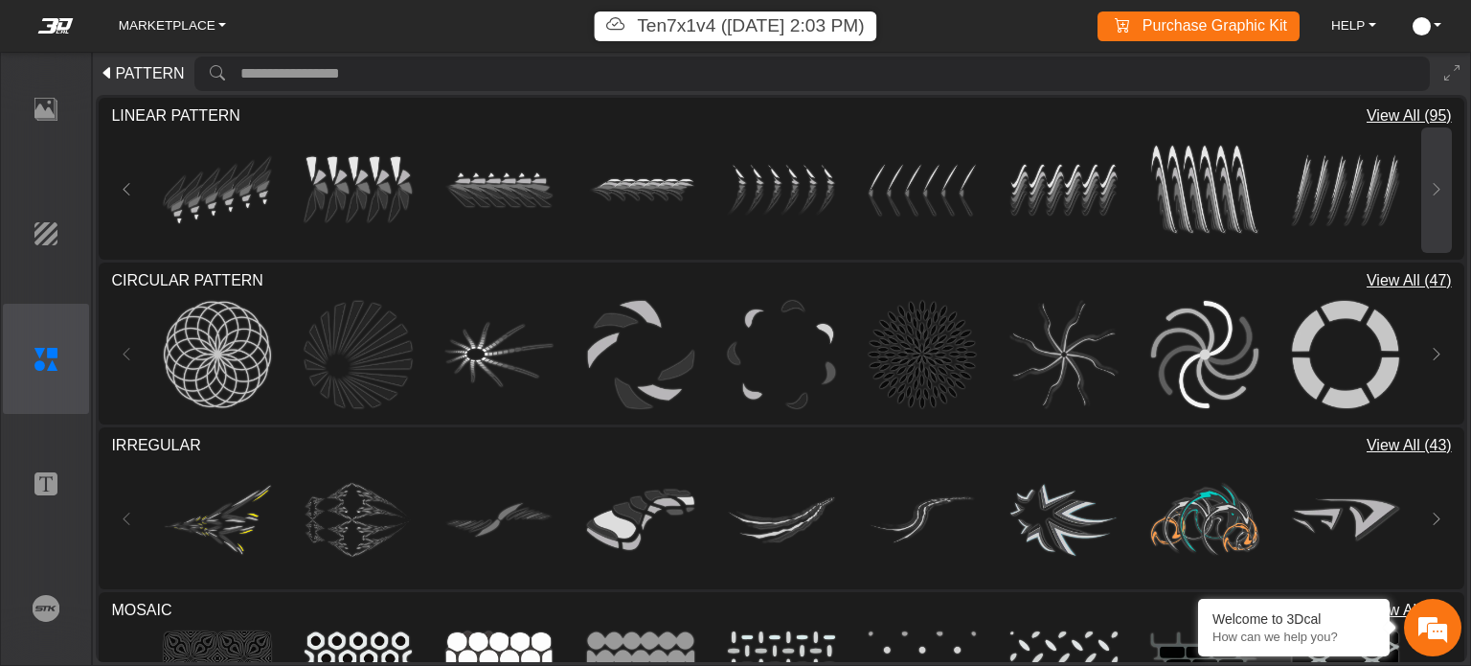
click at [1436, 186] on icon at bounding box center [1436, 189] width 15 height 16
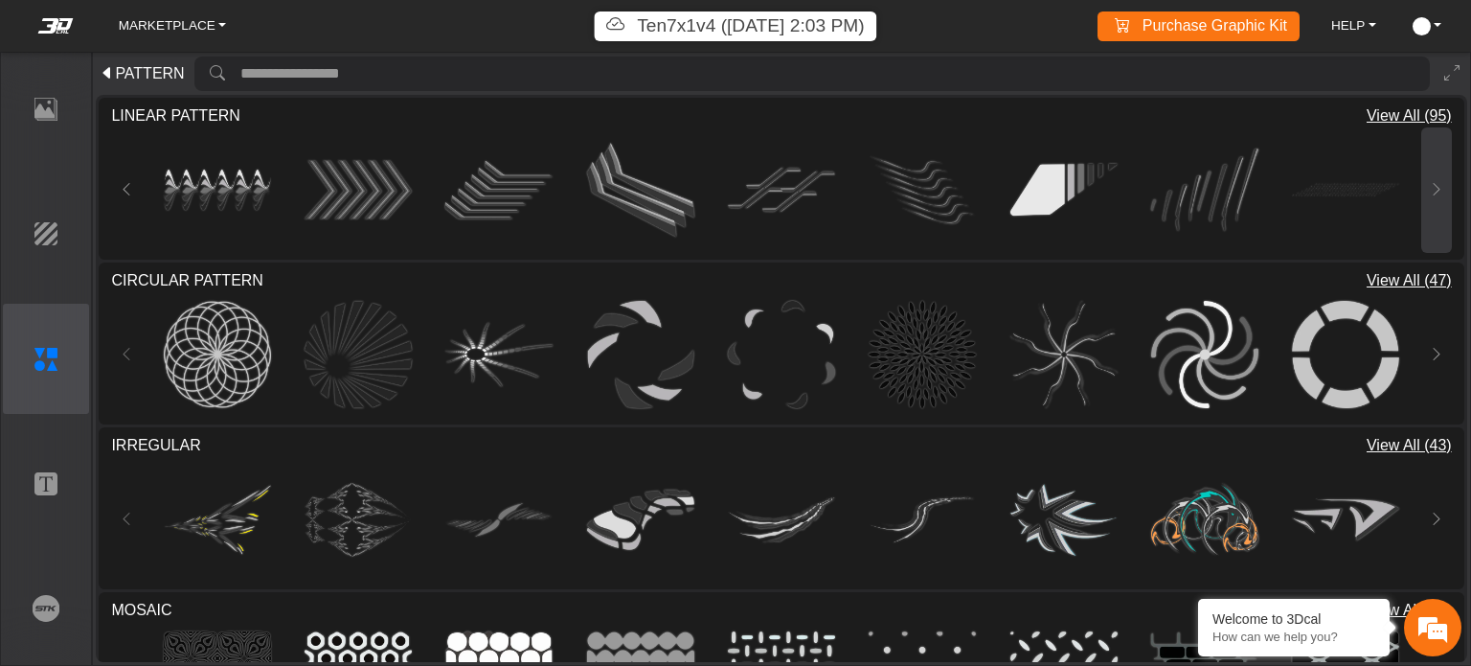
click at [1436, 186] on icon at bounding box center [1436, 189] width 15 height 16
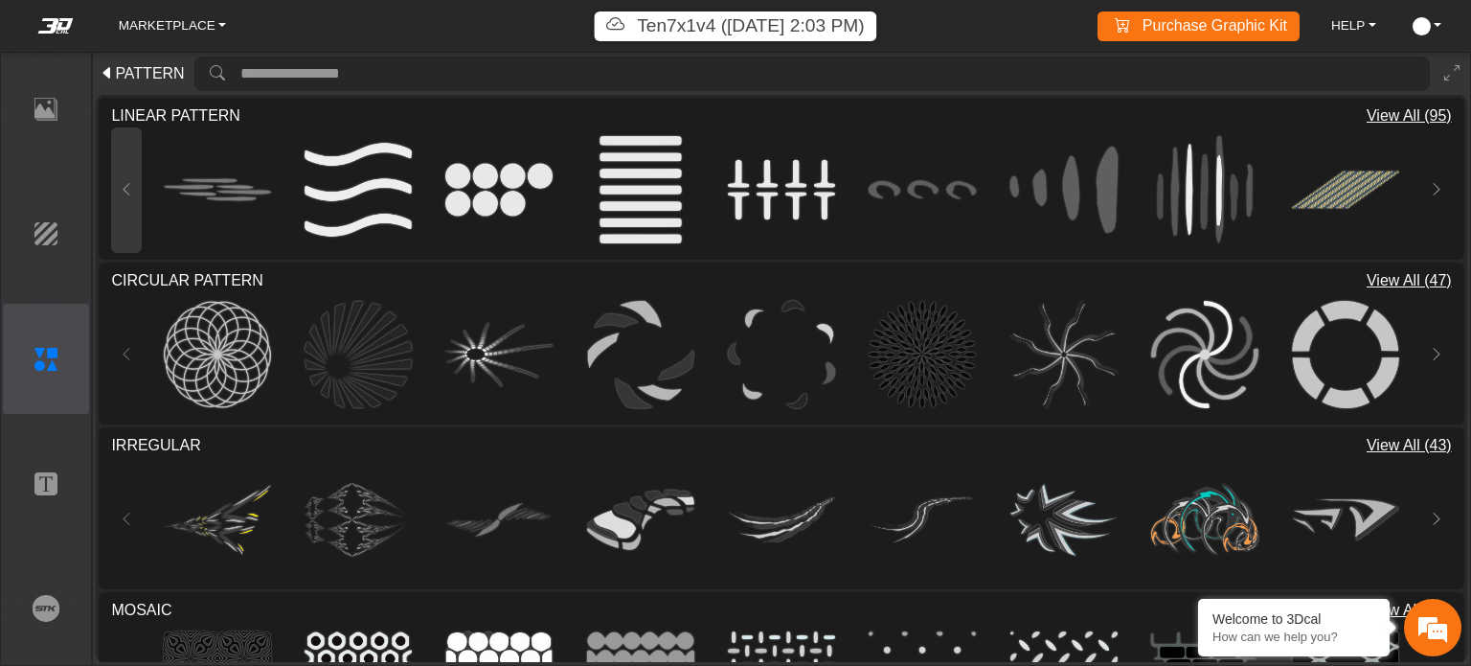
click at [130, 188] on icon at bounding box center [126, 189] width 15 height 16
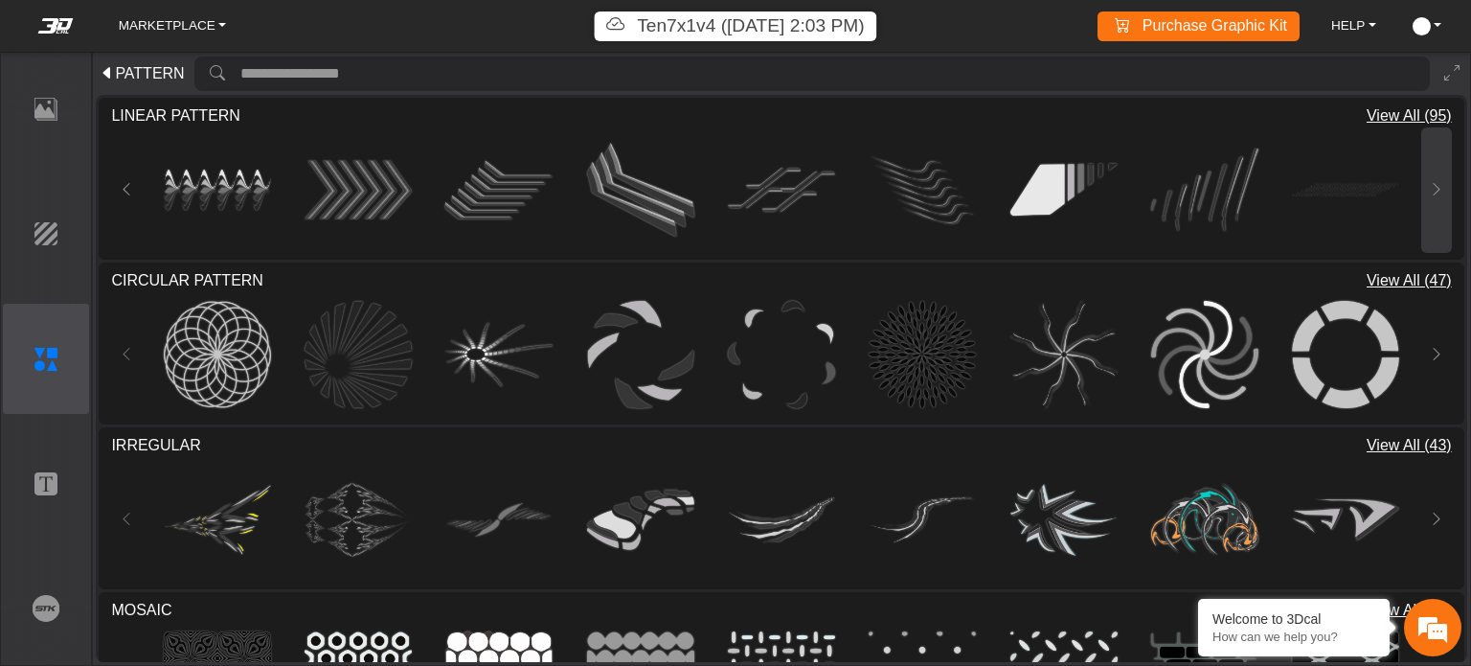
click at [1444, 224] on button at bounding box center [1436, 189] width 31 height 125
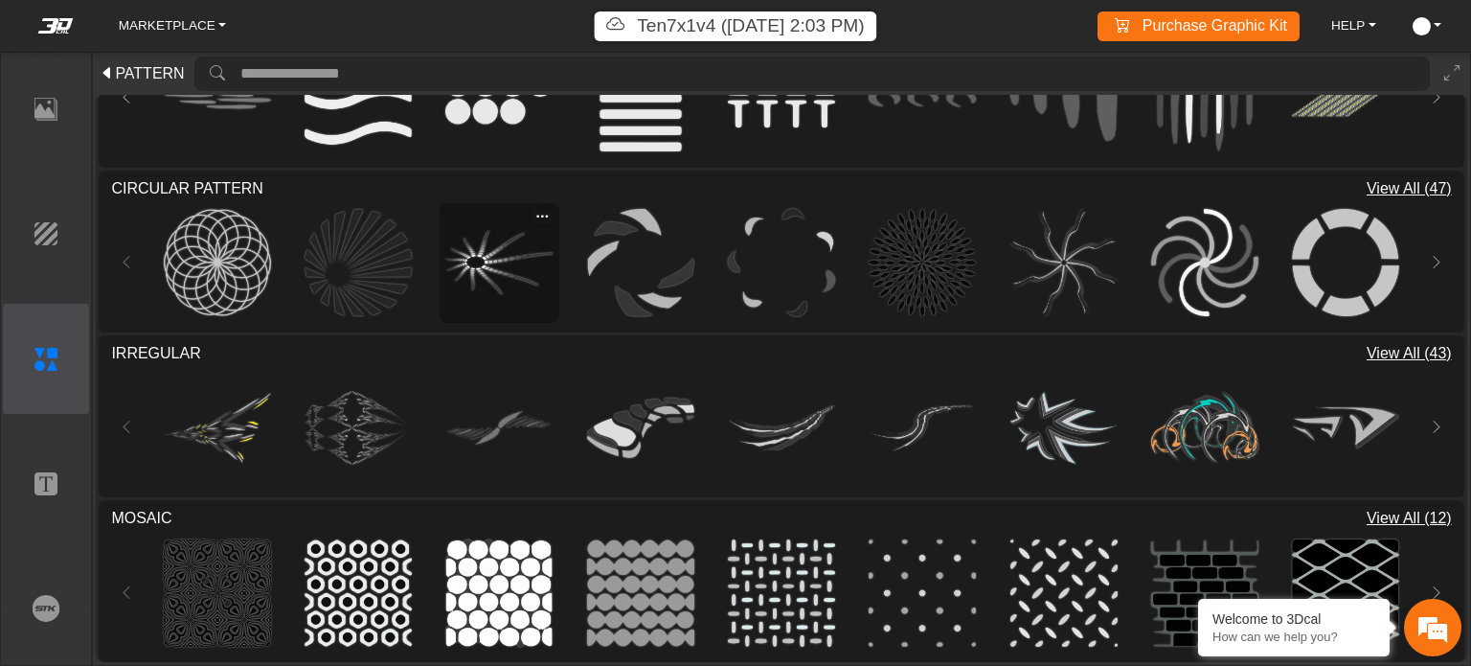
scroll to position [95, 0]
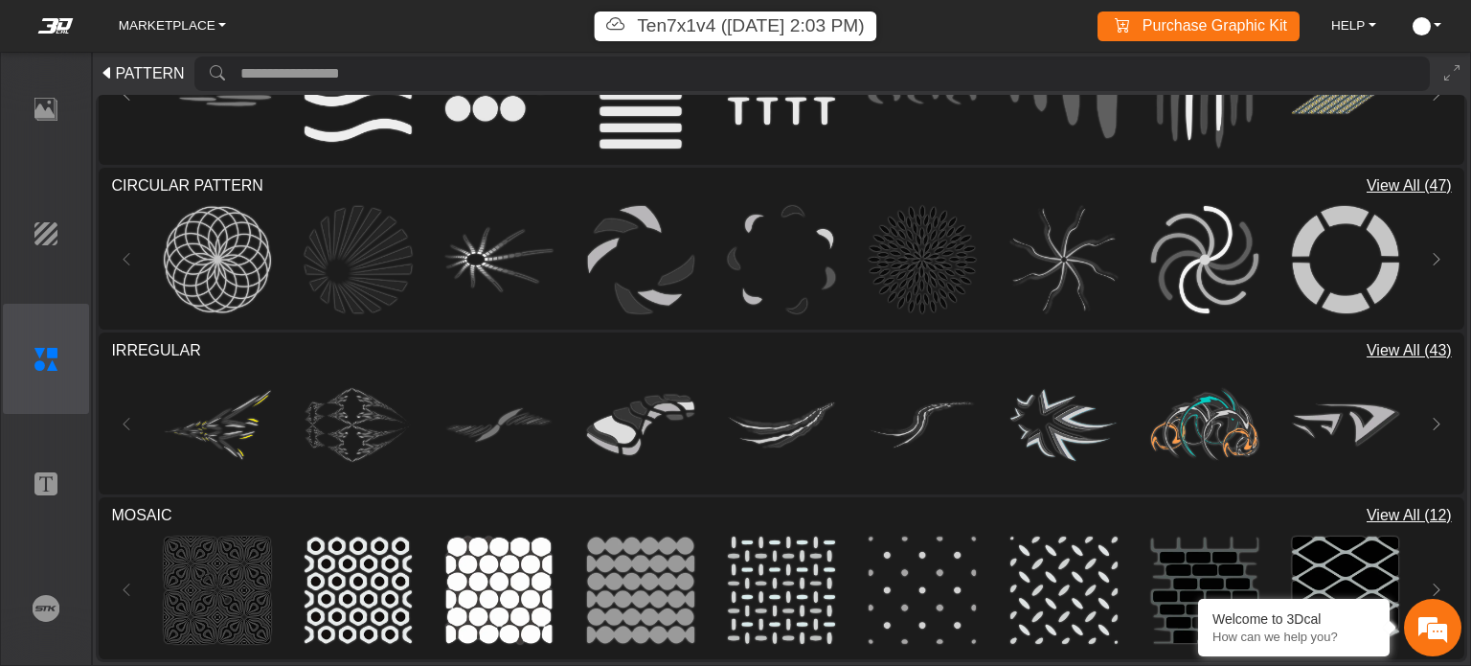
click at [138, 73] on span "PATTERN" at bounding box center [149, 73] width 69 height 23
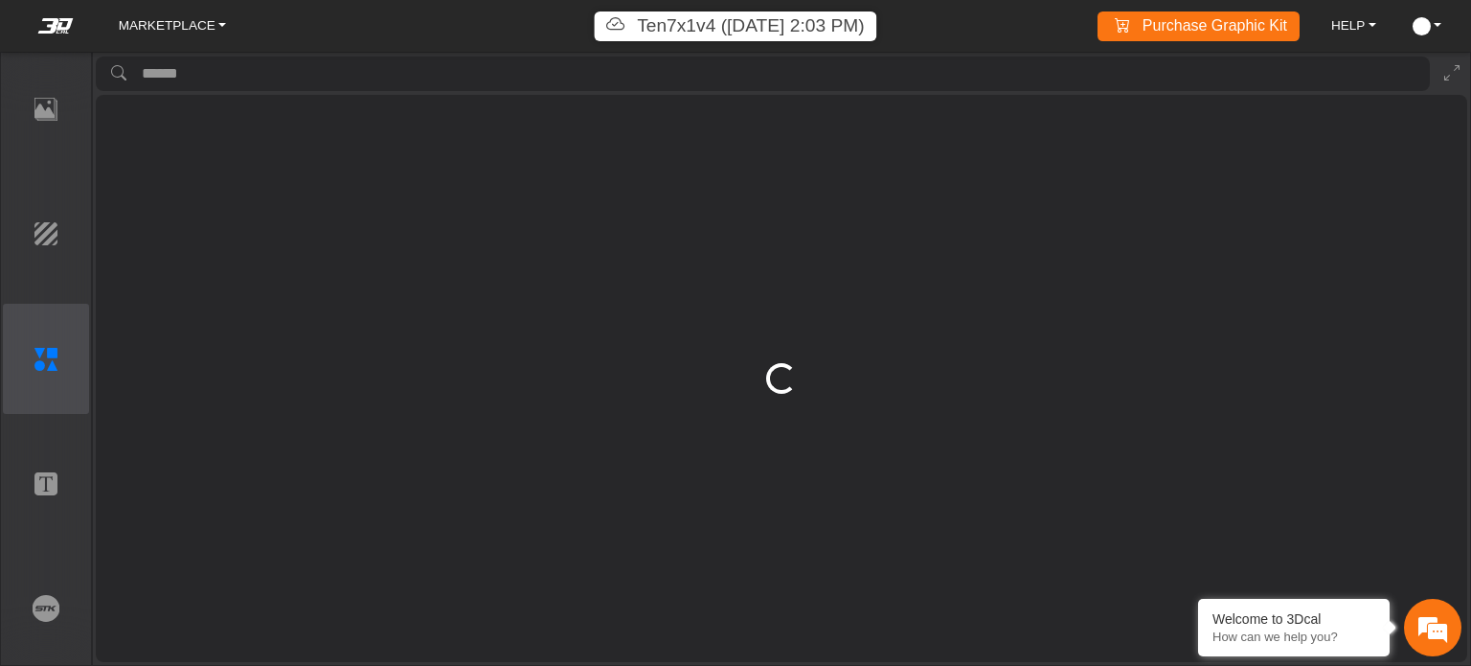
scroll to position [0, 0]
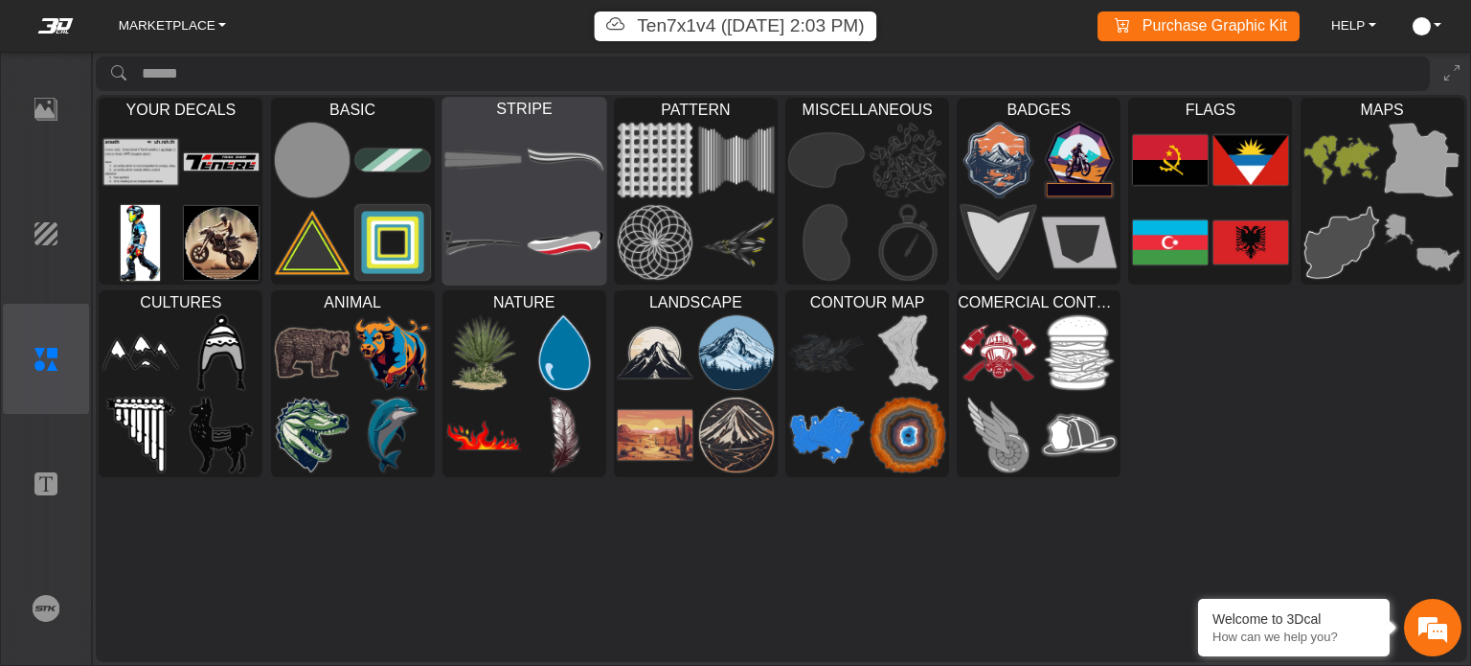
click at [522, 205] on div at bounding box center [525, 201] width 164 height 166
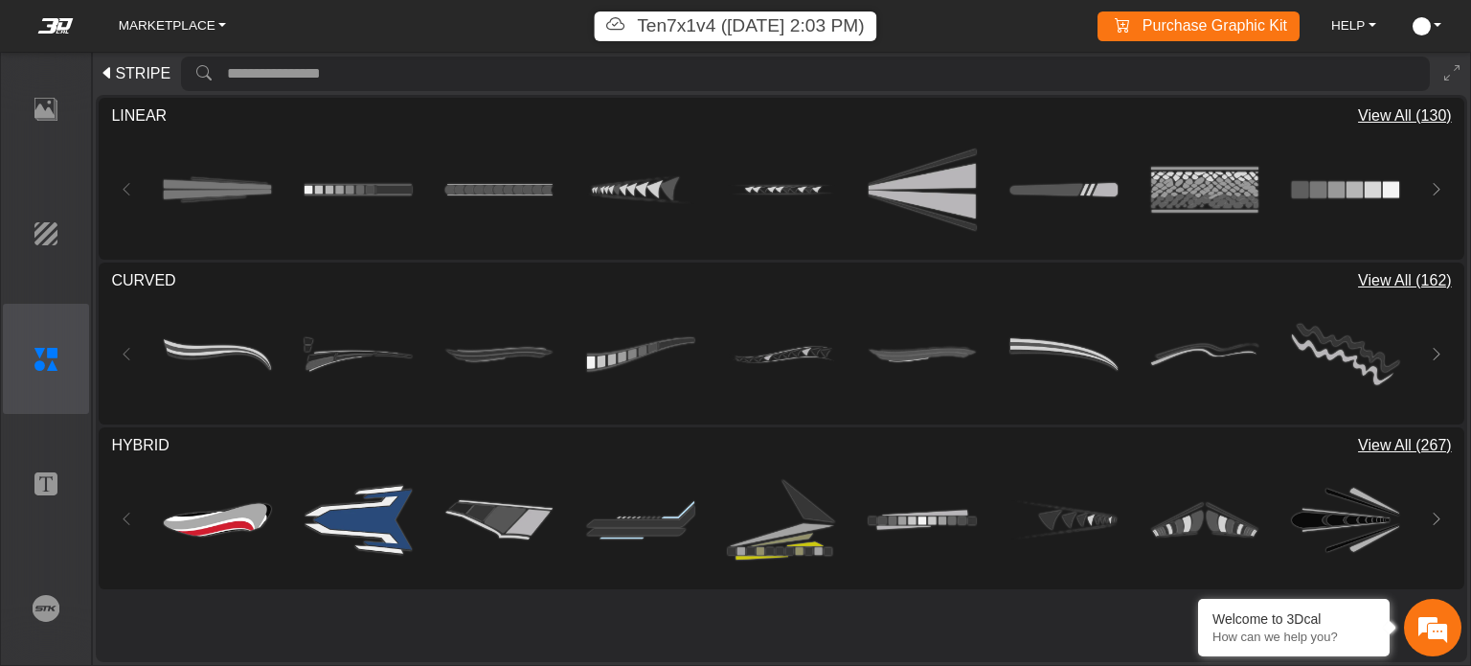
click at [143, 72] on span "STRIPE" at bounding box center [143, 73] width 56 height 23
